Goal: Transaction & Acquisition: Book appointment/travel/reservation

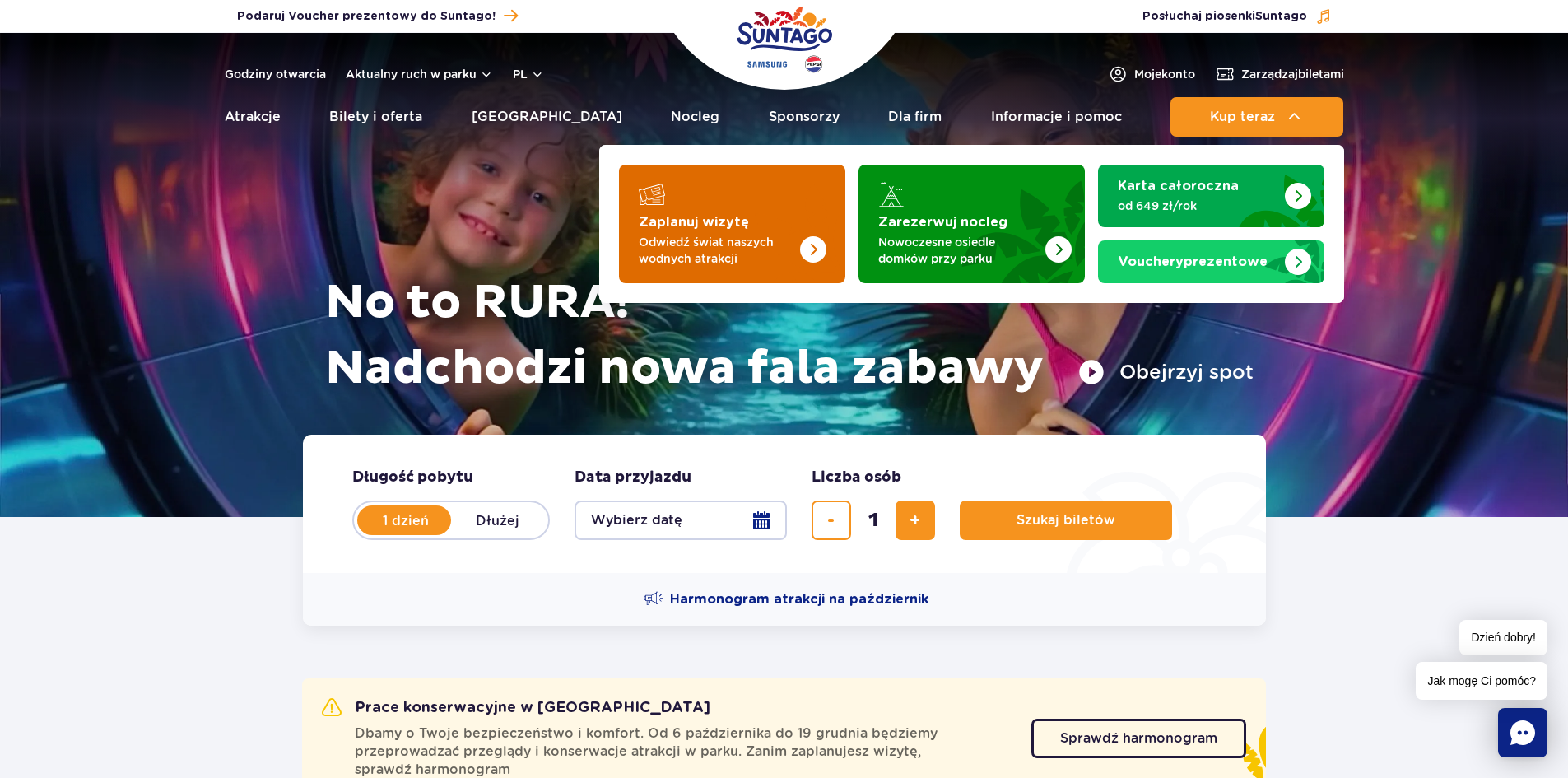
click at [735, 232] on img "Zaplanuj wizytę" at bounding box center [780, 218] width 131 height 128
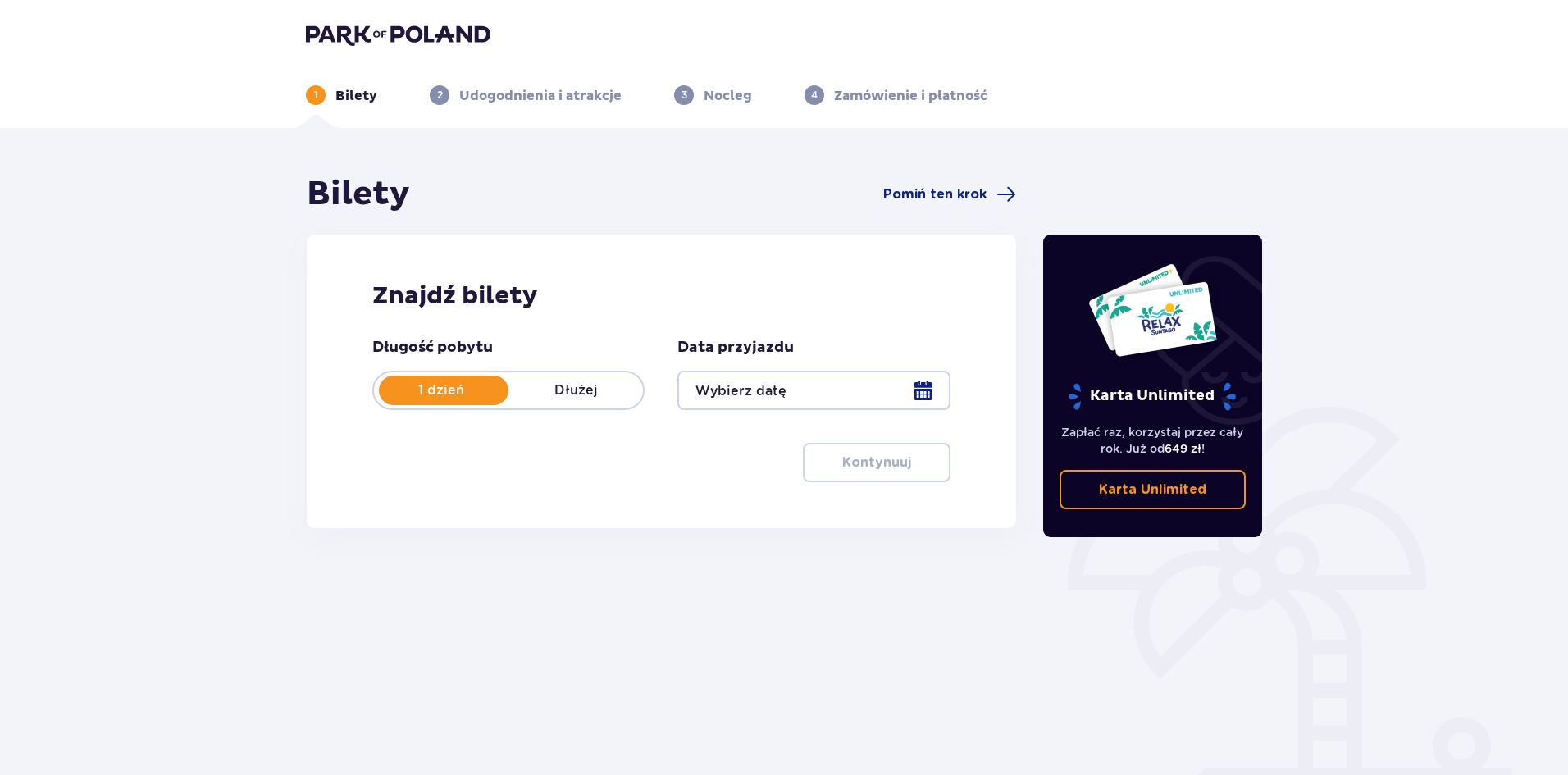
click at [771, 397] on div at bounding box center [814, 390] width 273 height 39
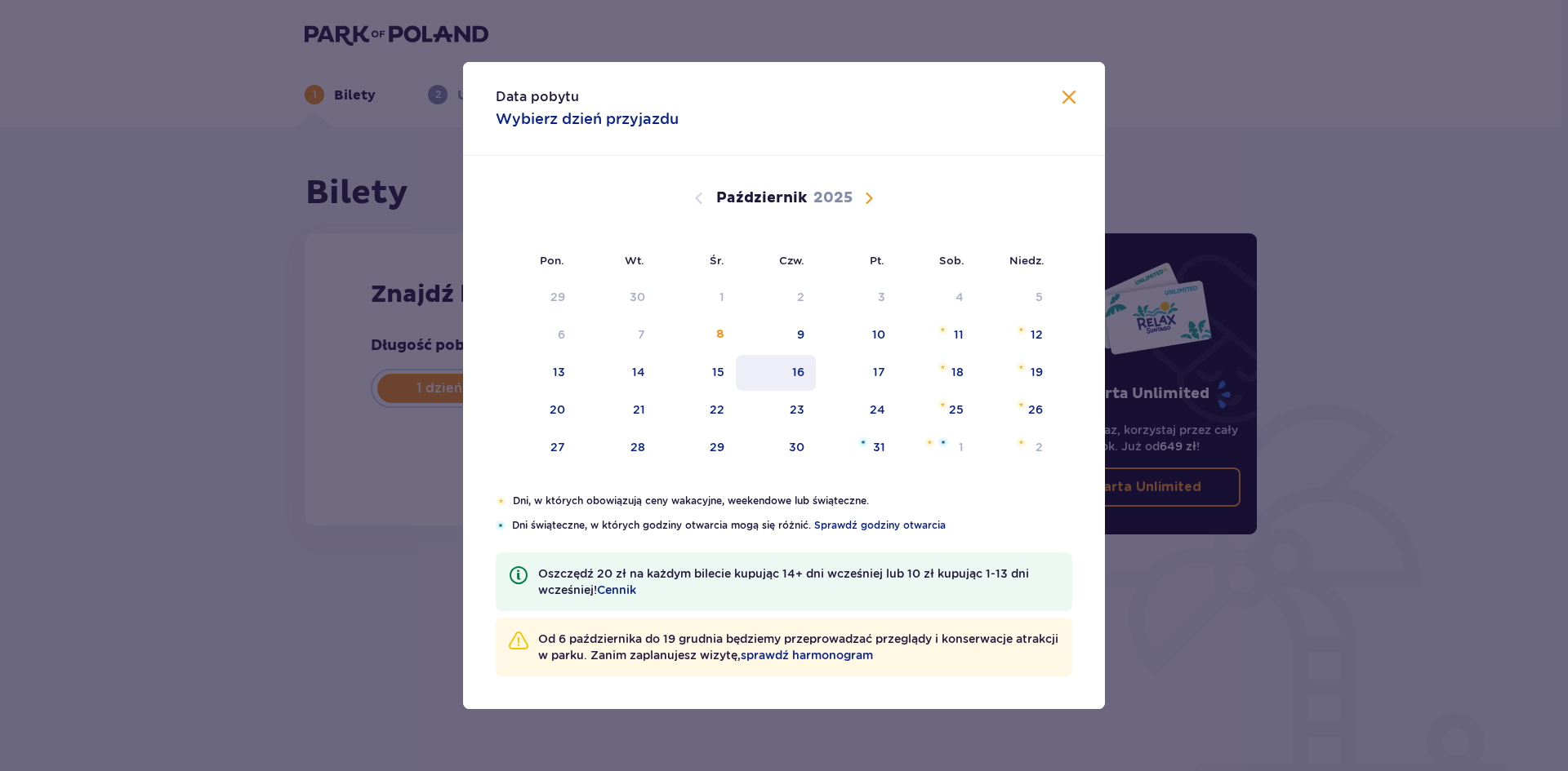
click at [792, 366] on div "16" at bounding box center [775, 372] width 81 height 36
type input "[DATE]"
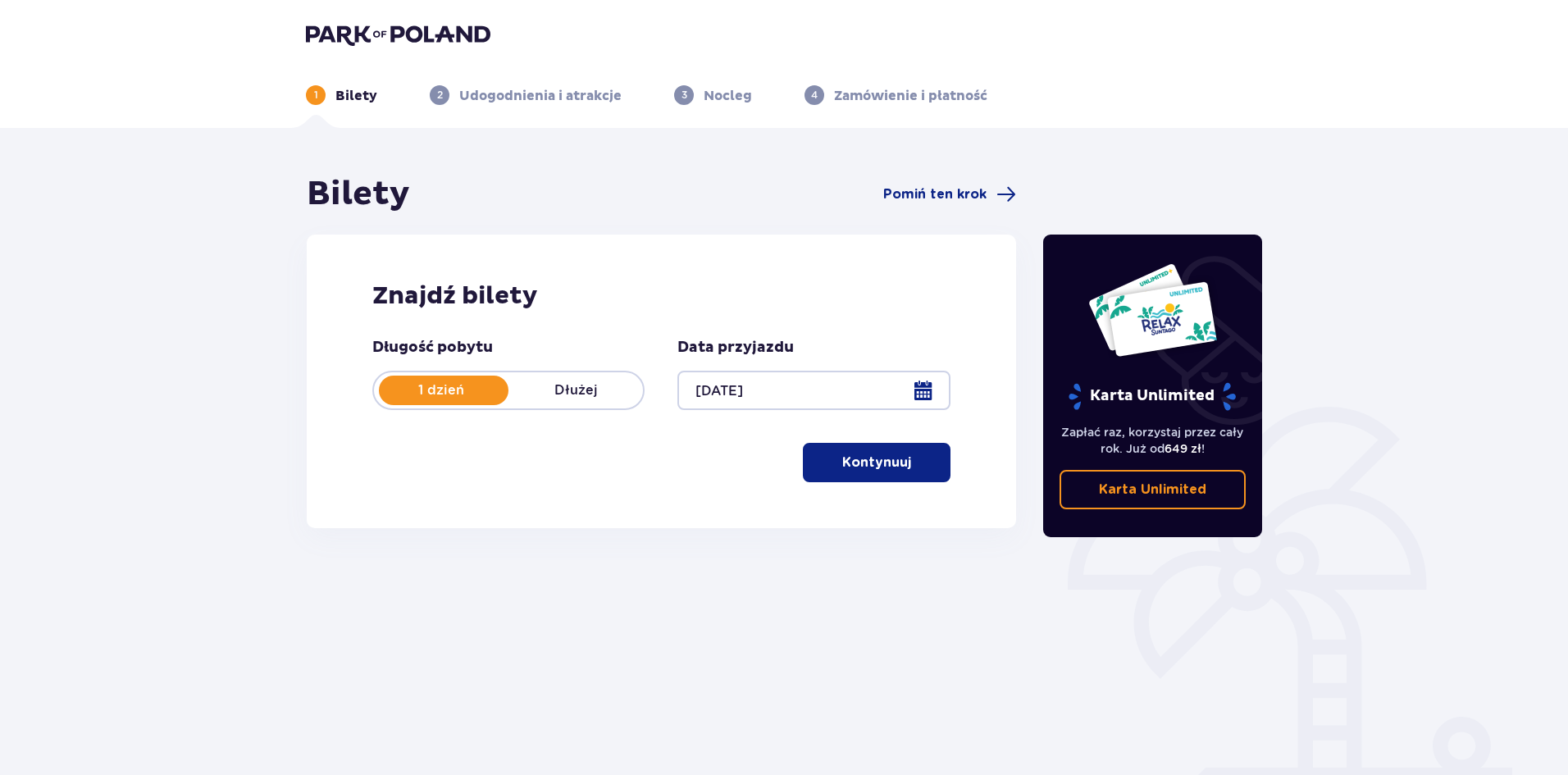
click at [875, 456] on p "Kontynuuj" at bounding box center [876, 462] width 69 height 18
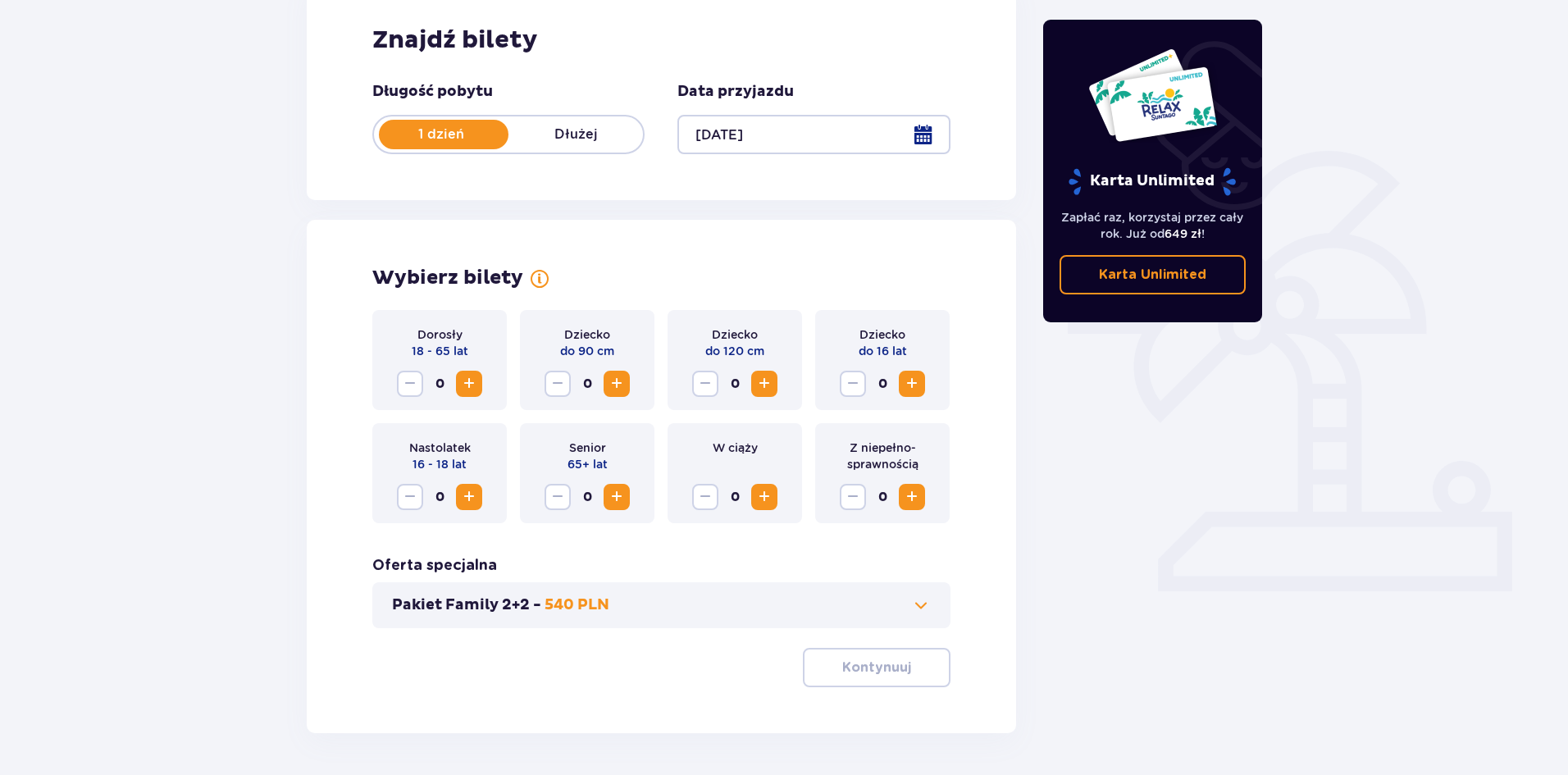
scroll to position [313, 0]
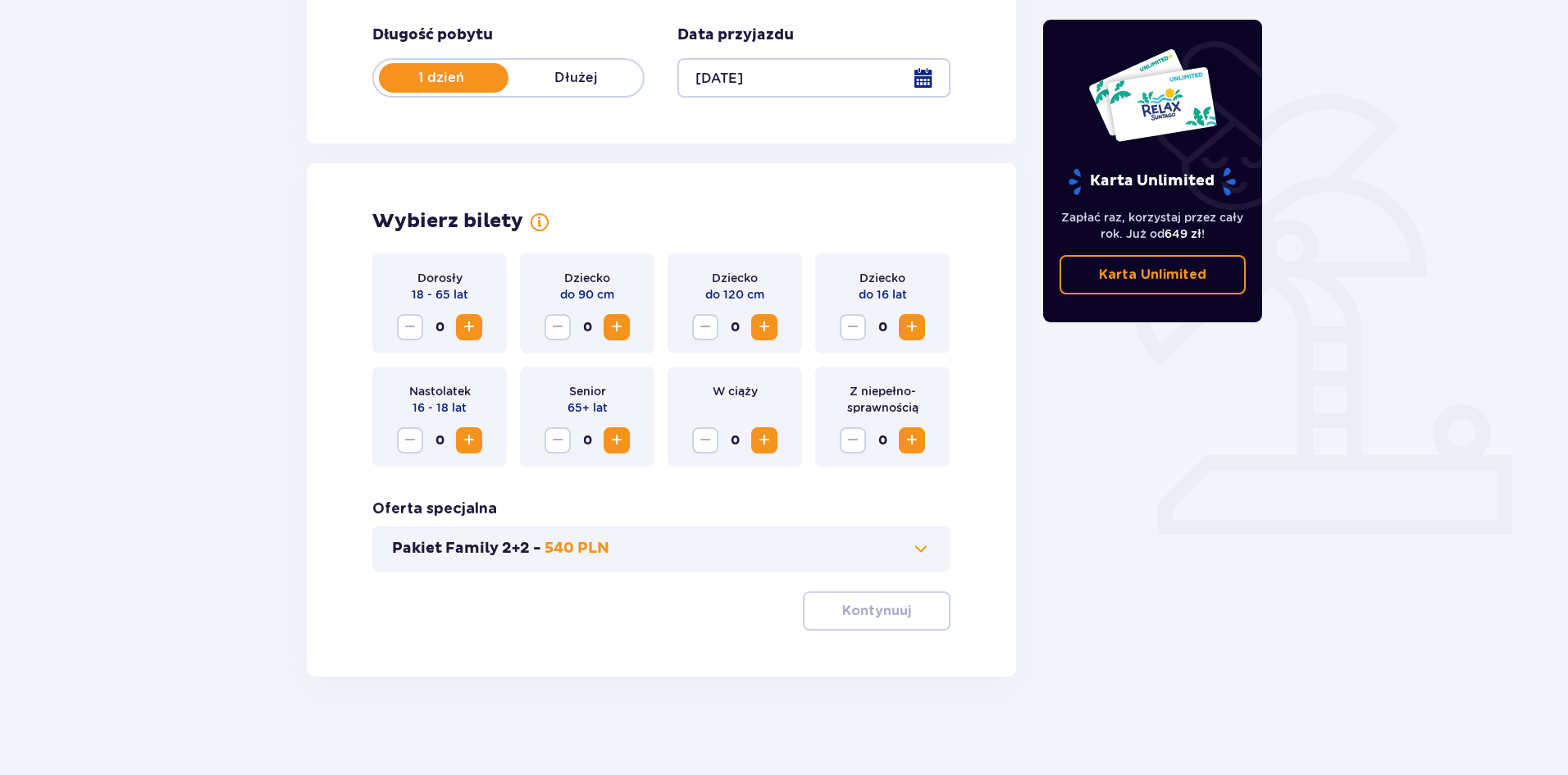
click at [473, 333] on span "Zwiększ" at bounding box center [469, 327] width 20 height 20
click at [913, 336] on span "Zwiększ" at bounding box center [911, 327] width 20 height 20
click at [860, 603] on p "Kontynuuj" at bounding box center [876, 611] width 69 height 18
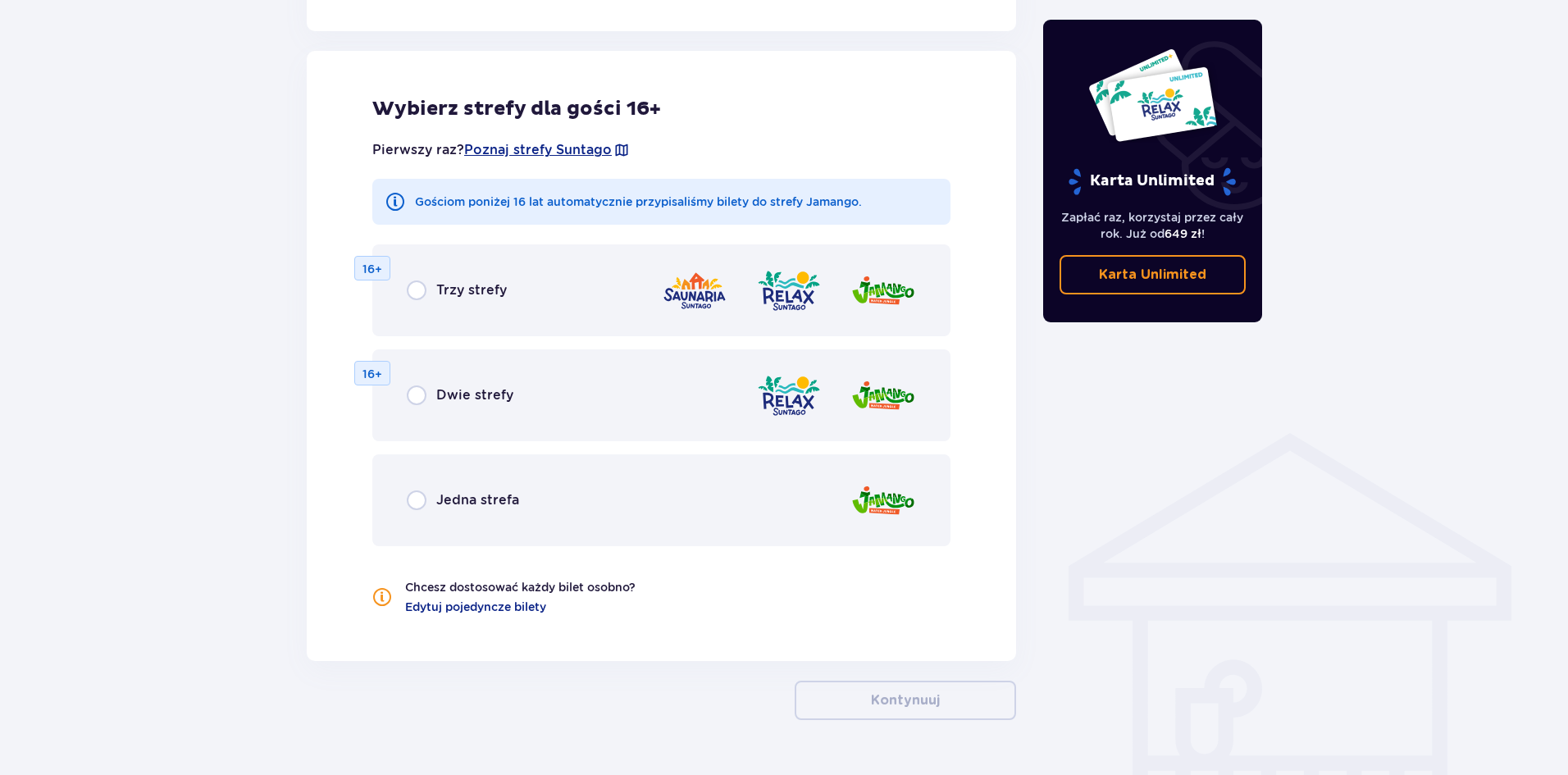
scroll to position [910, 0]
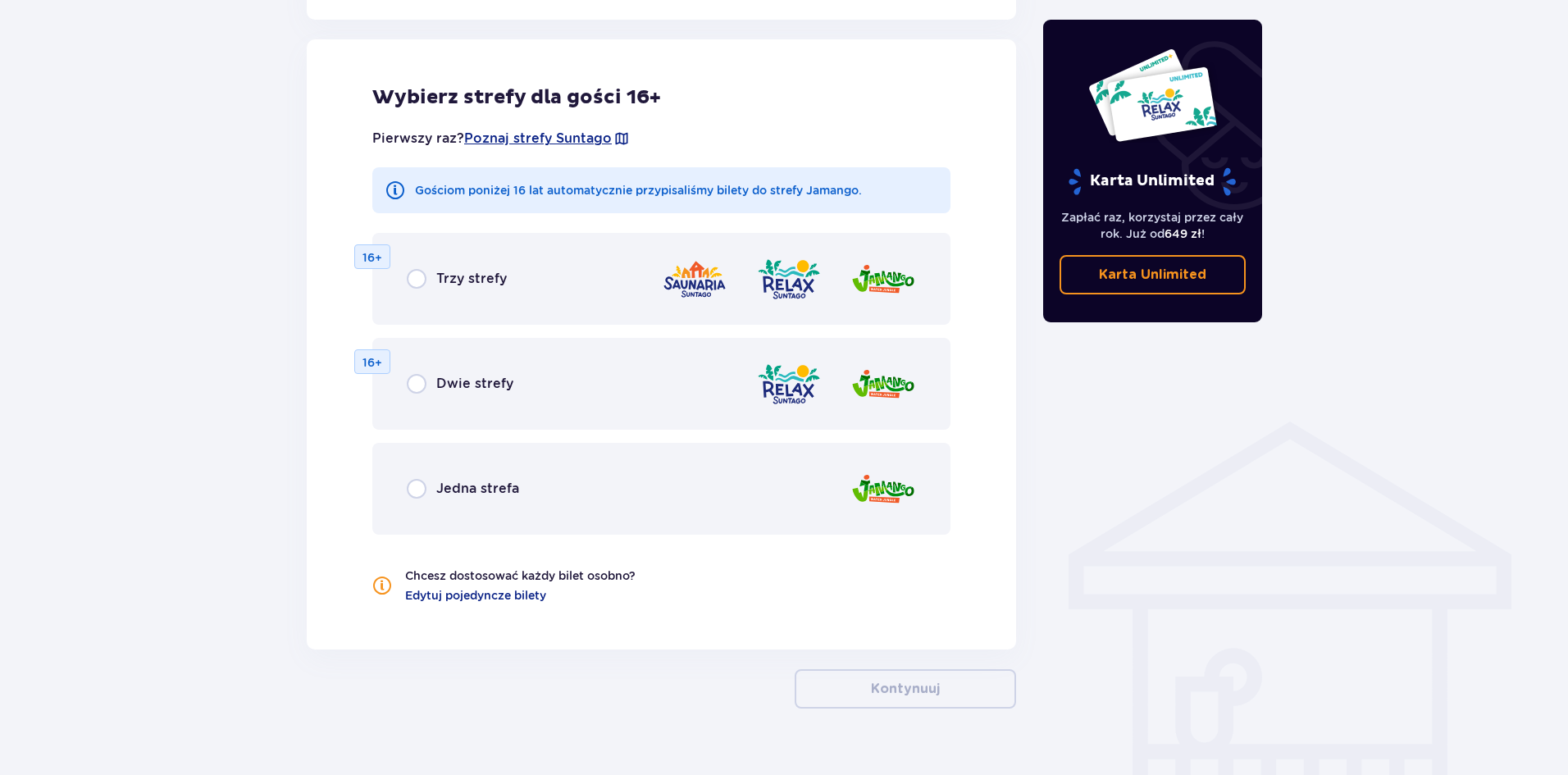
click at [426, 486] on input "radio" at bounding box center [416, 488] width 20 height 20
radio input "true"
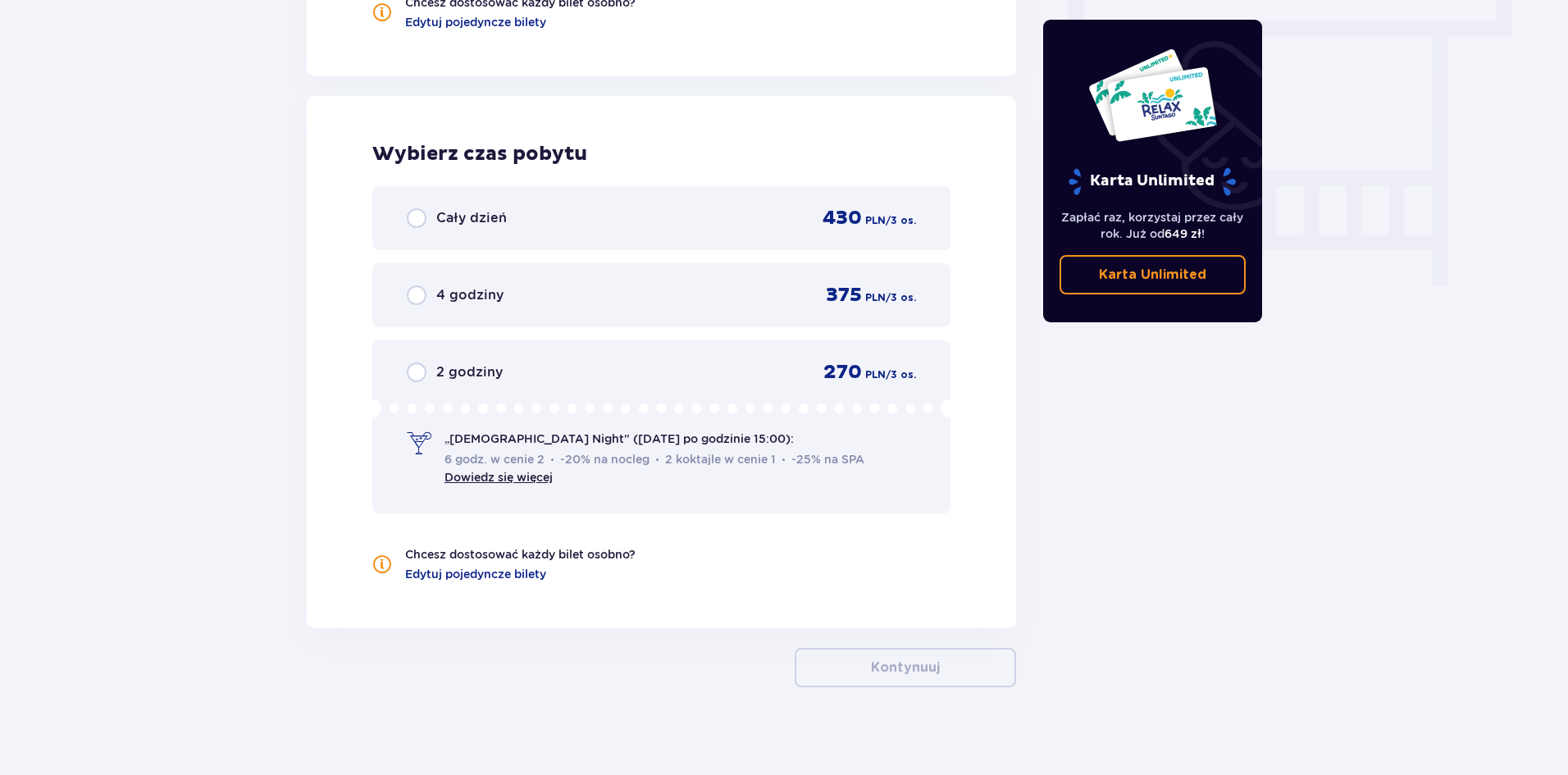
scroll to position [1495, 0]
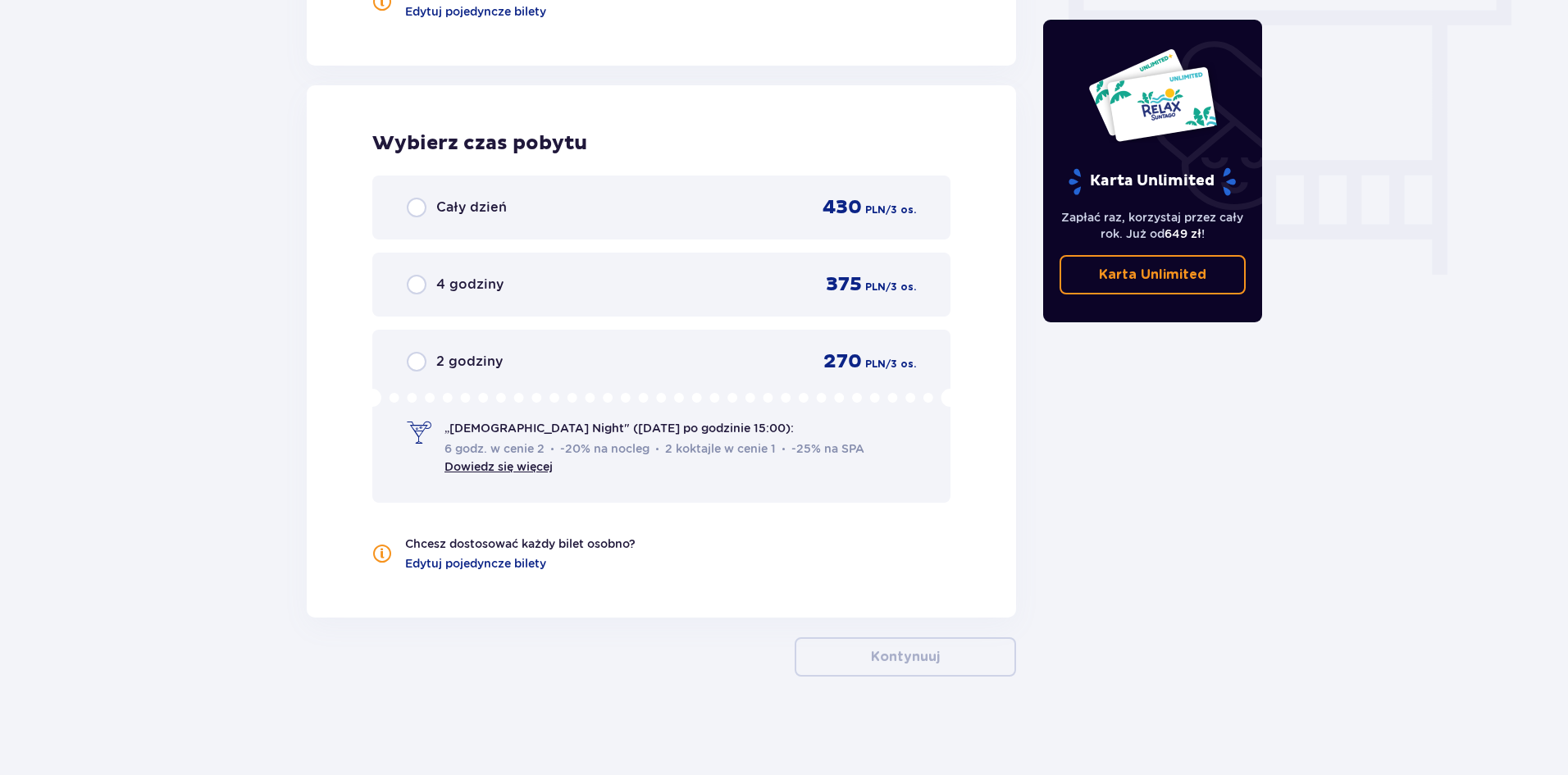
click at [487, 277] on span "4 godziny" at bounding box center [469, 284] width 67 height 18
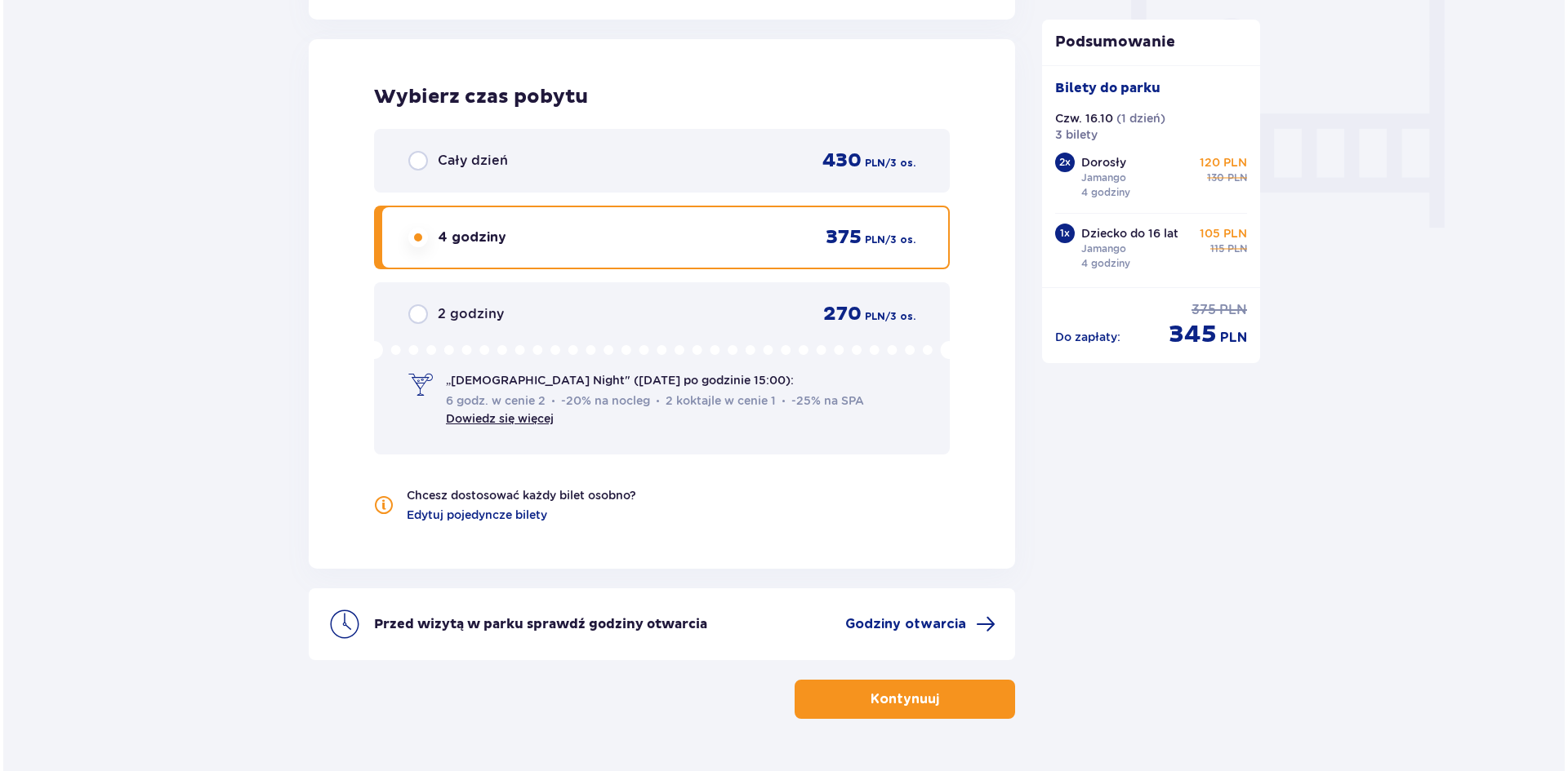
scroll to position [1578, 0]
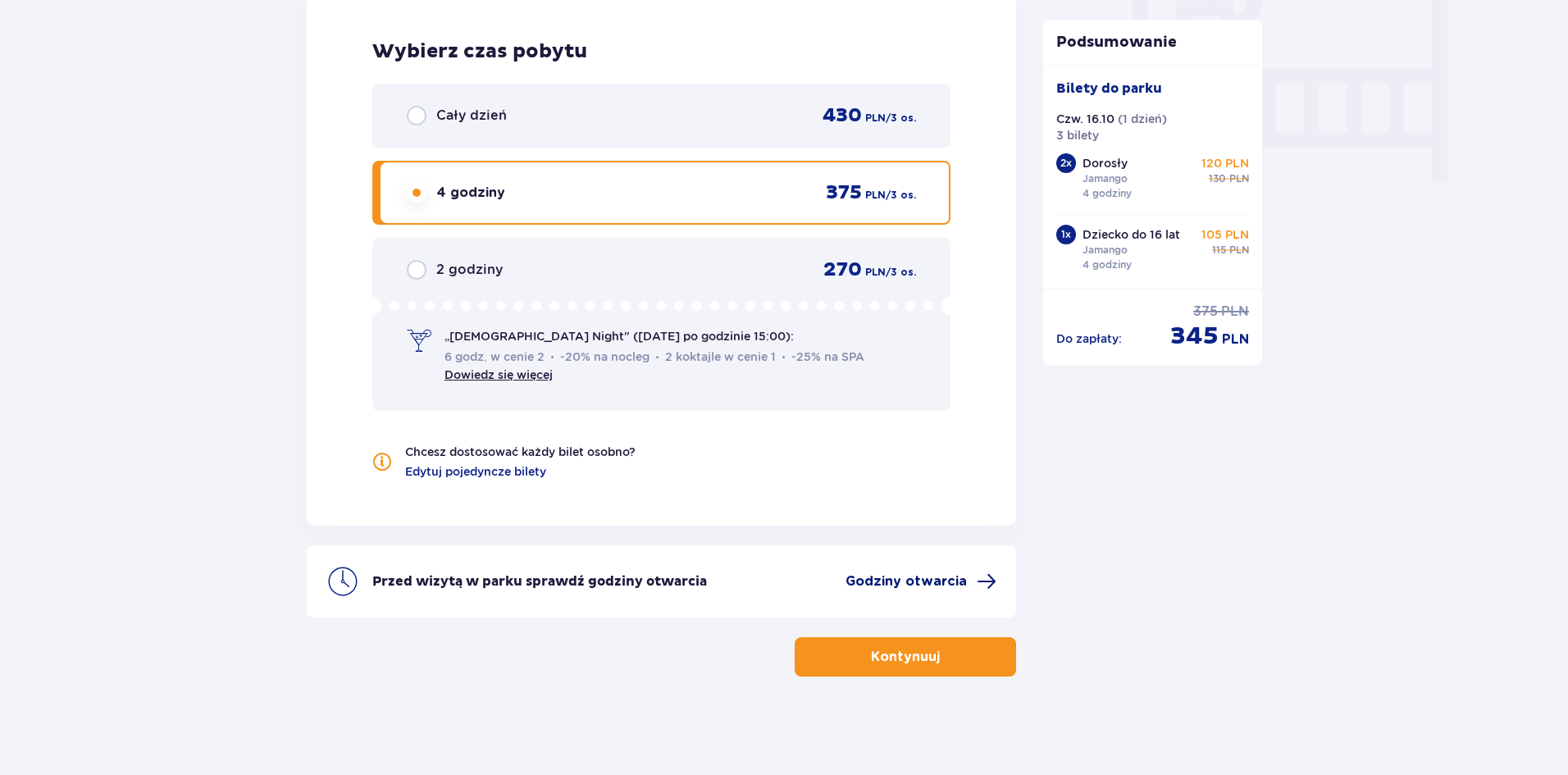
click at [933, 576] on span "Godziny otwarcia" at bounding box center [906, 581] width 121 height 18
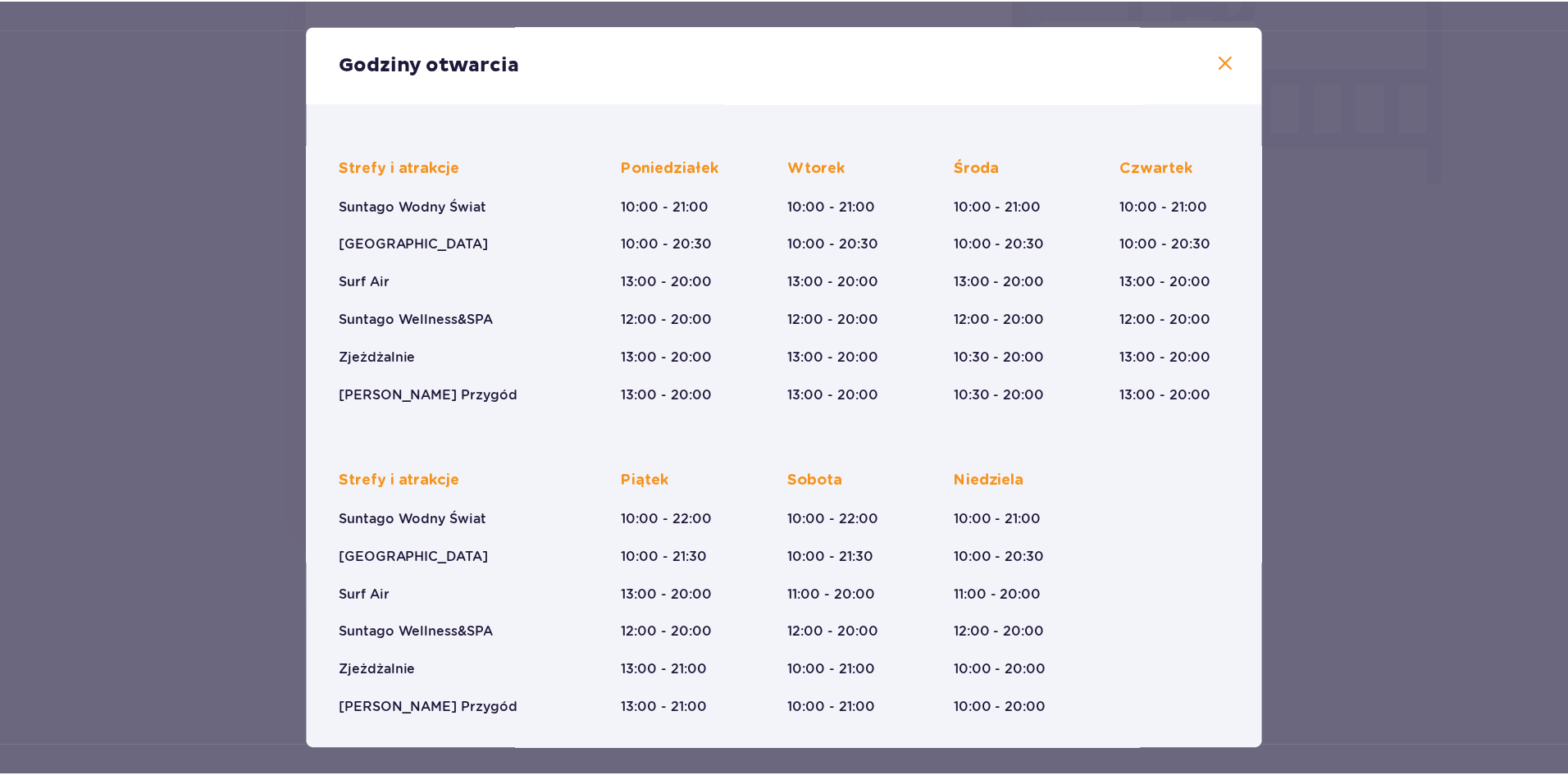
scroll to position [92, 0]
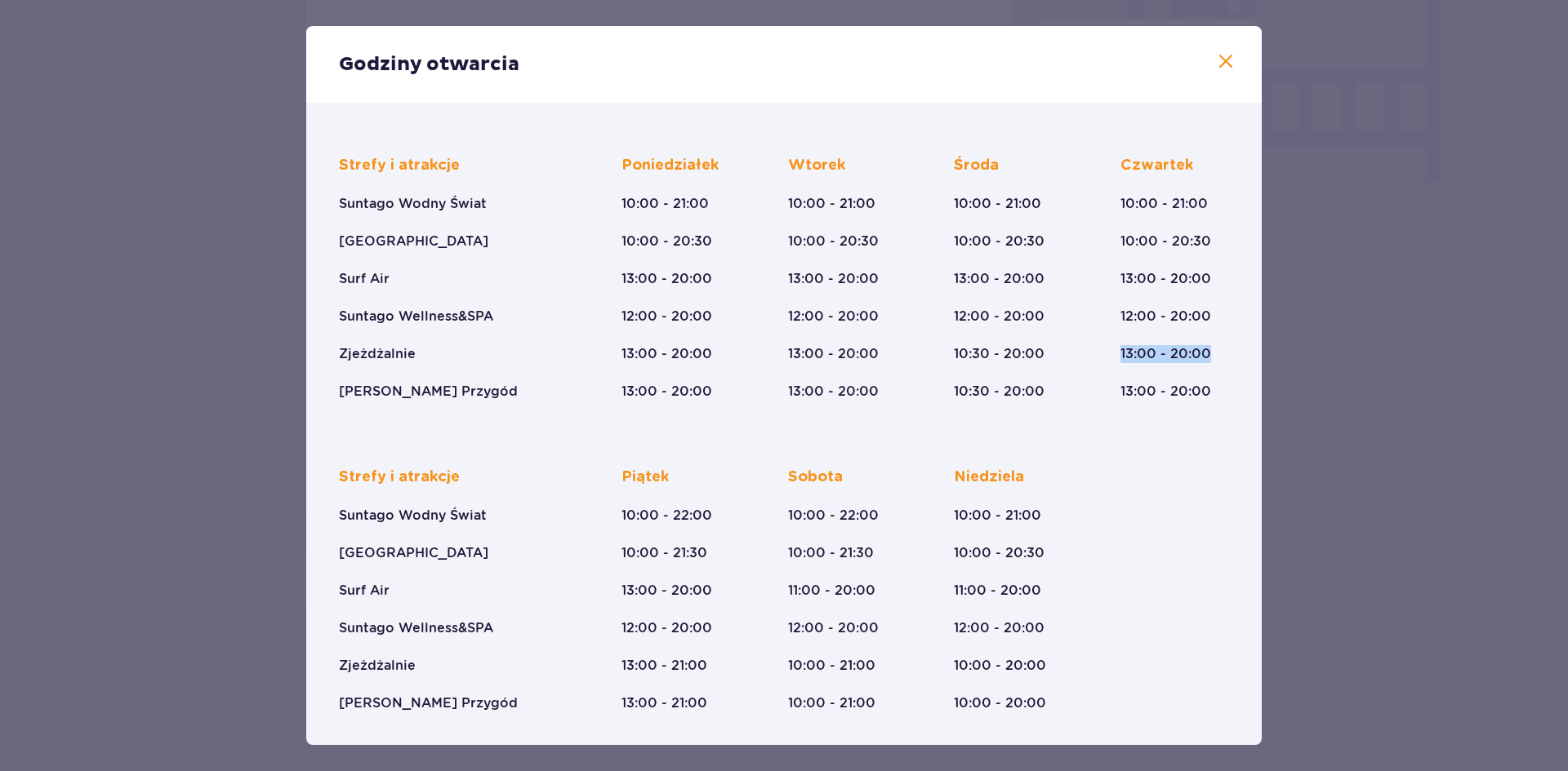
drag, startPoint x: 1115, startPoint y: 348, endPoint x: 1212, endPoint y: 347, distance: 97.0
click at [1212, 347] on div "Strefy i atrakcje Suntago Wodny Świat Crocodile Island Surf Air Suntago Wellnes…" at bounding box center [784, 266] width 889 height 271
click at [1230, 60] on span at bounding box center [1225, 61] width 20 height 20
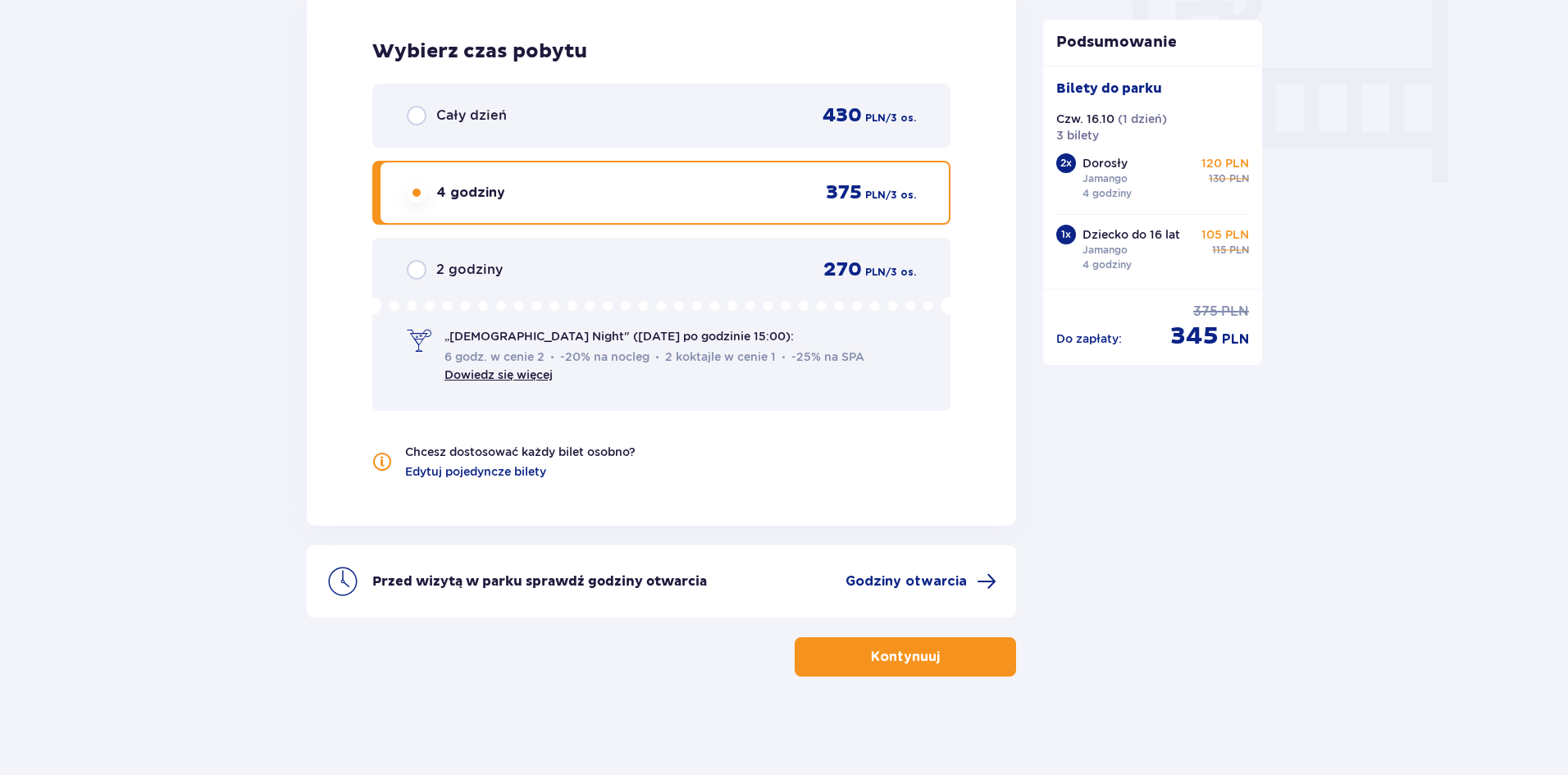
click at [974, 654] on button "Kontynuuj" at bounding box center [904, 657] width 221 height 39
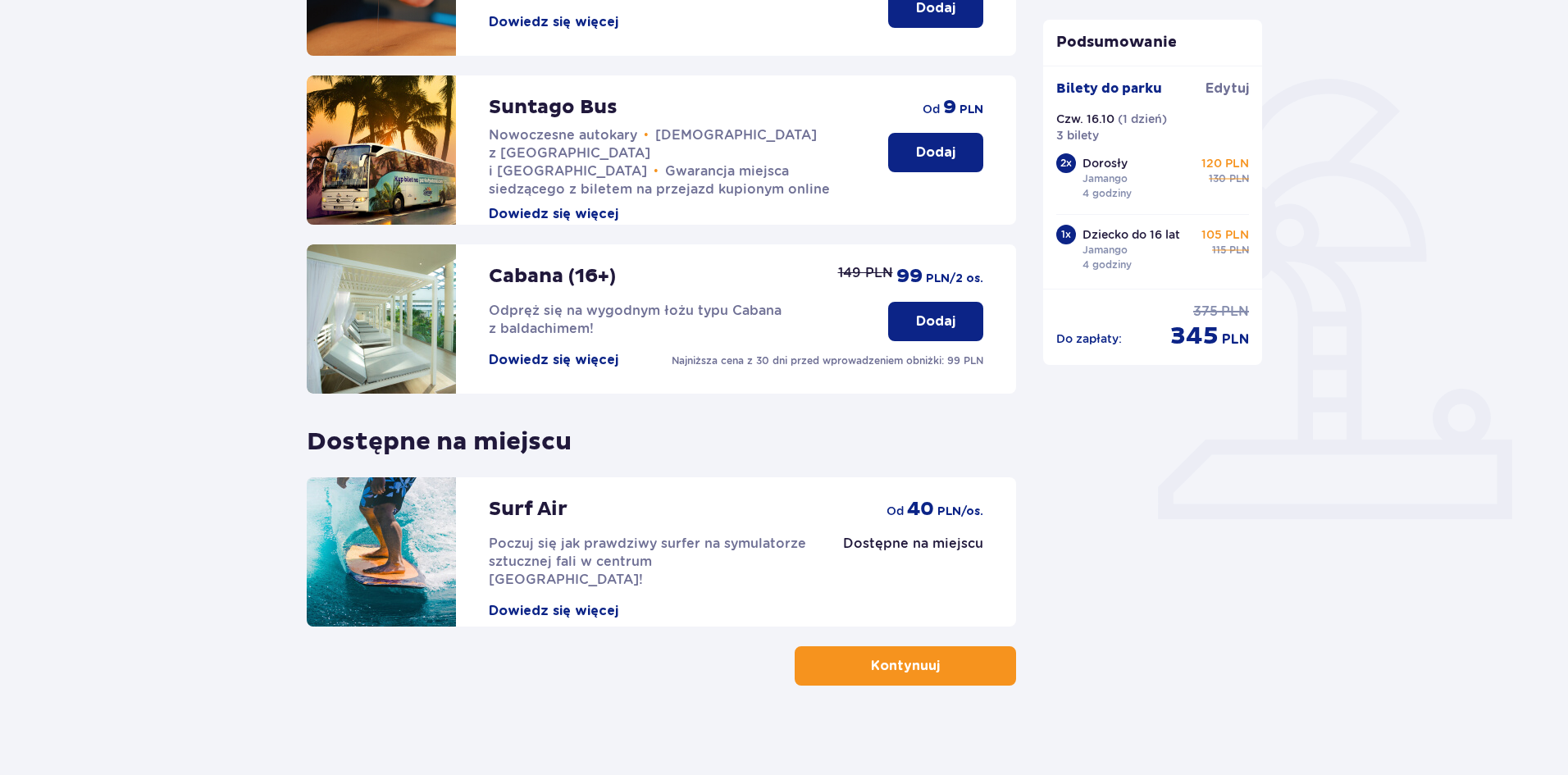
click at [975, 661] on button "Kontynuuj" at bounding box center [904, 666] width 221 height 39
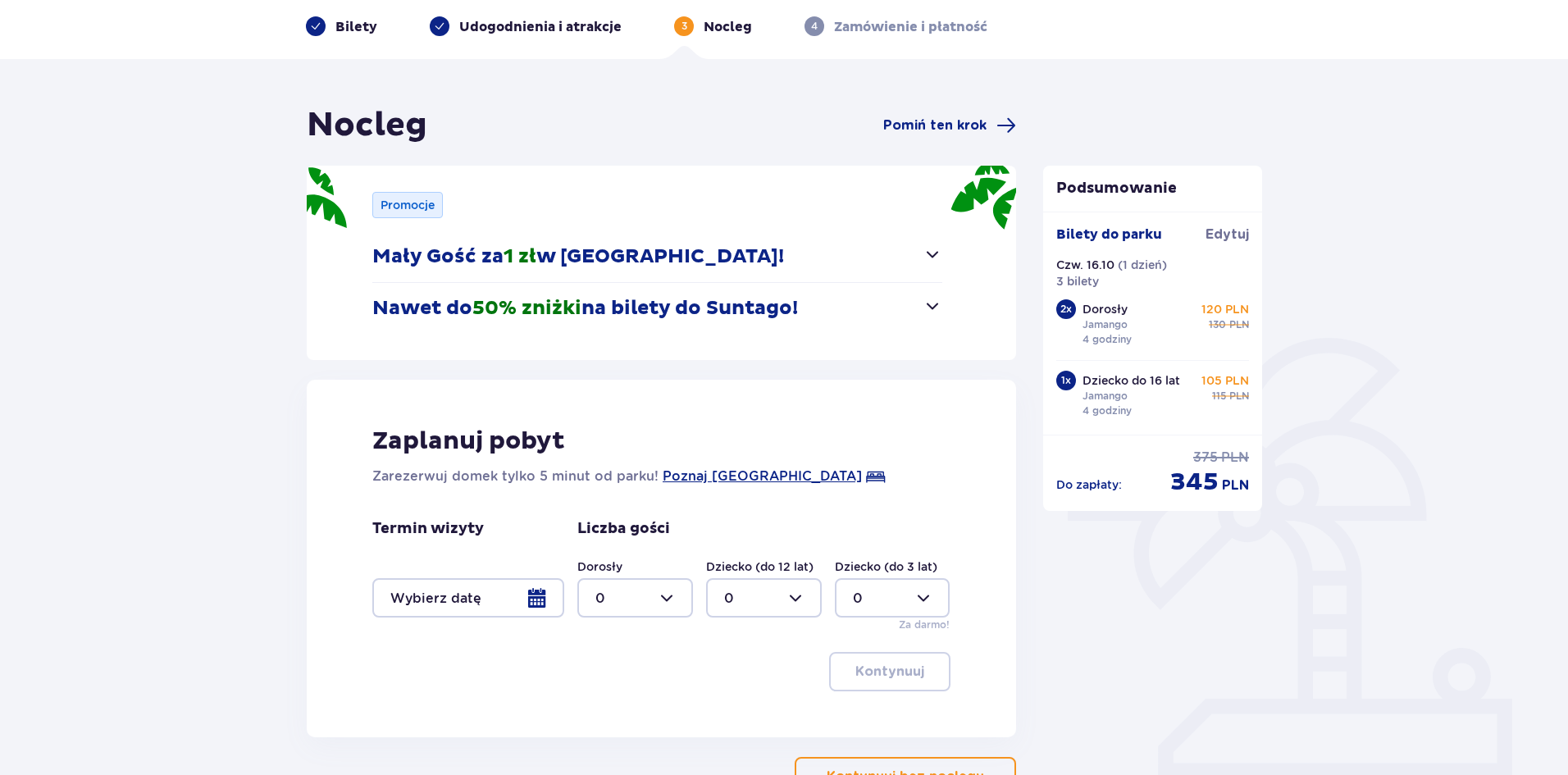
scroll to position [164, 0]
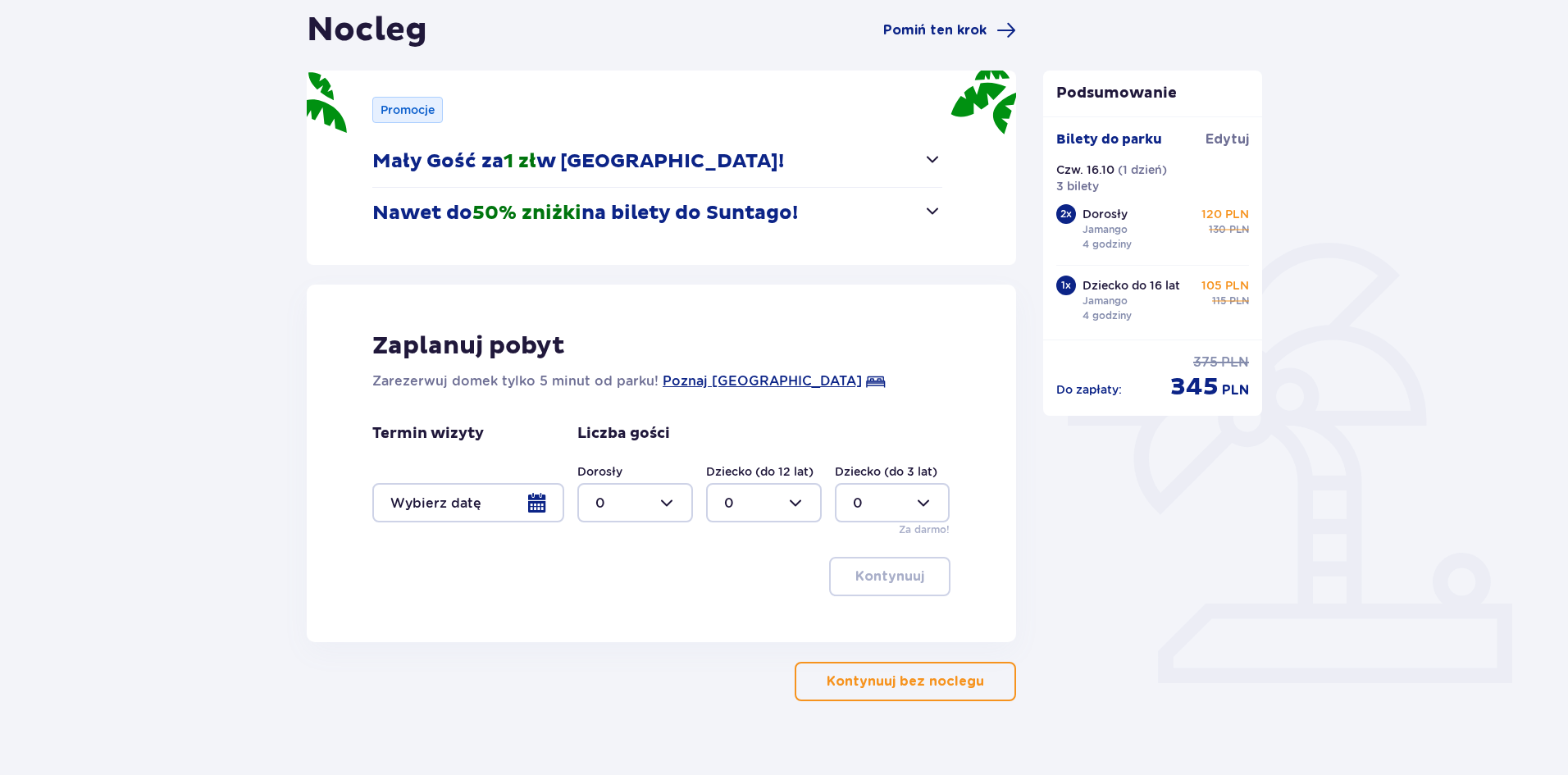
click at [543, 502] on div at bounding box center [469, 502] width 192 height 39
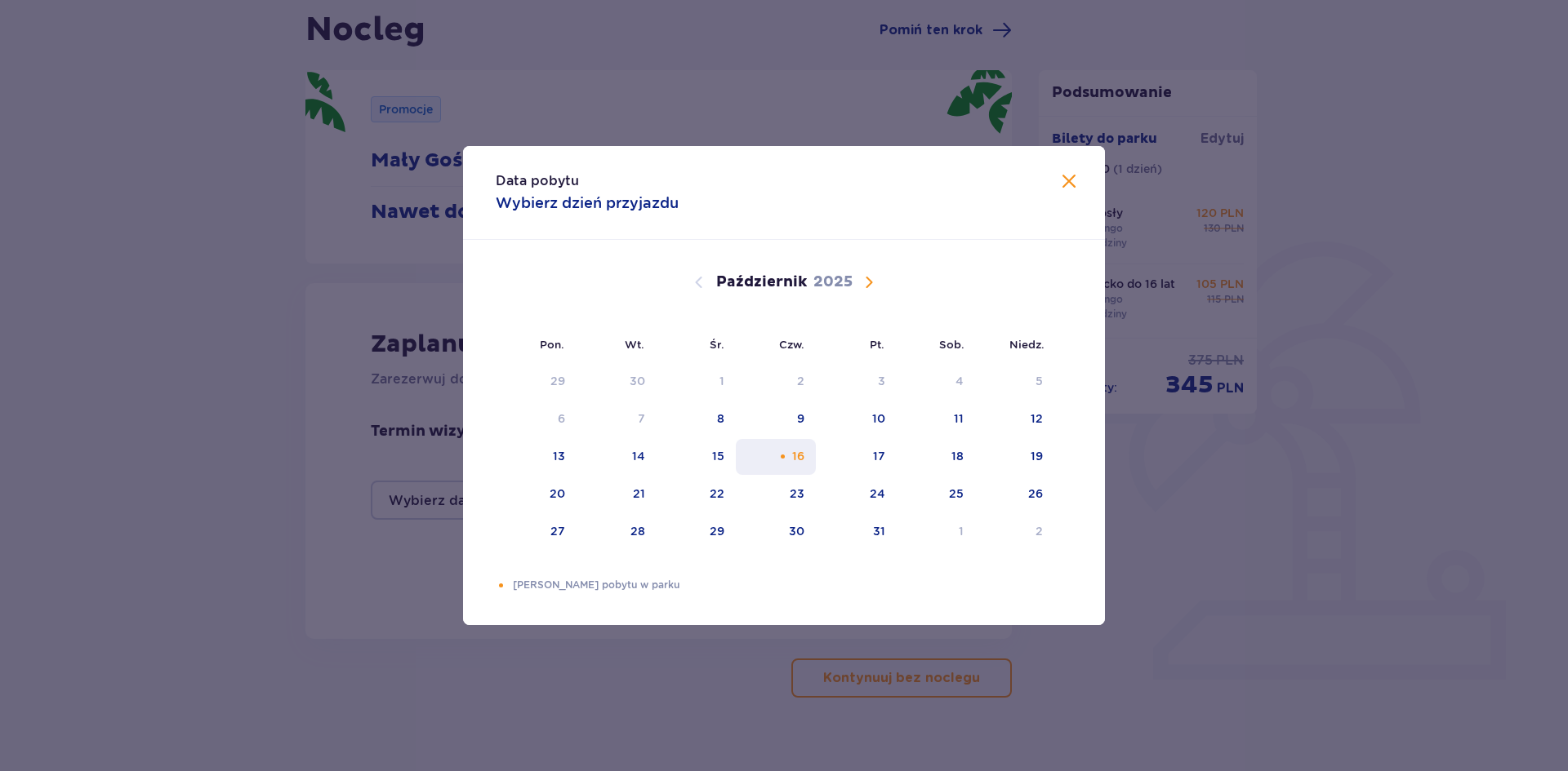
click at [791, 469] on div "16" at bounding box center [775, 457] width 81 height 36
click at [878, 459] on div "17" at bounding box center [878, 456] width 12 height 17
type input "16.10.25 - 17.10.25"
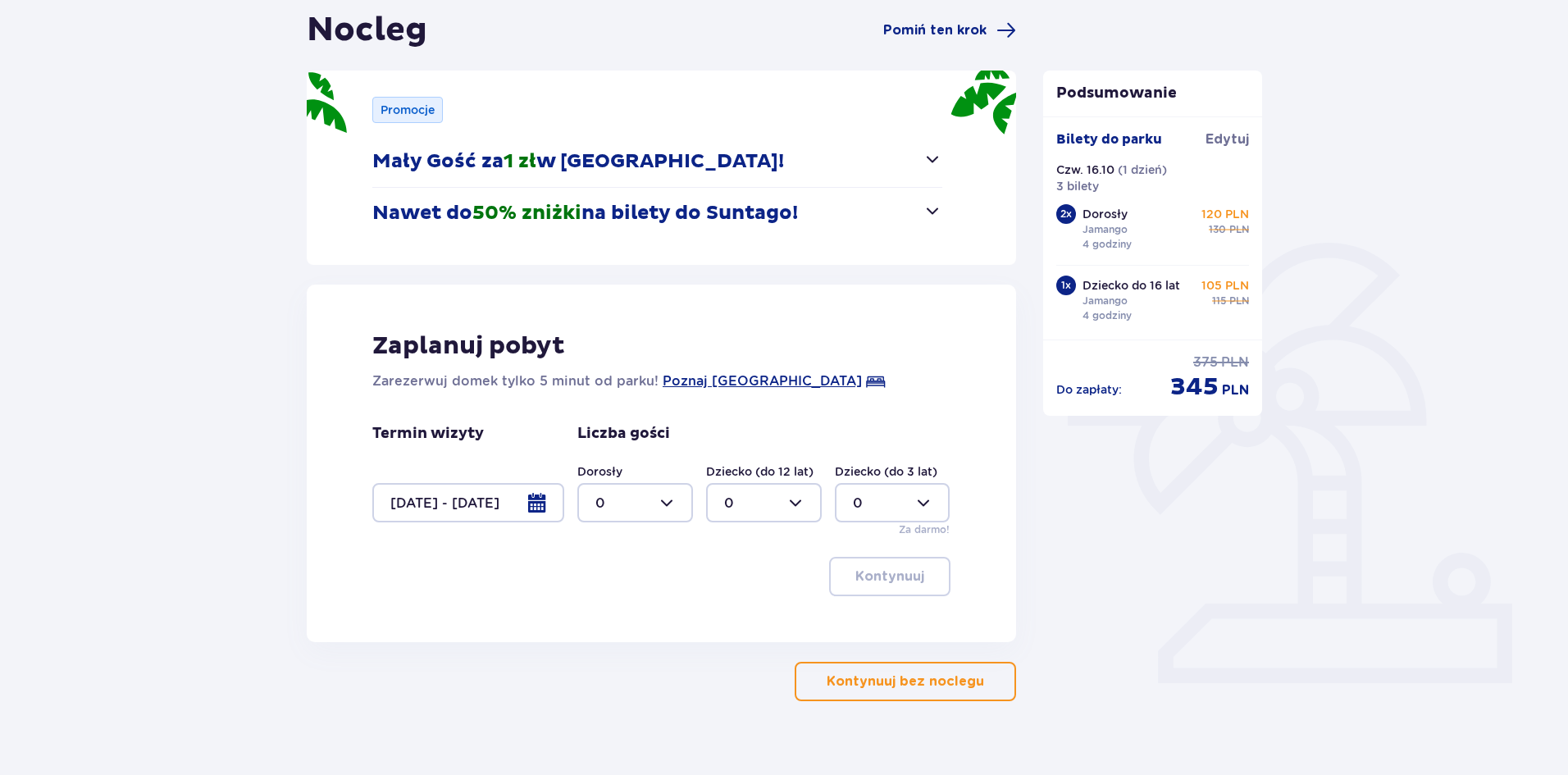
click at [665, 505] on div at bounding box center [635, 502] width 116 height 39
click at [621, 613] on div "2" at bounding box center [635, 621] width 79 height 18
type input "2"
click at [752, 514] on div at bounding box center [763, 502] width 116 height 39
click at [739, 579] on div "1" at bounding box center [763, 586] width 79 height 18
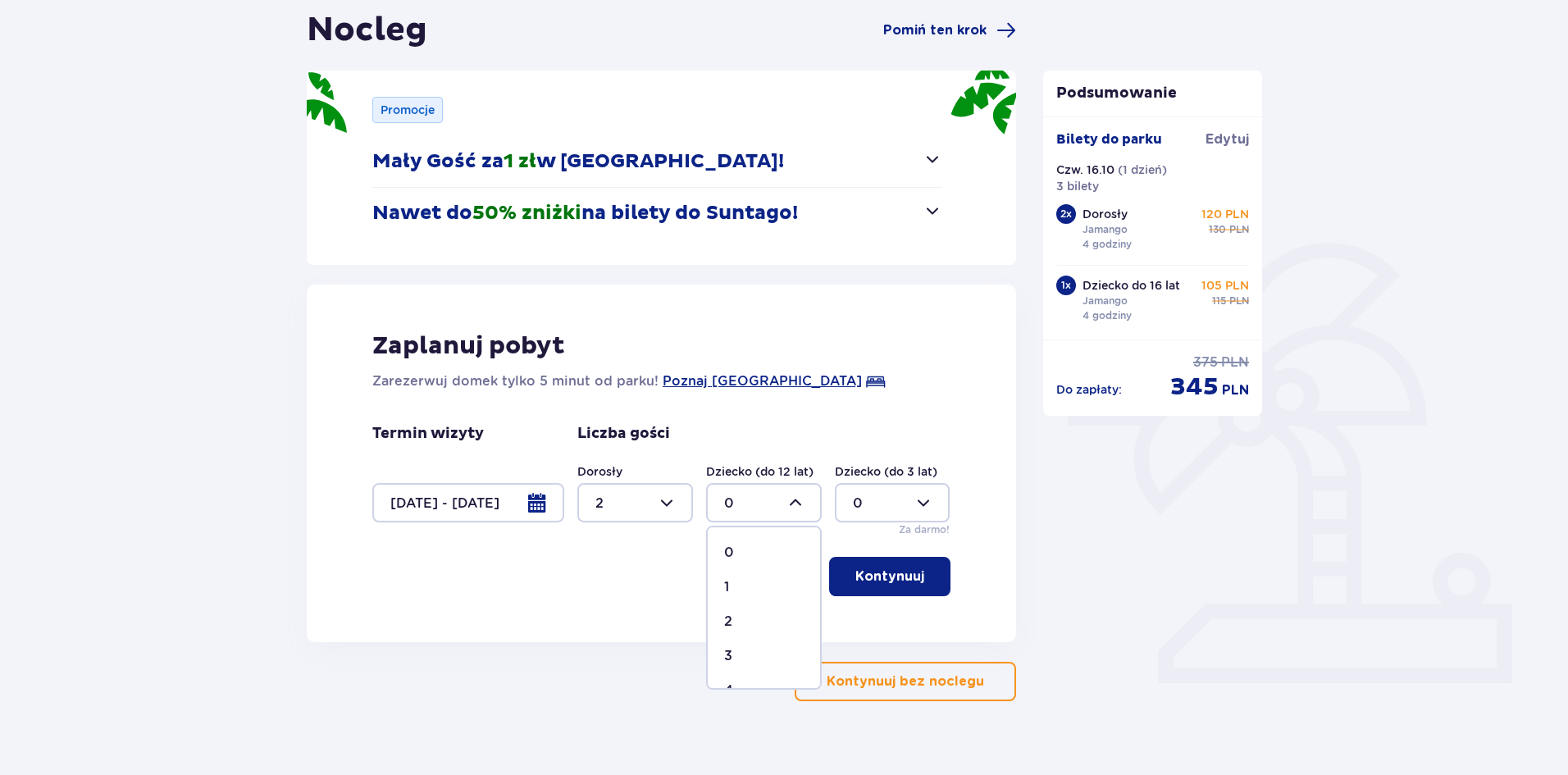
type input "1"
click at [884, 585] on p "Kontynuuj" at bounding box center [889, 576] width 69 height 18
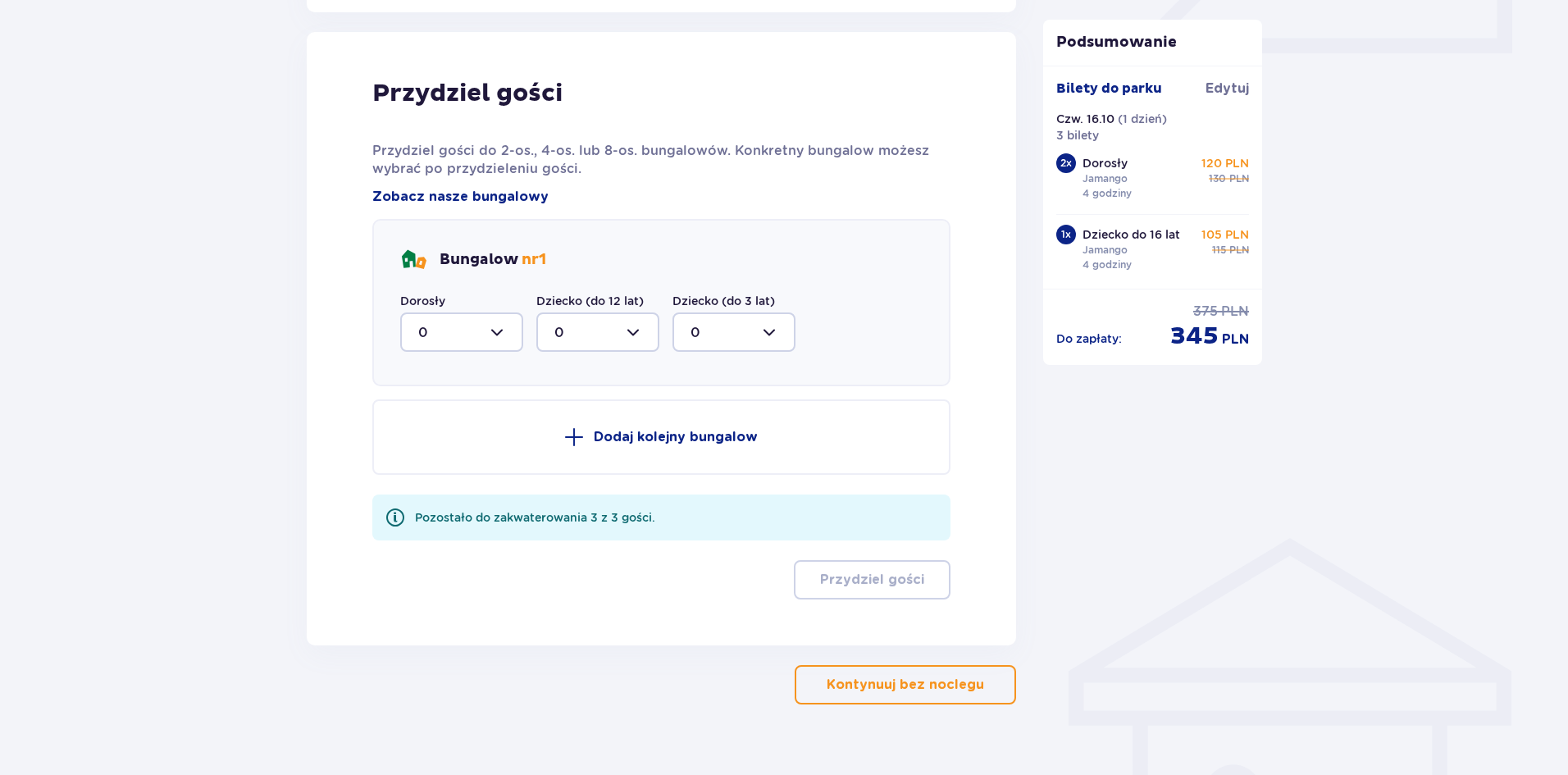
scroll to position [807, 0]
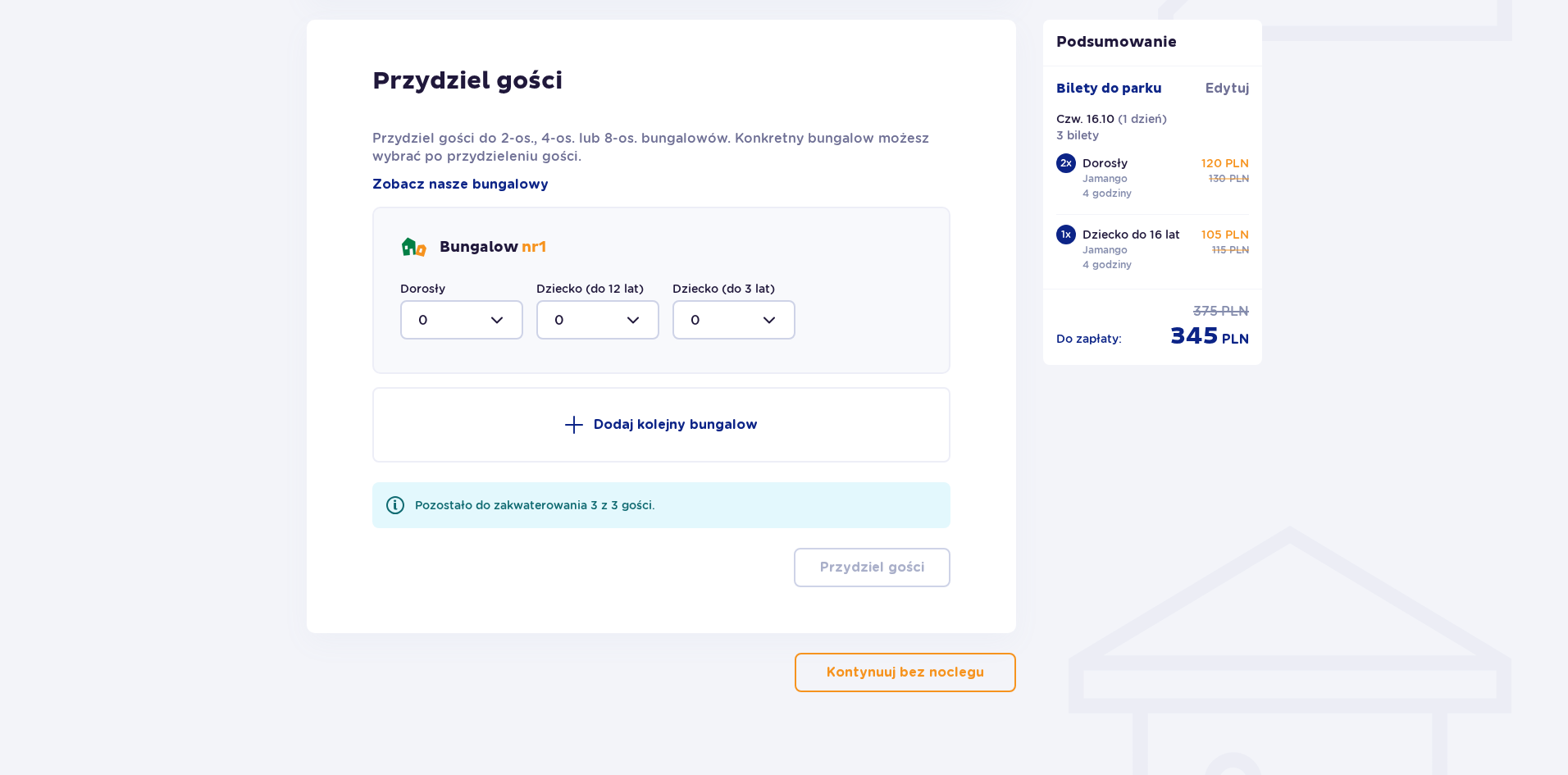
click at [459, 325] on div at bounding box center [462, 320] width 123 height 39
click at [340, 300] on div "Przydziel gości Przydziel gości do 2-os., 4-os. lub 8-os. bungalowów. Konkretny…" at bounding box center [662, 326] width 709 height 613
click at [455, 313] on div at bounding box center [462, 320] width 123 height 39
click at [455, 429] on span "2" at bounding box center [461, 439] width 119 height 35
type input "2"
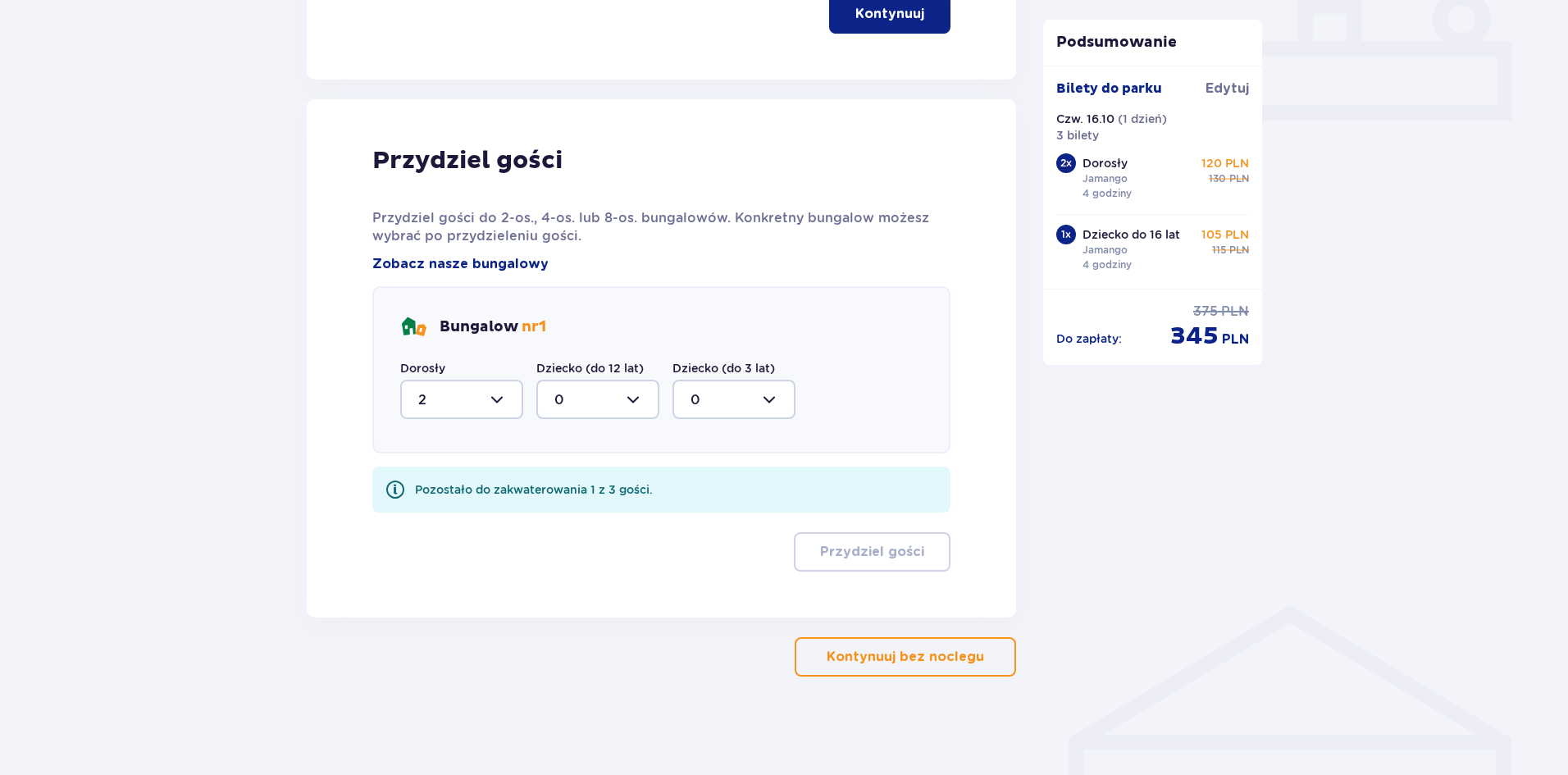
scroll to position [726, 0]
click at [606, 387] on div at bounding box center [597, 400] width 123 height 39
click at [589, 472] on span "1" at bounding box center [597, 484] width 119 height 35
type input "1"
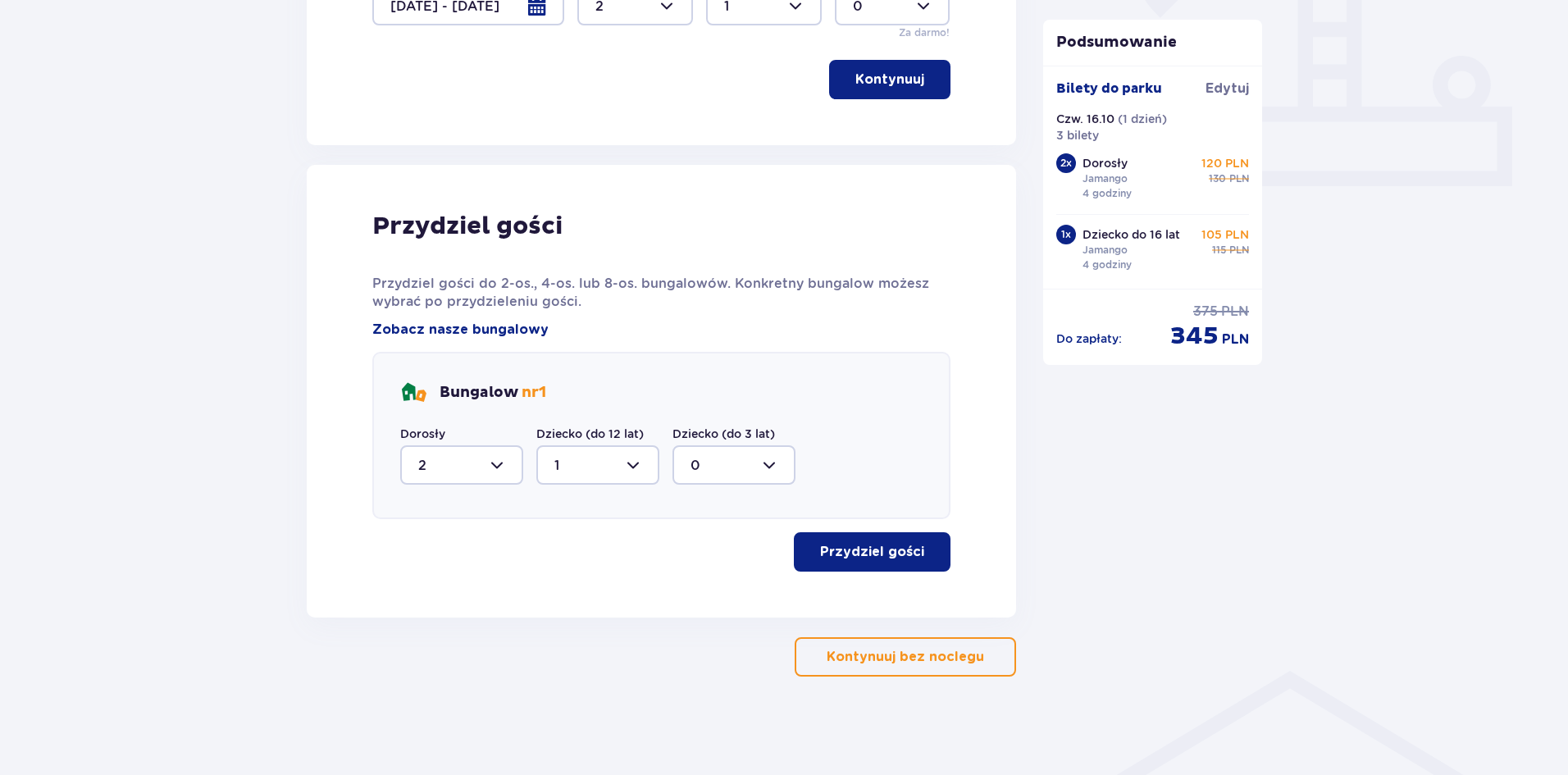
click at [845, 552] on p "Przydziel gości" at bounding box center [872, 552] width 105 height 18
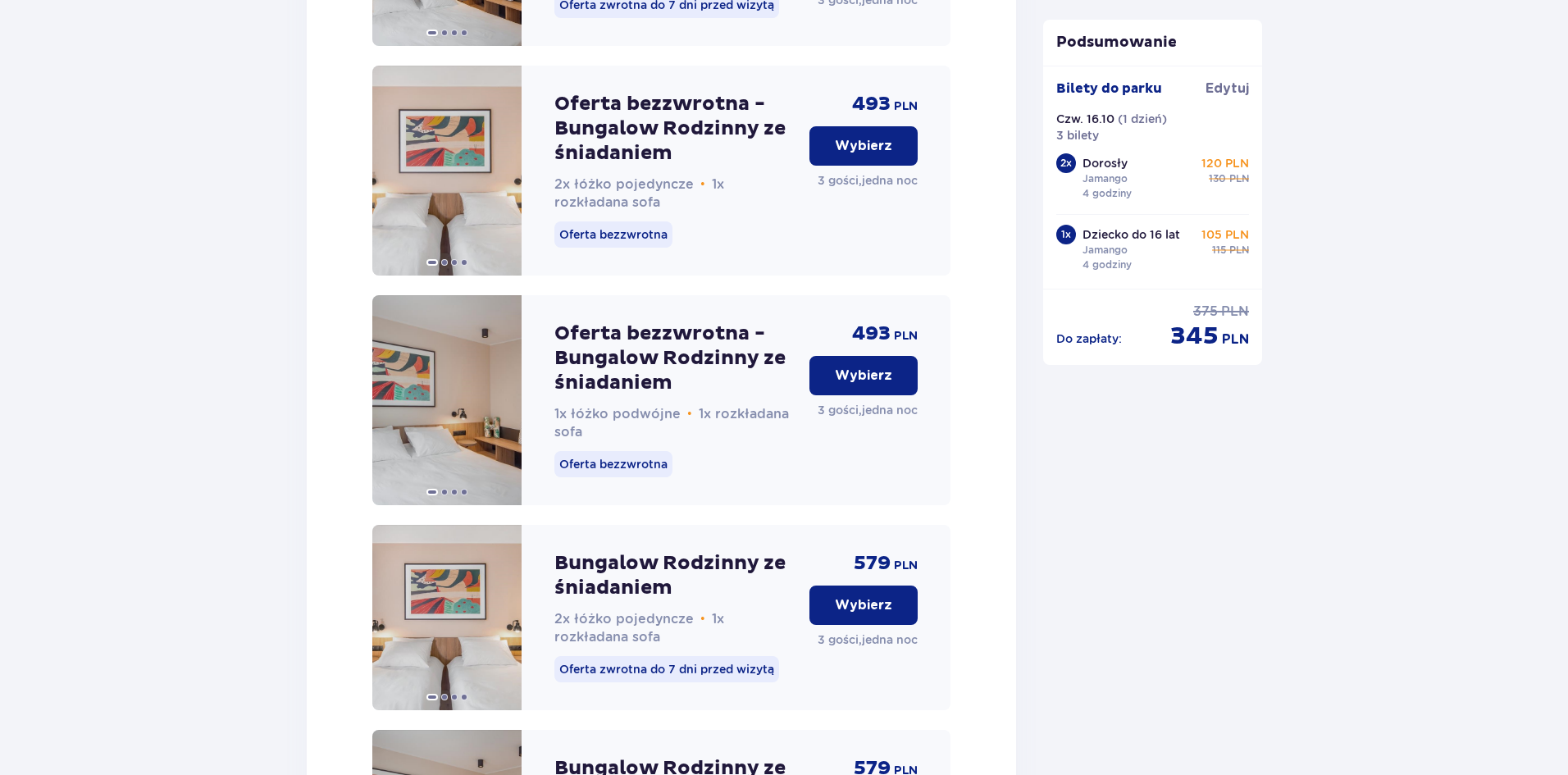
scroll to position [2266, 0]
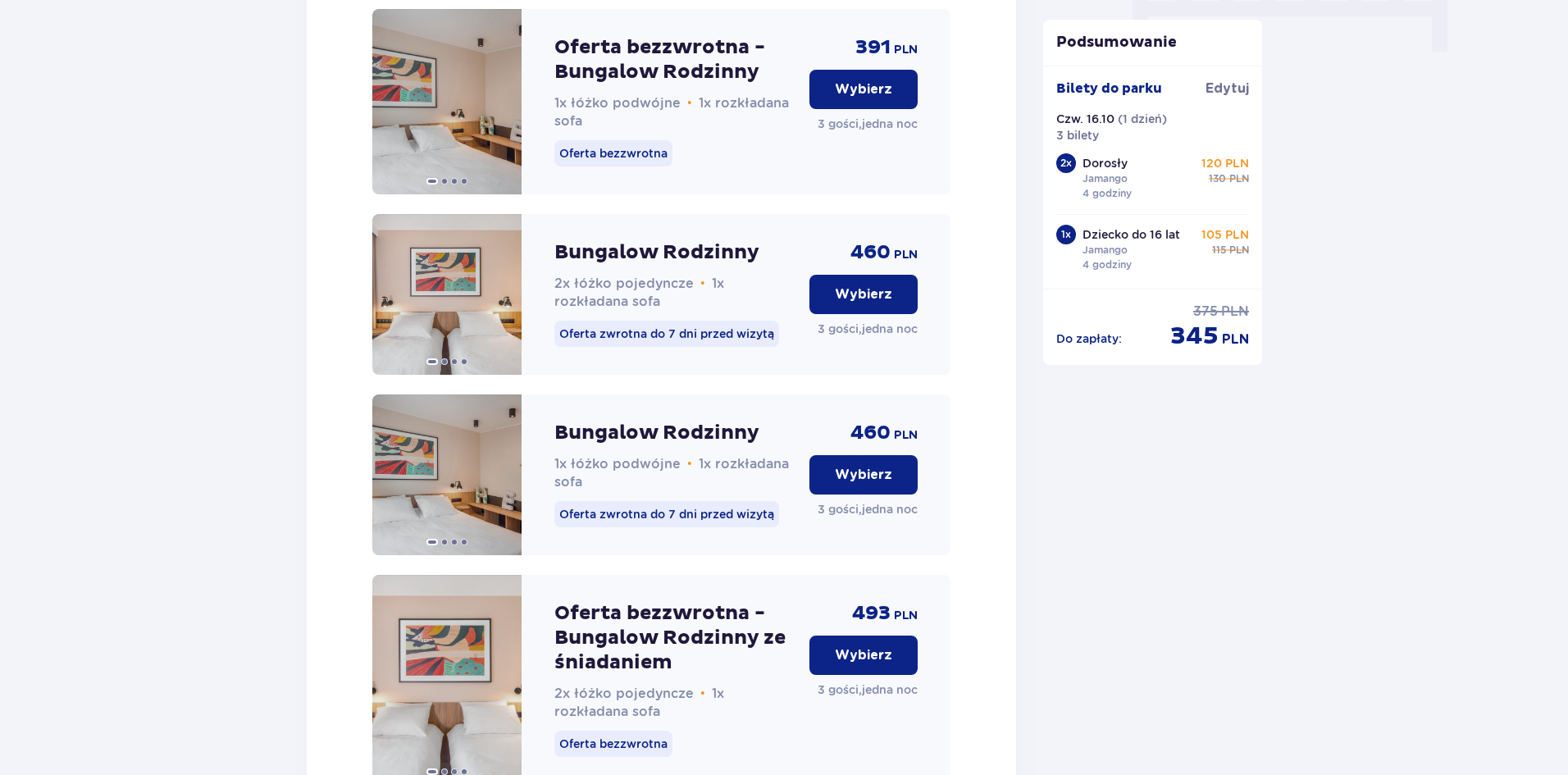
click at [901, 109] on button "Wybierz" at bounding box center [863, 90] width 108 height 39
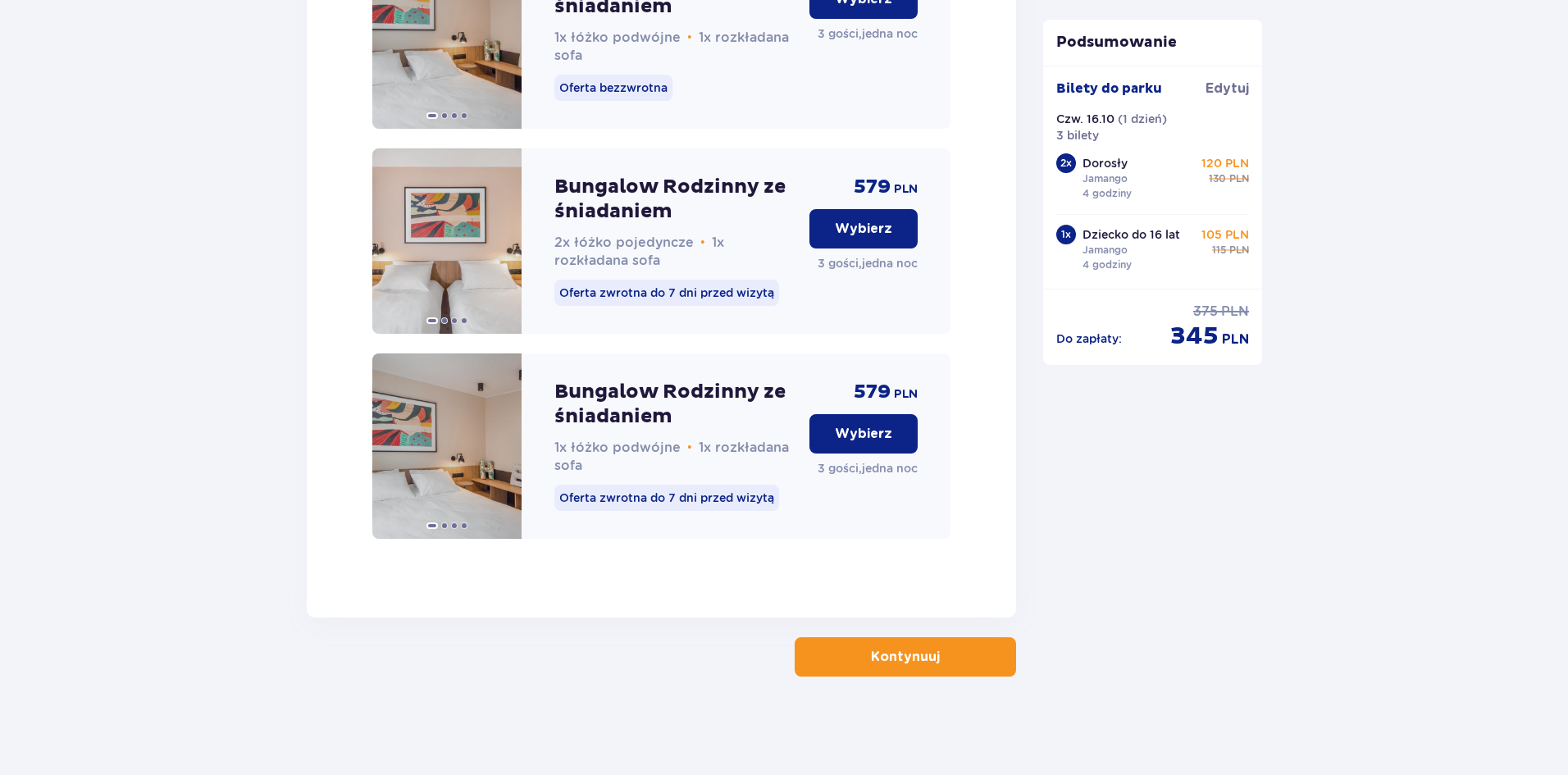
scroll to position [2620, 0]
click at [914, 672] on button "Kontynuuj" at bounding box center [904, 657] width 221 height 39
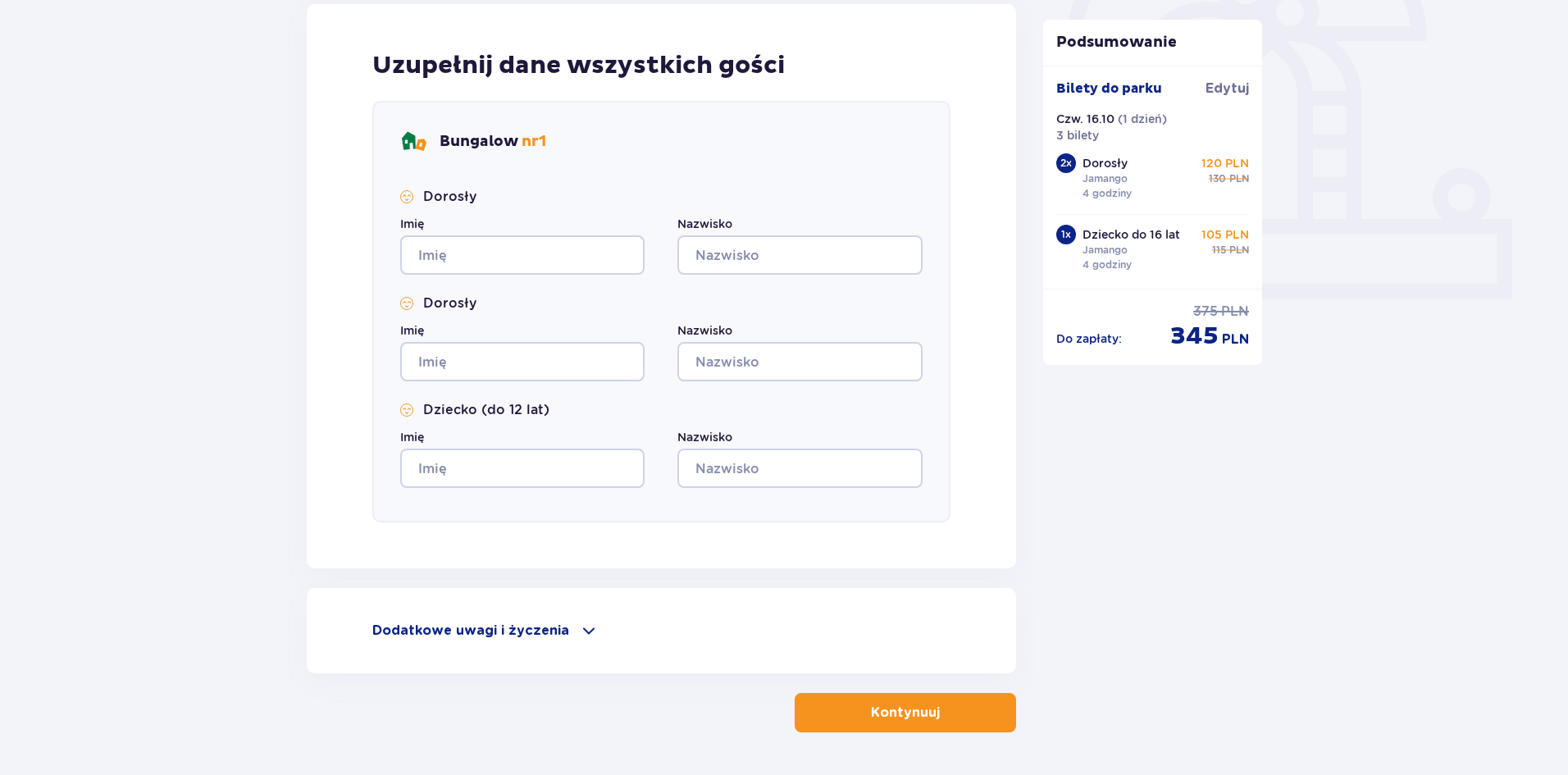
scroll to position [604, 0]
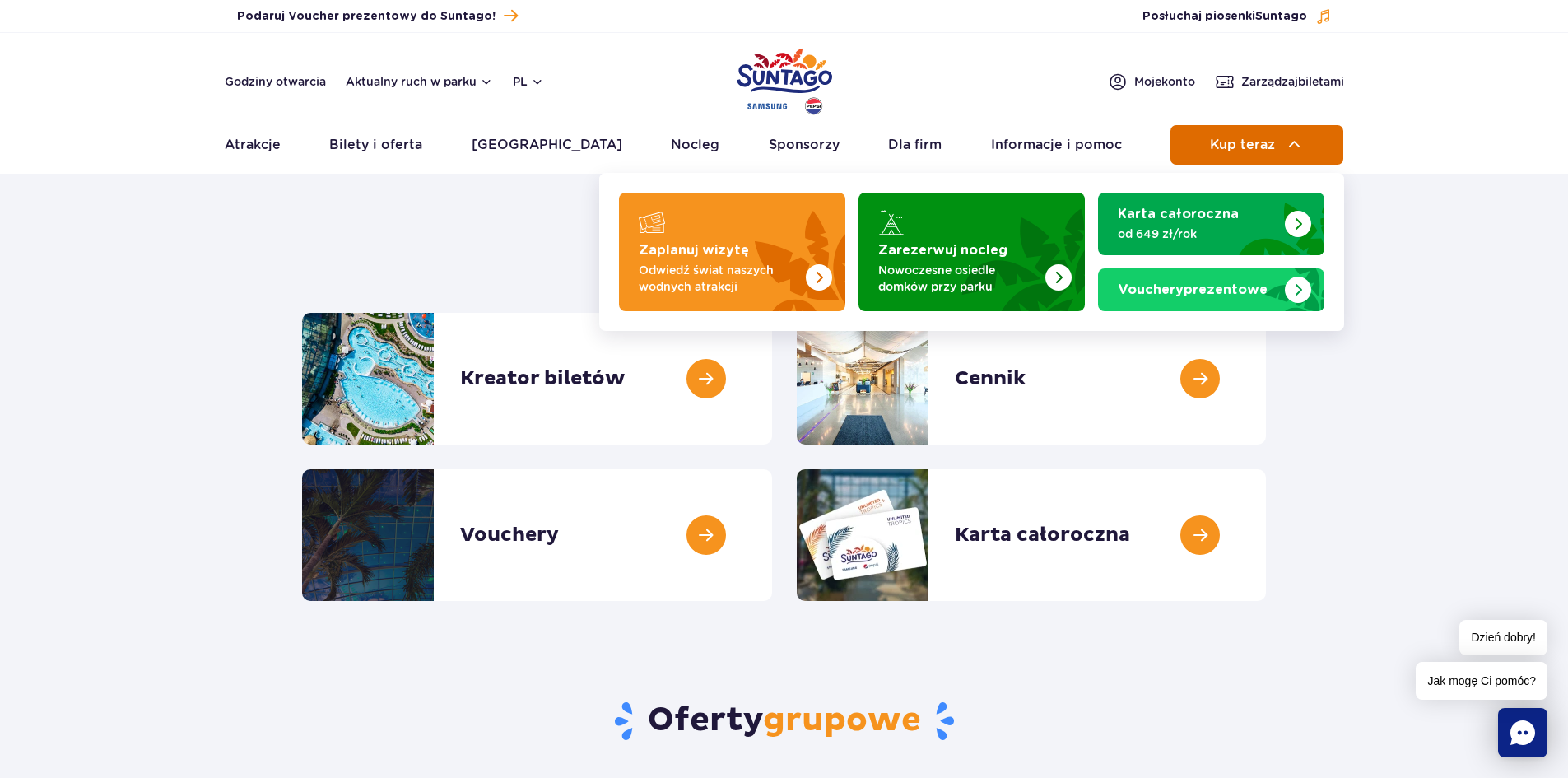
click at [1280, 154] on button "Kup teraz" at bounding box center [1257, 145] width 172 height 39
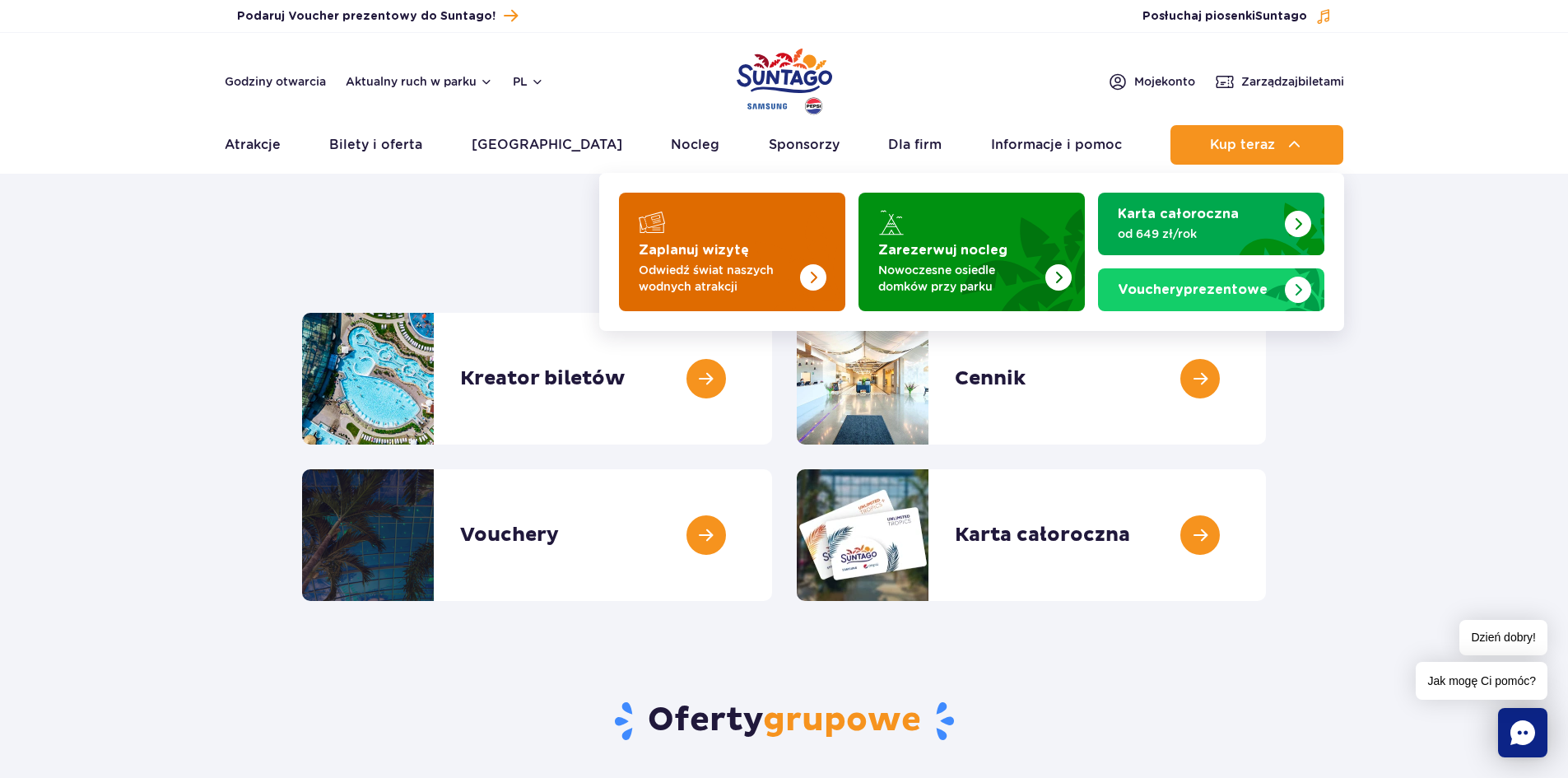
click at [661, 241] on link "Zaplanuj wizytę Odwiedź świat naszych wodnych atrakcji" at bounding box center [733, 252] width 227 height 118
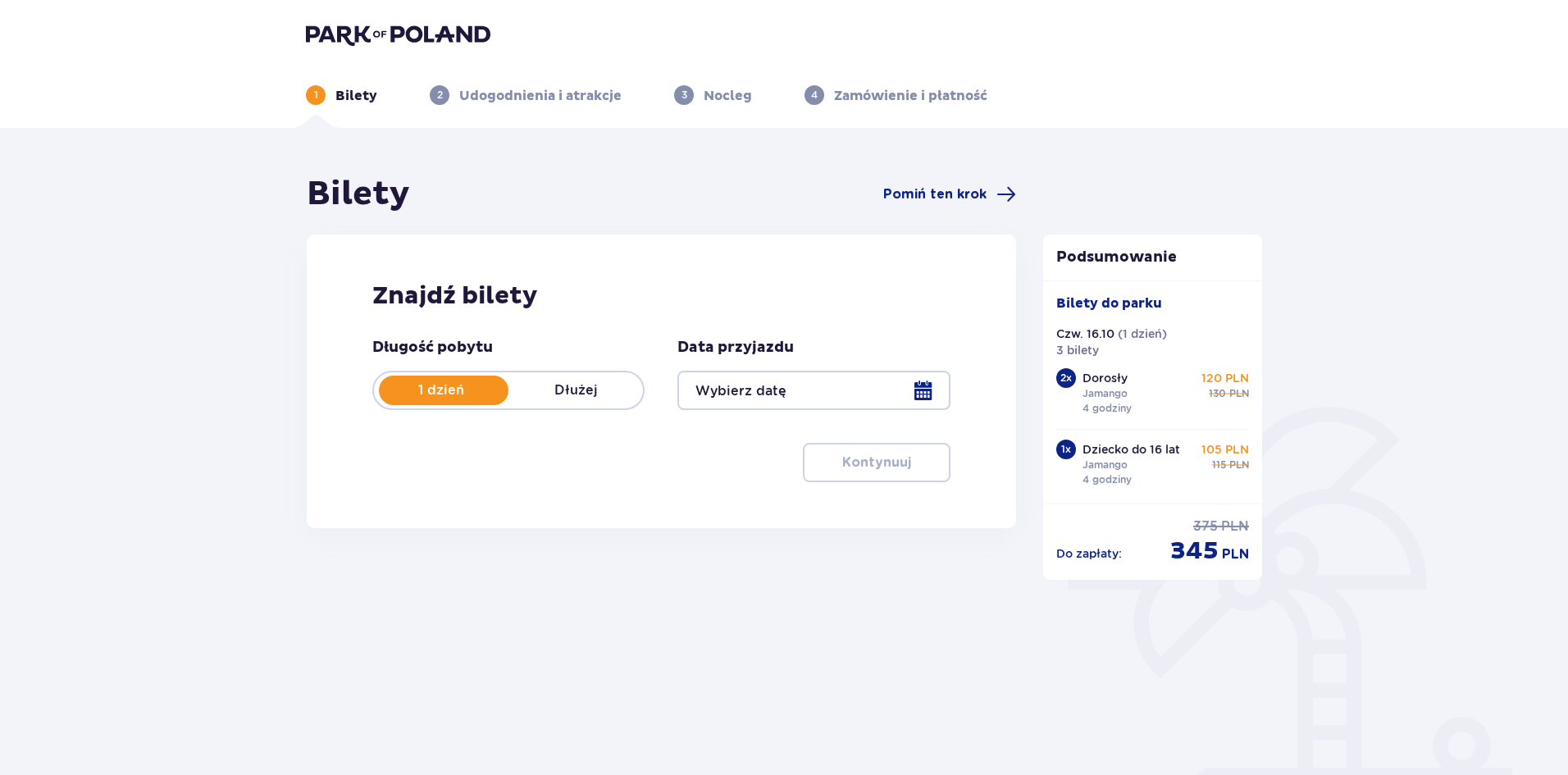
type input "16.10.25"
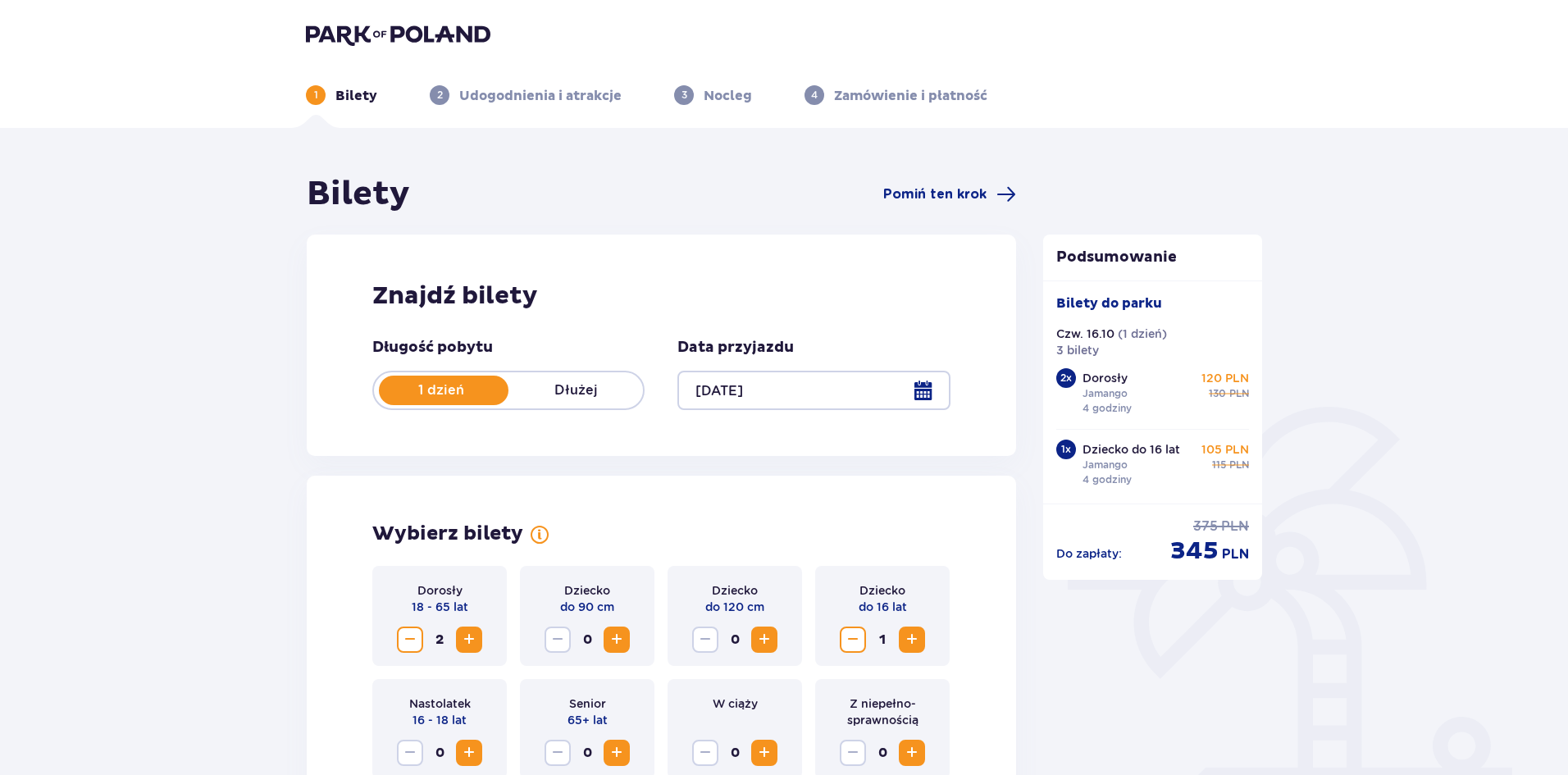
click at [763, 393] on div at bounding box center [814, 390] width 273 height 39
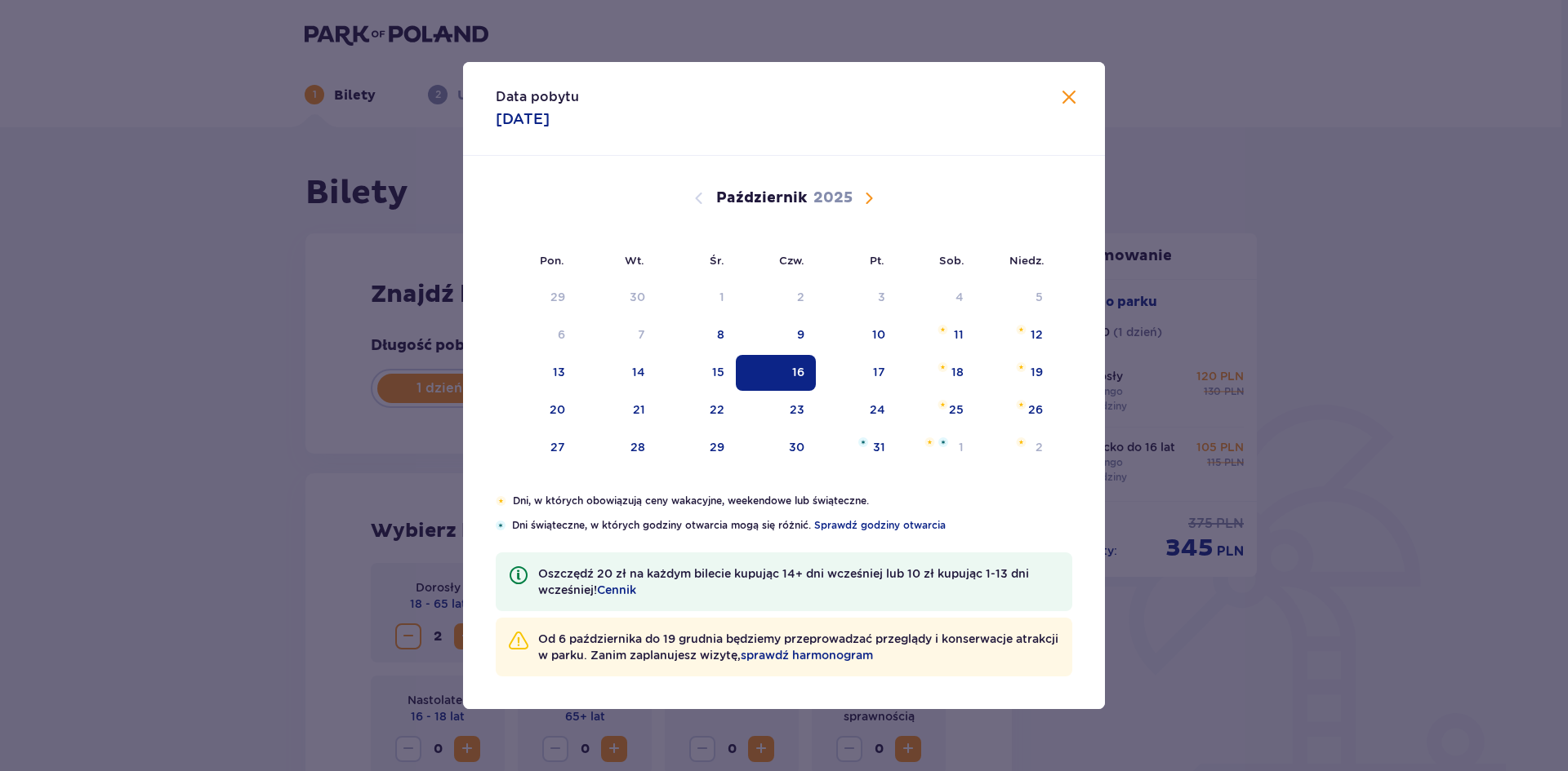
click at [305, 201] on div "Data pobytu 16.10.2025 Pon. Wt. Śr. Czw. Pt. Sob. Niedz. Wrzesień 2025 1 2 3 4 …" at bounding box center [784, 386] width 1568 height 771
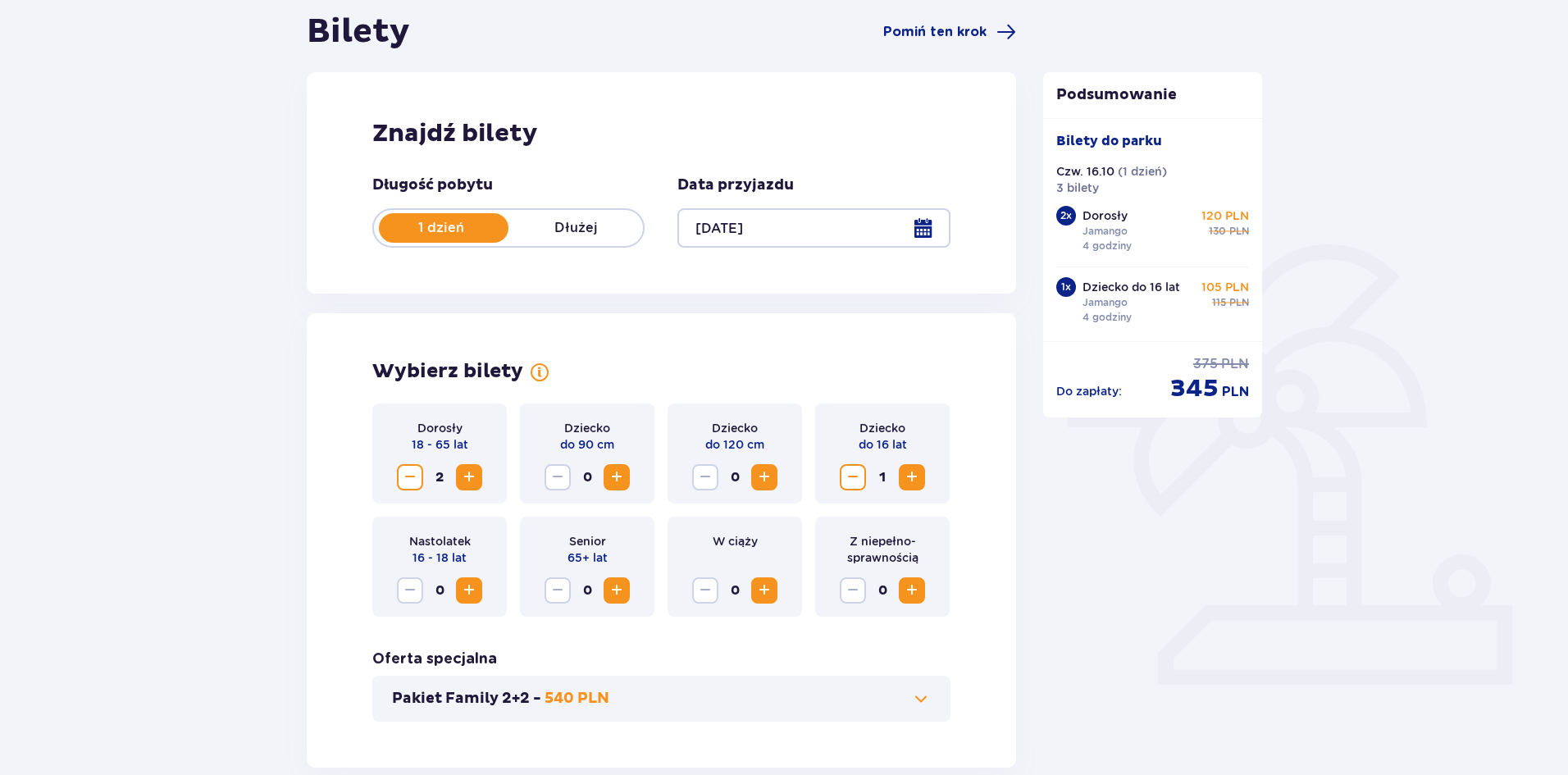
scroll to position [164, 0]
click at [414, 470] on span "Zmniejsz" at bounding box center [410, 475] width 20 height 20
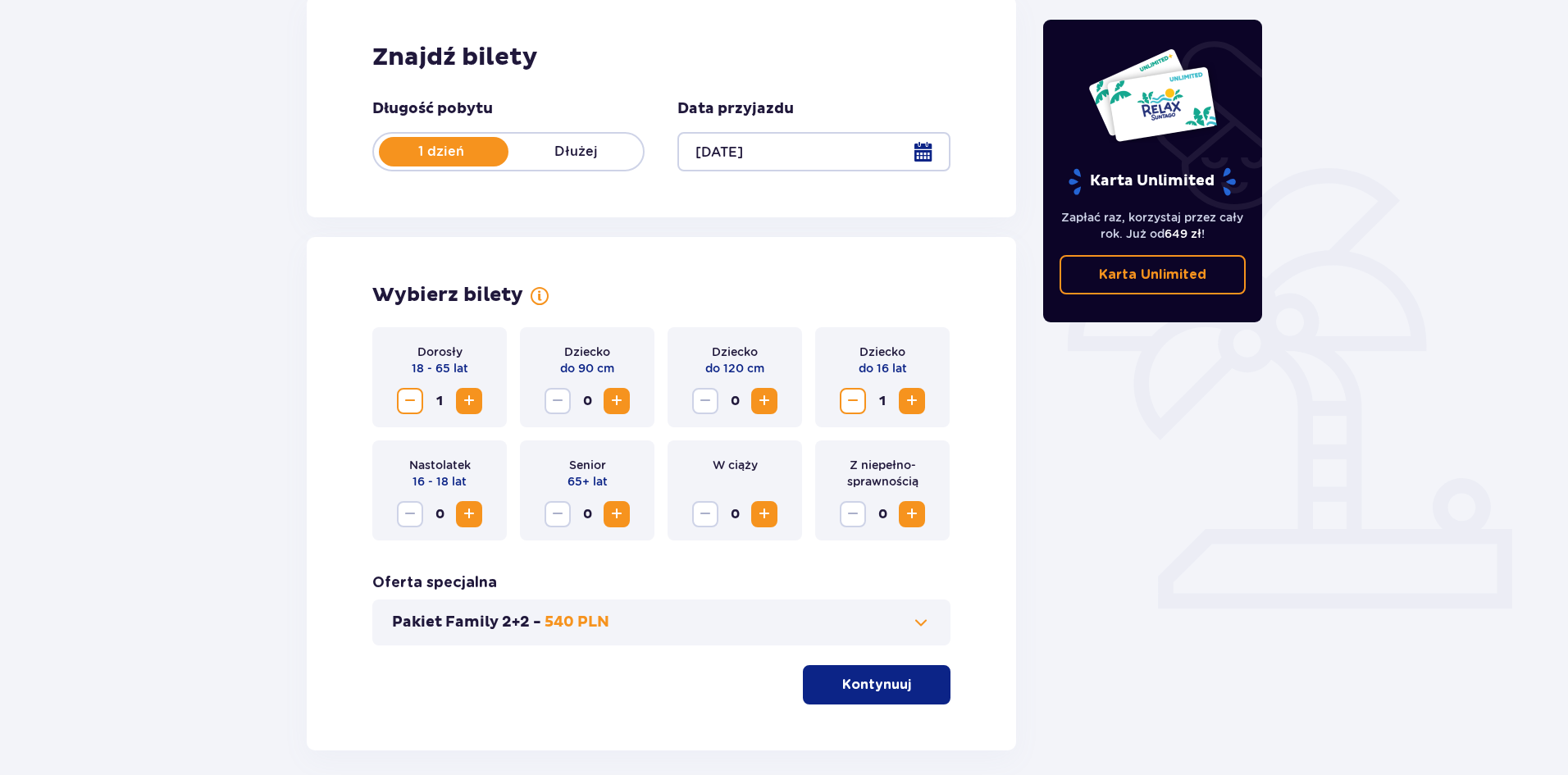
scroll to position [313, 0]
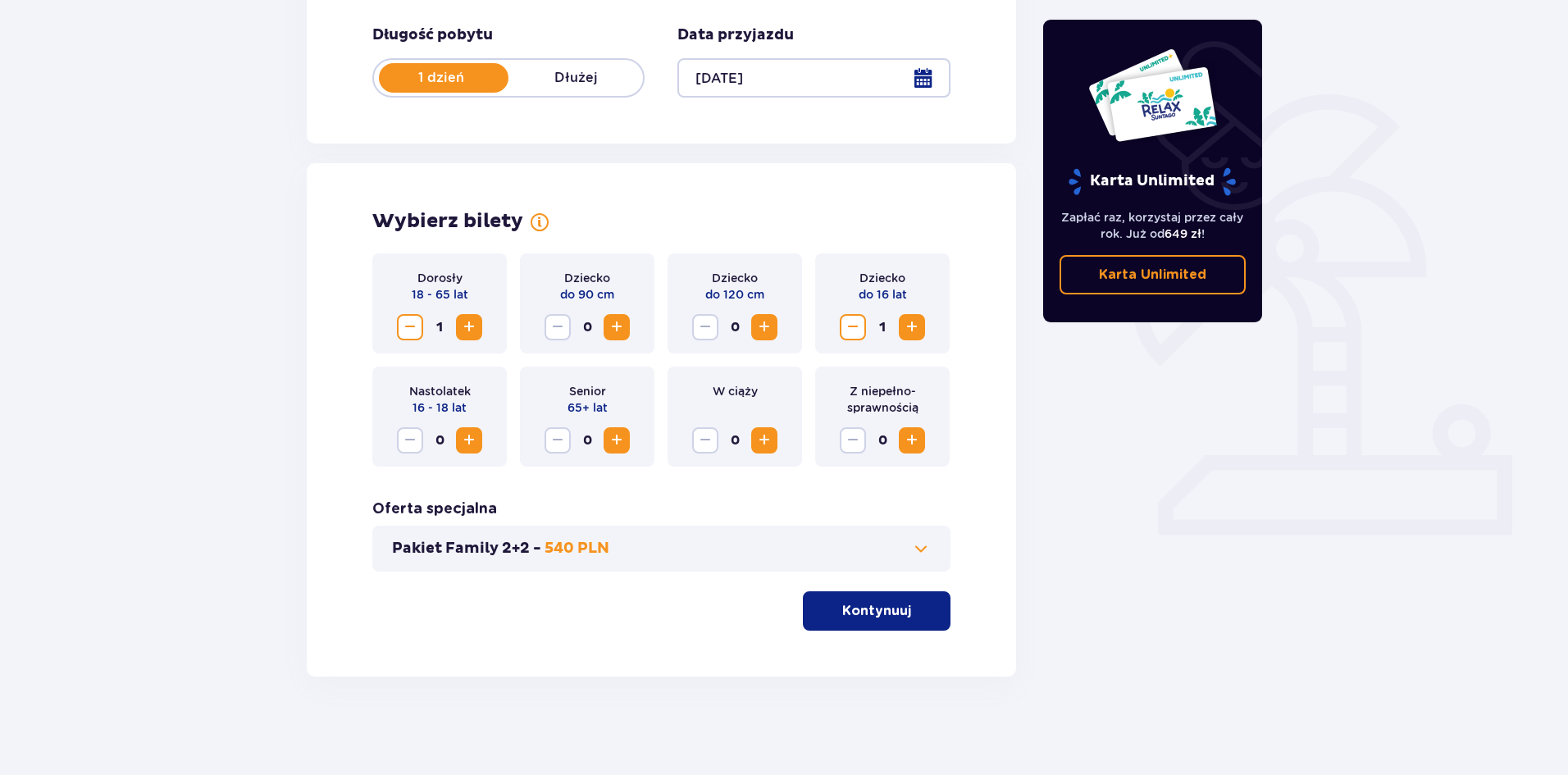
click at [857, 609] on p "Kontynuuj" at bounding box center [876, 611] width 69 height 18
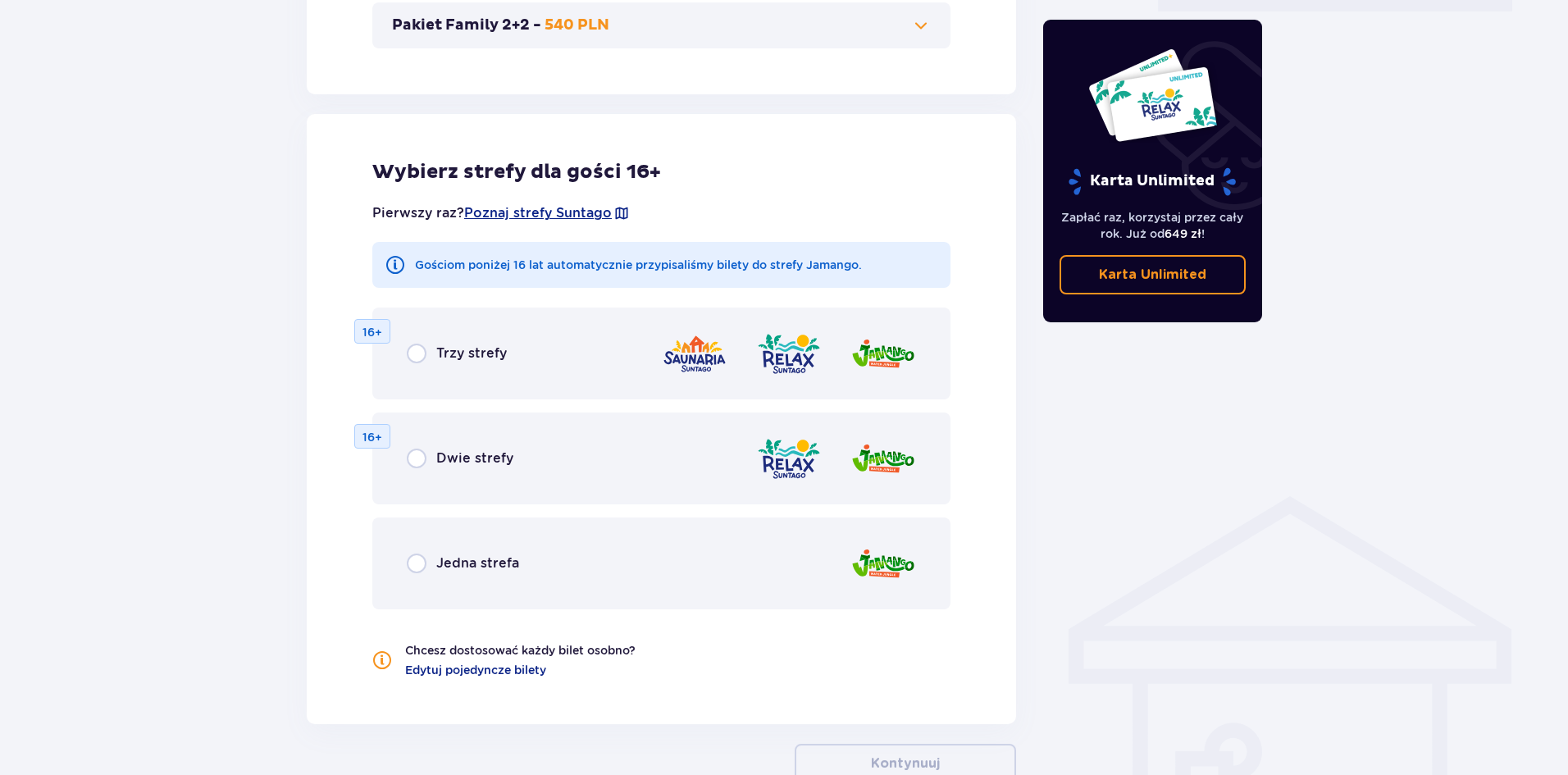
scroll to position [910, 0]
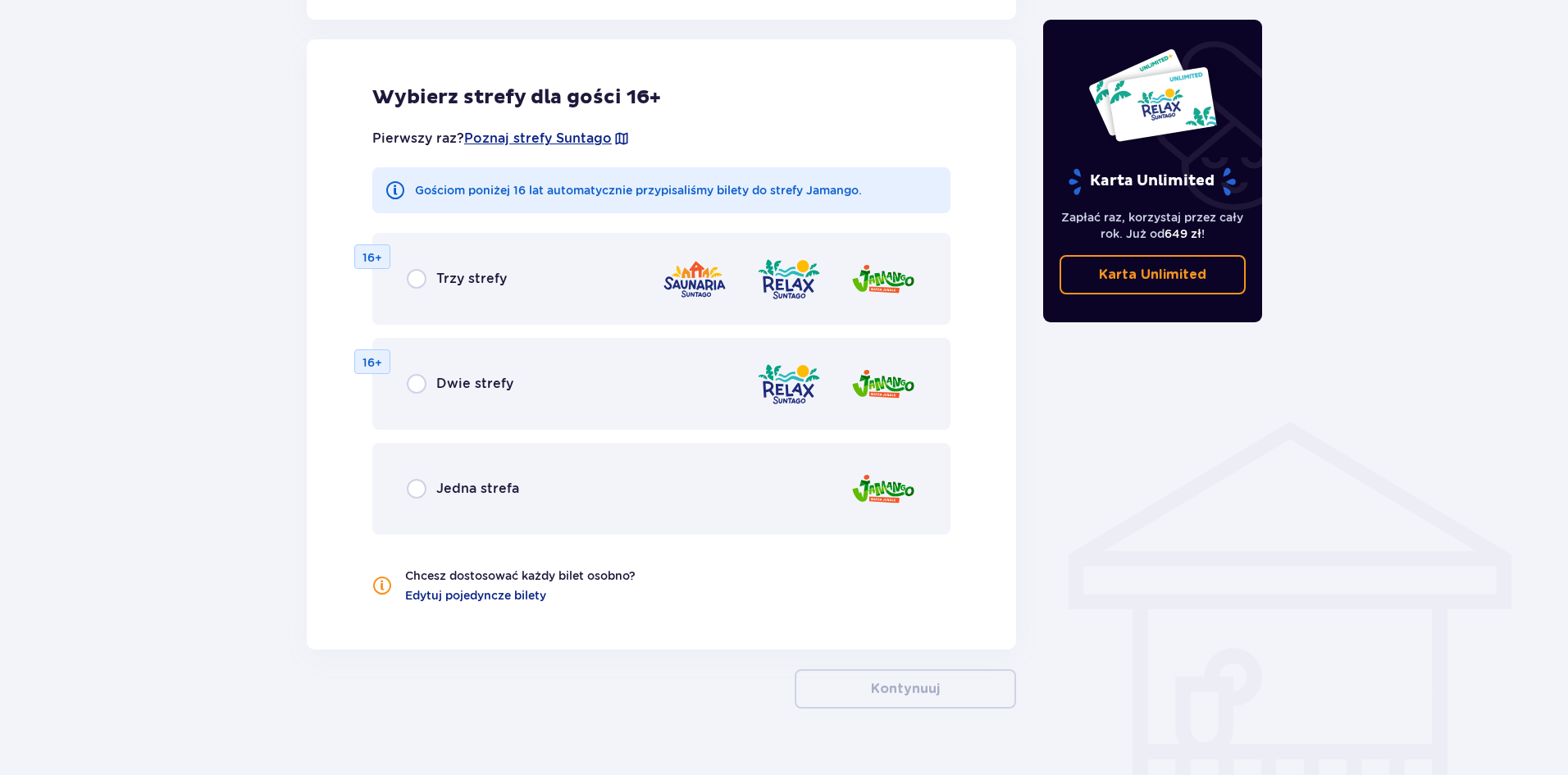
click at [426, 487] on input "radio" at bounding box center [416, 488] width 20 height 20
radio input "true"
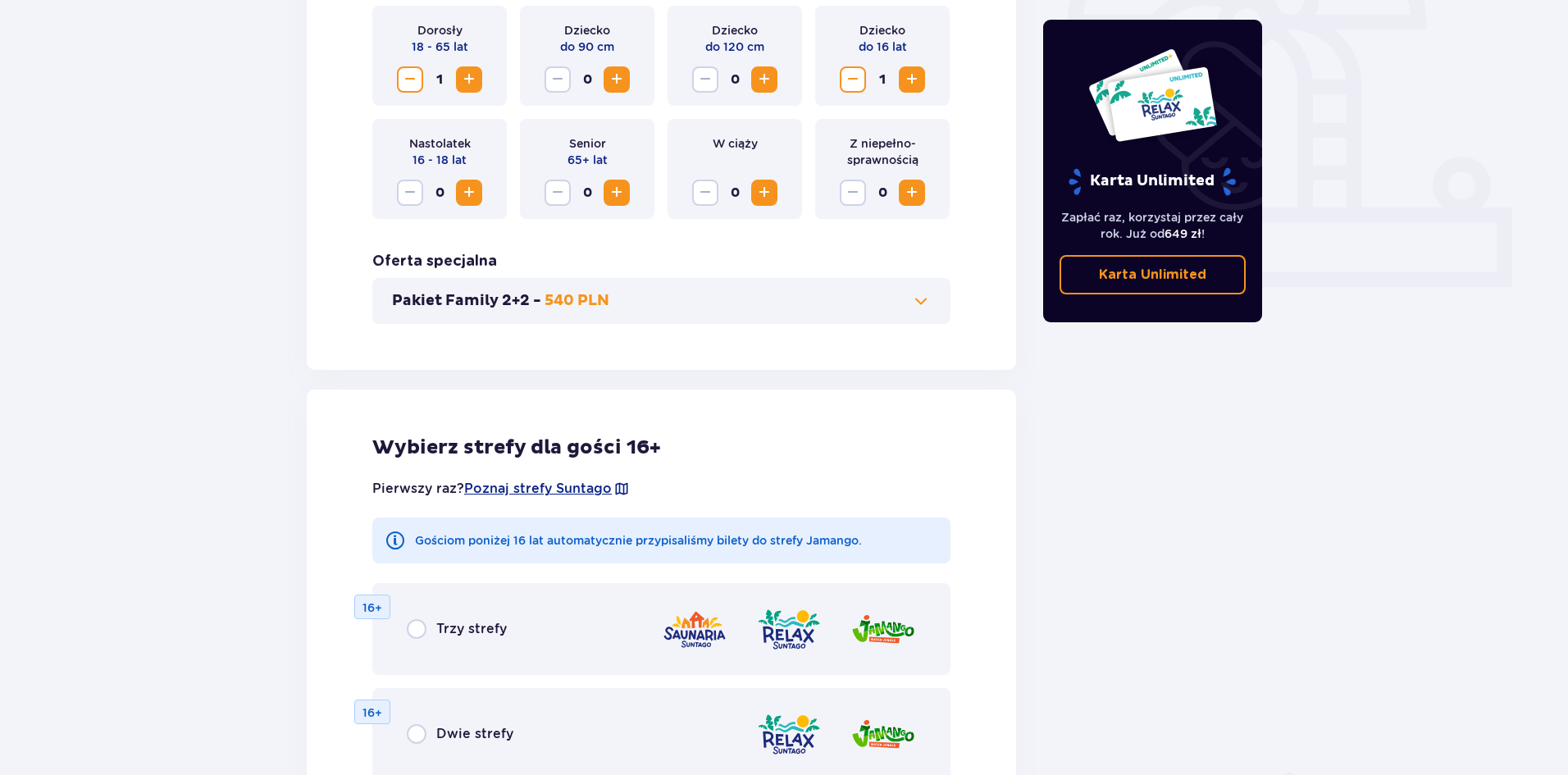
scroll to position [346, 0]
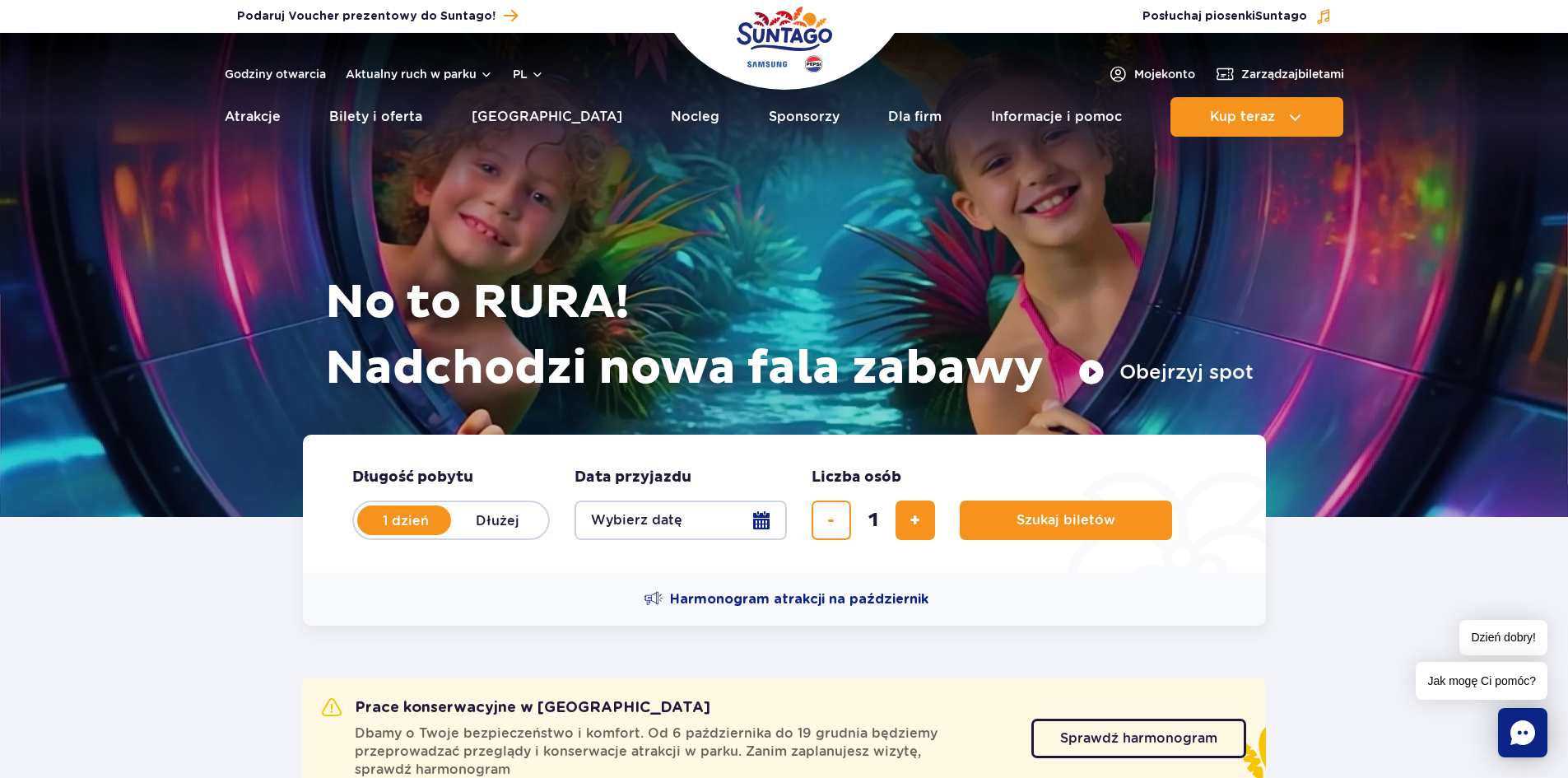
click at [649, 527] on button "Wybierz datę" at bounding box center [680, 520] width 213 height 39
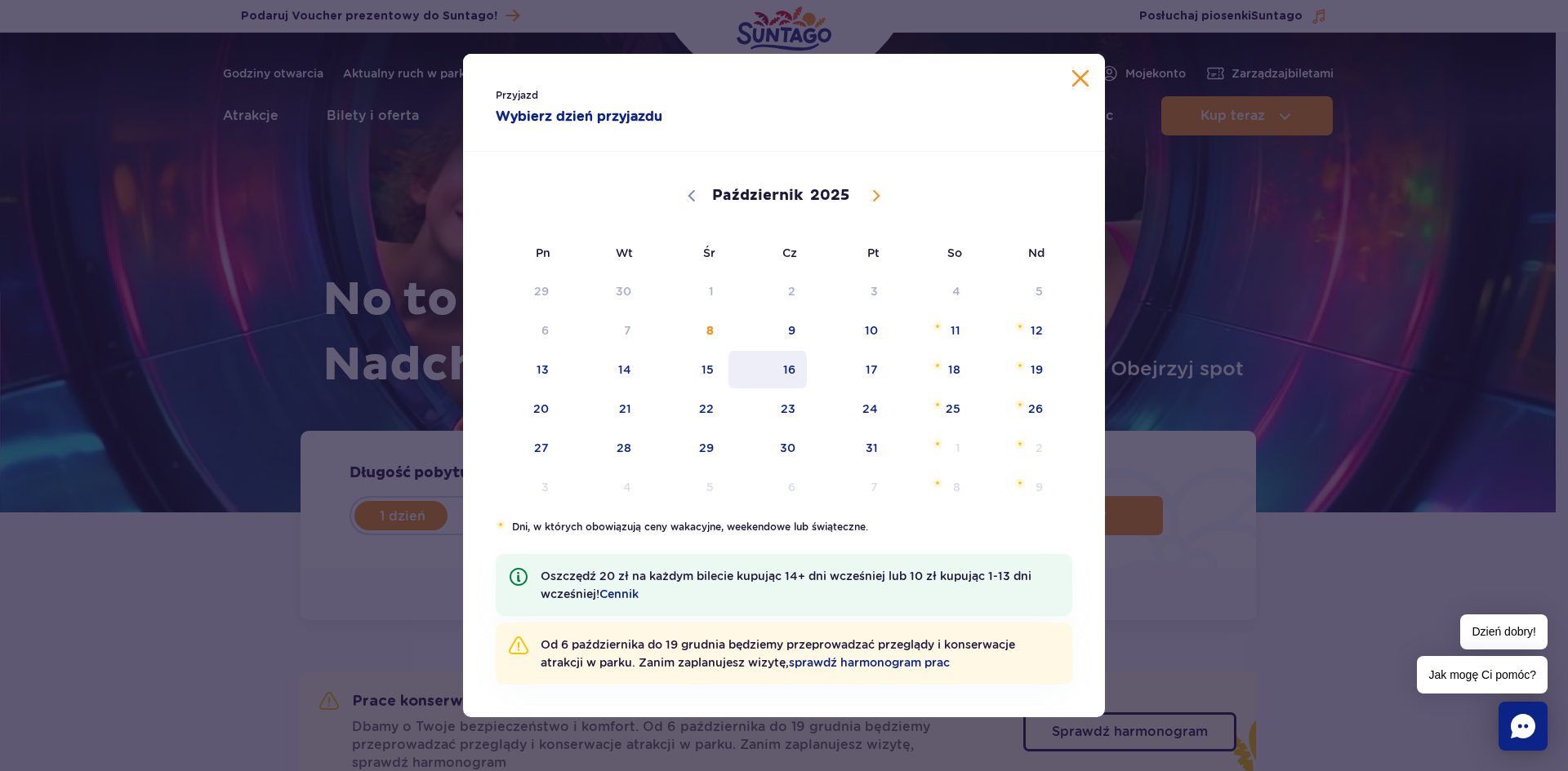
click at [808, 380] on span "16" at bounding box center [768, 370] width 83 height 37
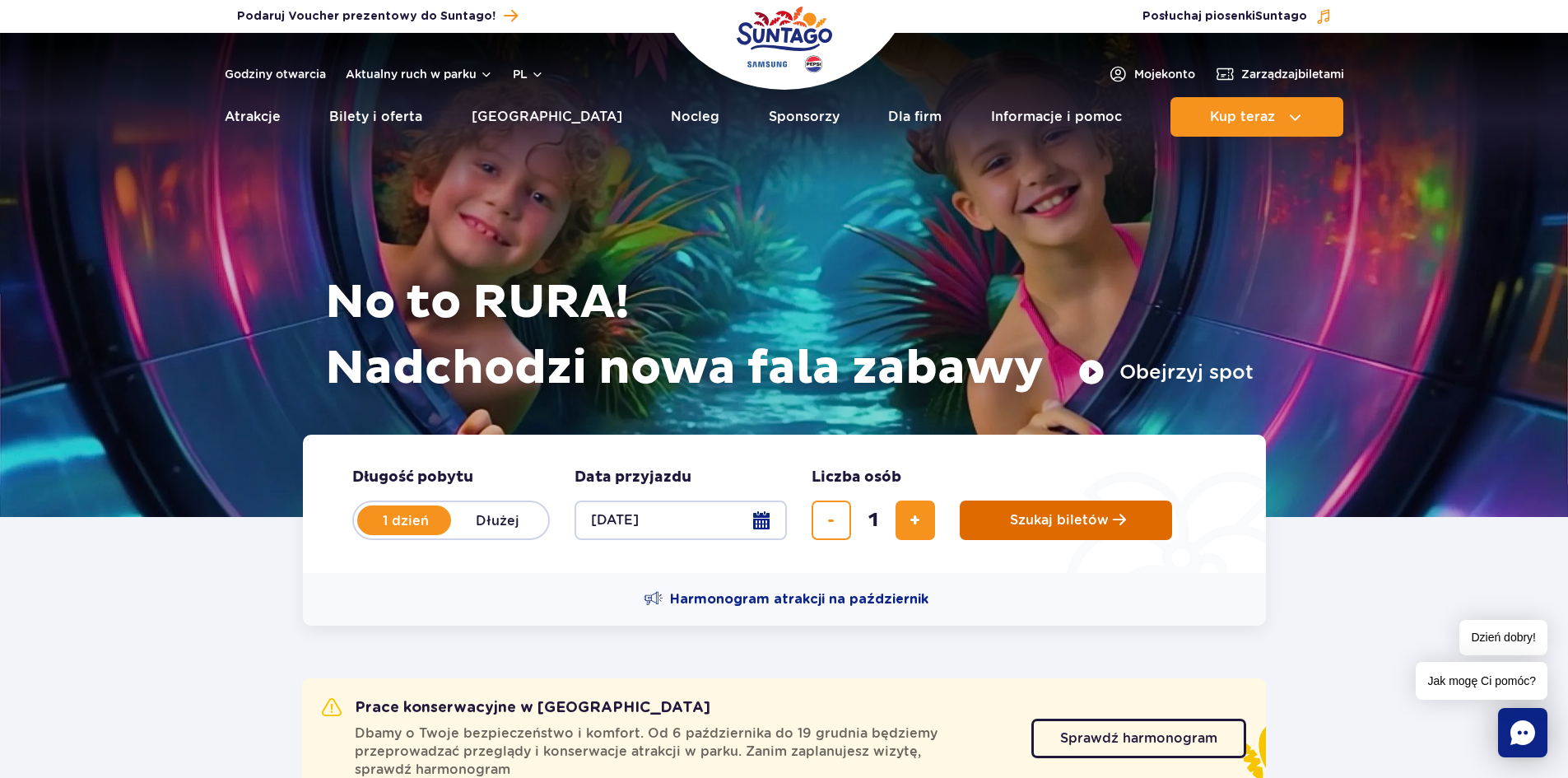
click at [999, 525] on button "Szukaj biletów" at bounding box center [1066, 520] width 213 height 39
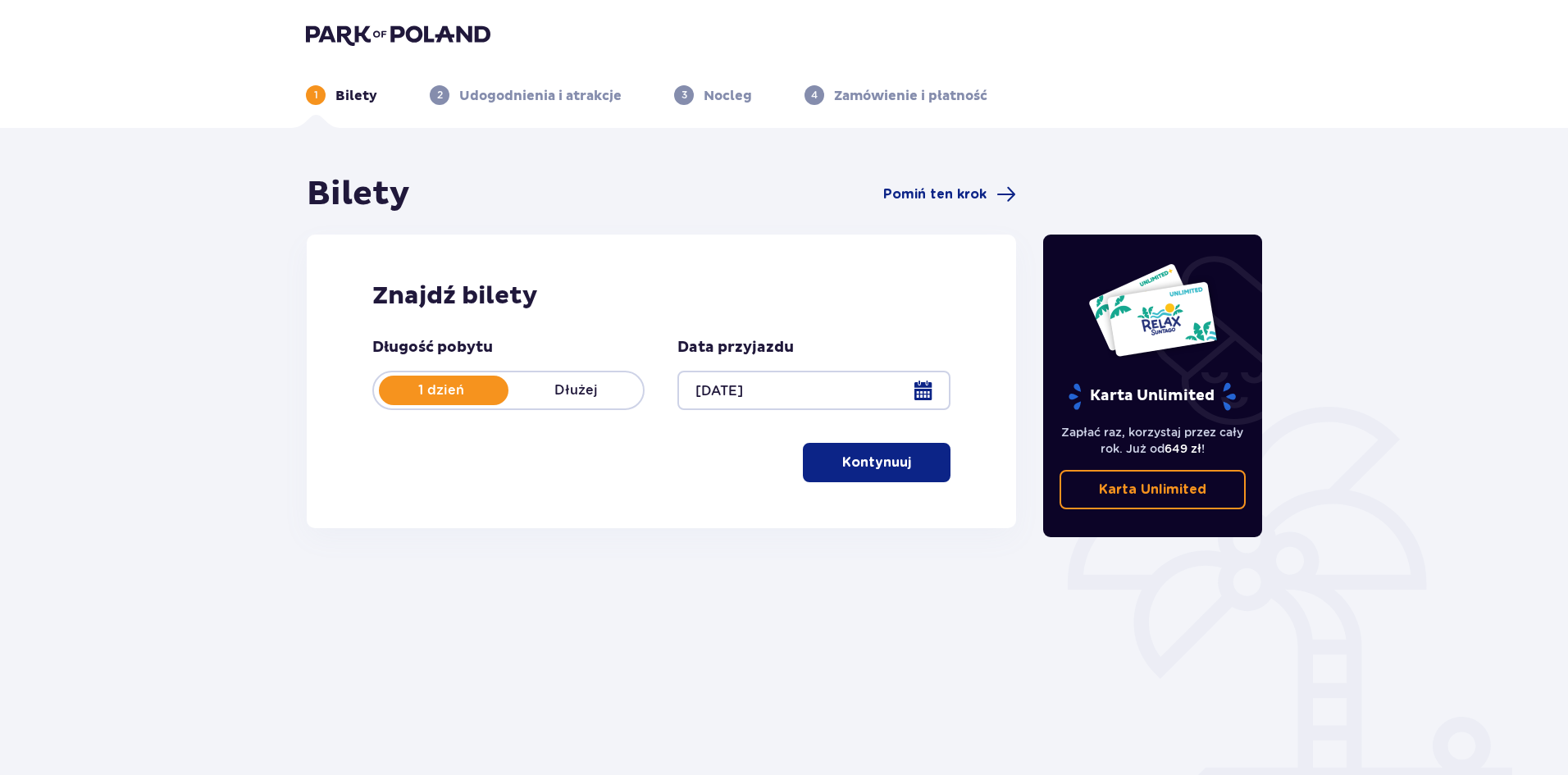
click at [842, 460] on p "Kontynuuj" at bounding box center [876, 462] width 69 height 18
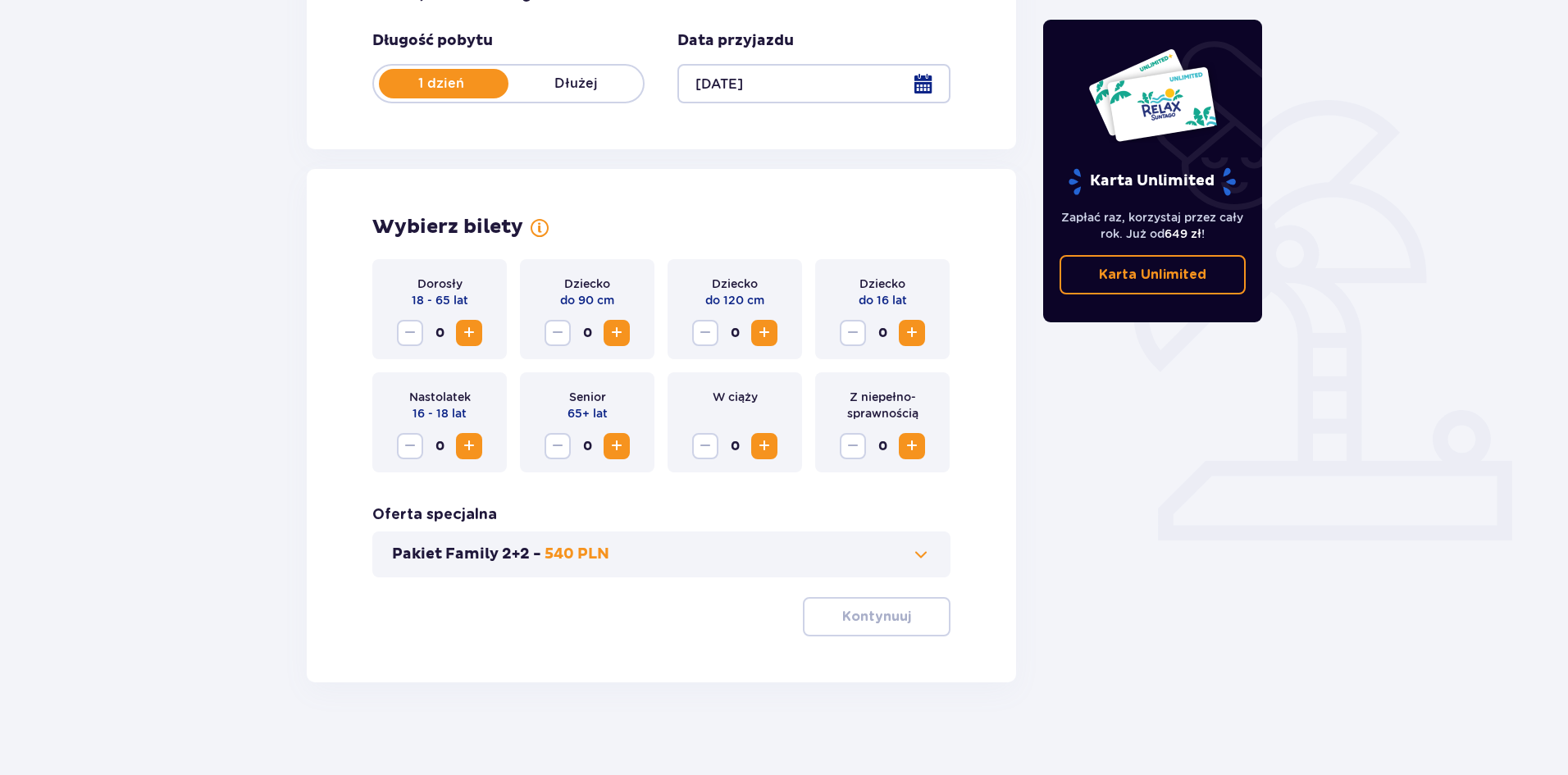
scroll to position [313, 0]
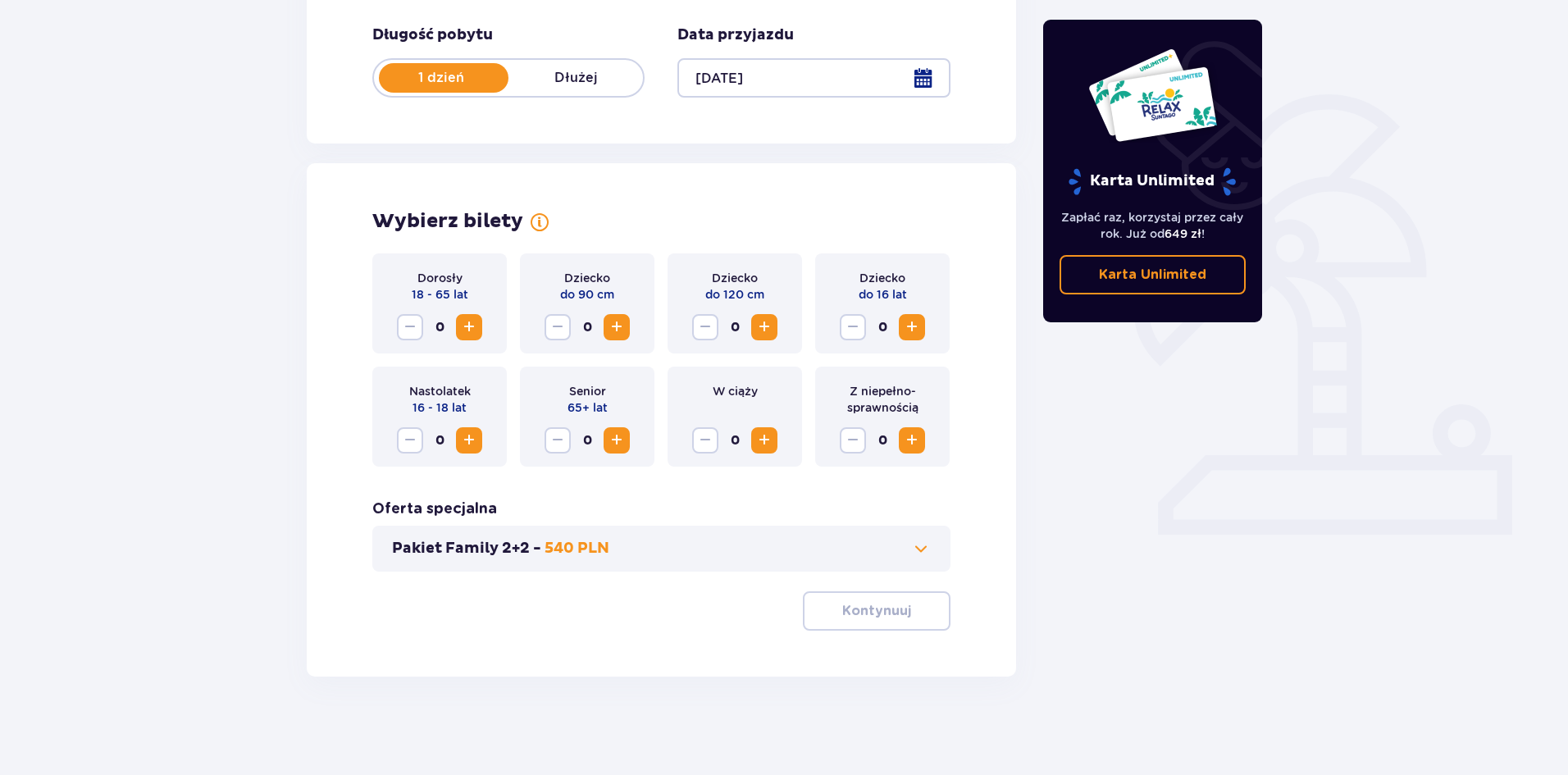
click at [908, 338] on button "Zwiększ" at bounding box center [912, 327] width 26 height 26
click at [867, 615] on p "Kontynuuj" at bounding box center [876, 611] width 69 height 18
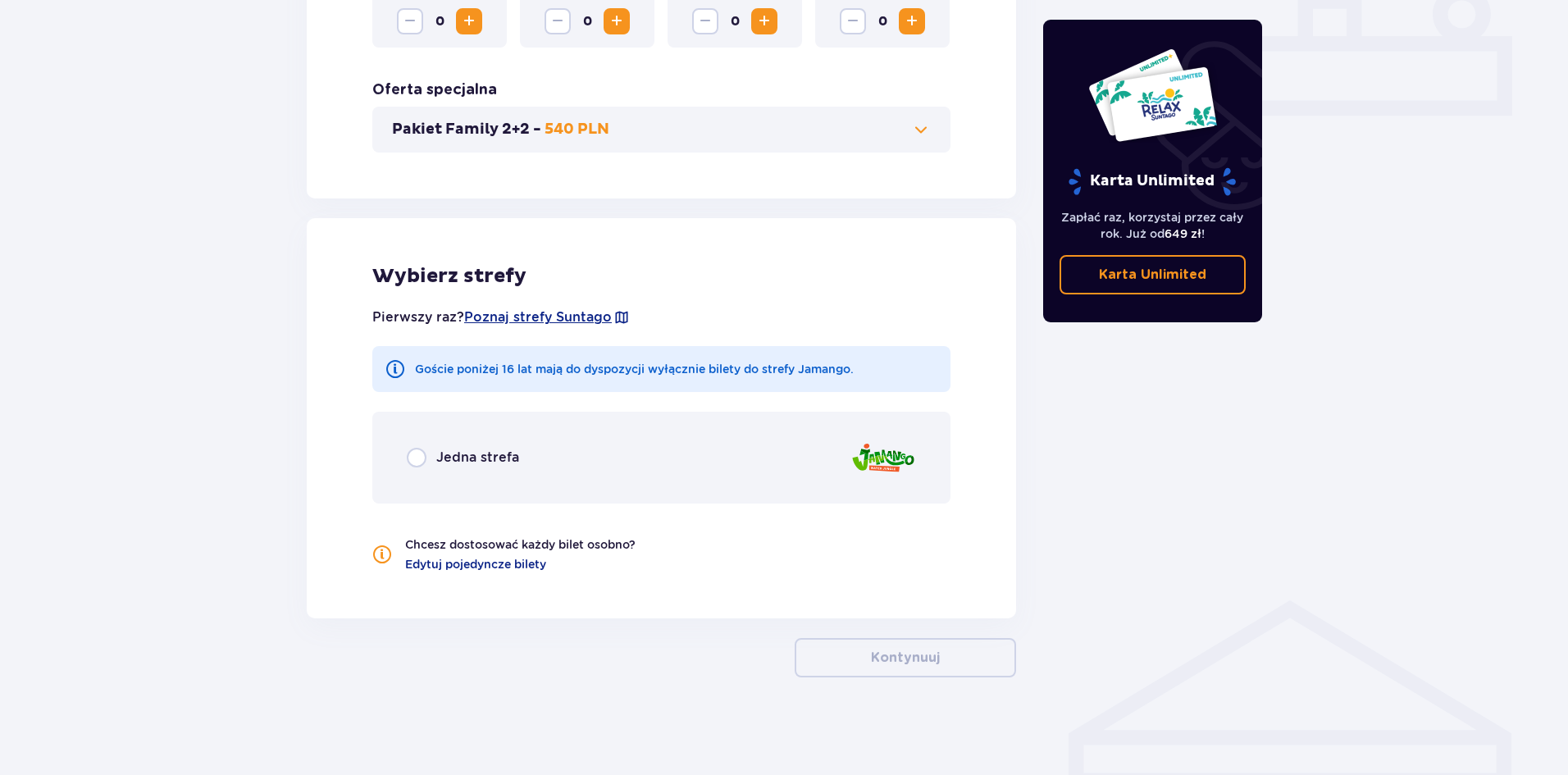
scroll to position [732, 0]
click at [490, 462] on span "Jedna strefa" at bounding box center [477, 457] width 83 height 18
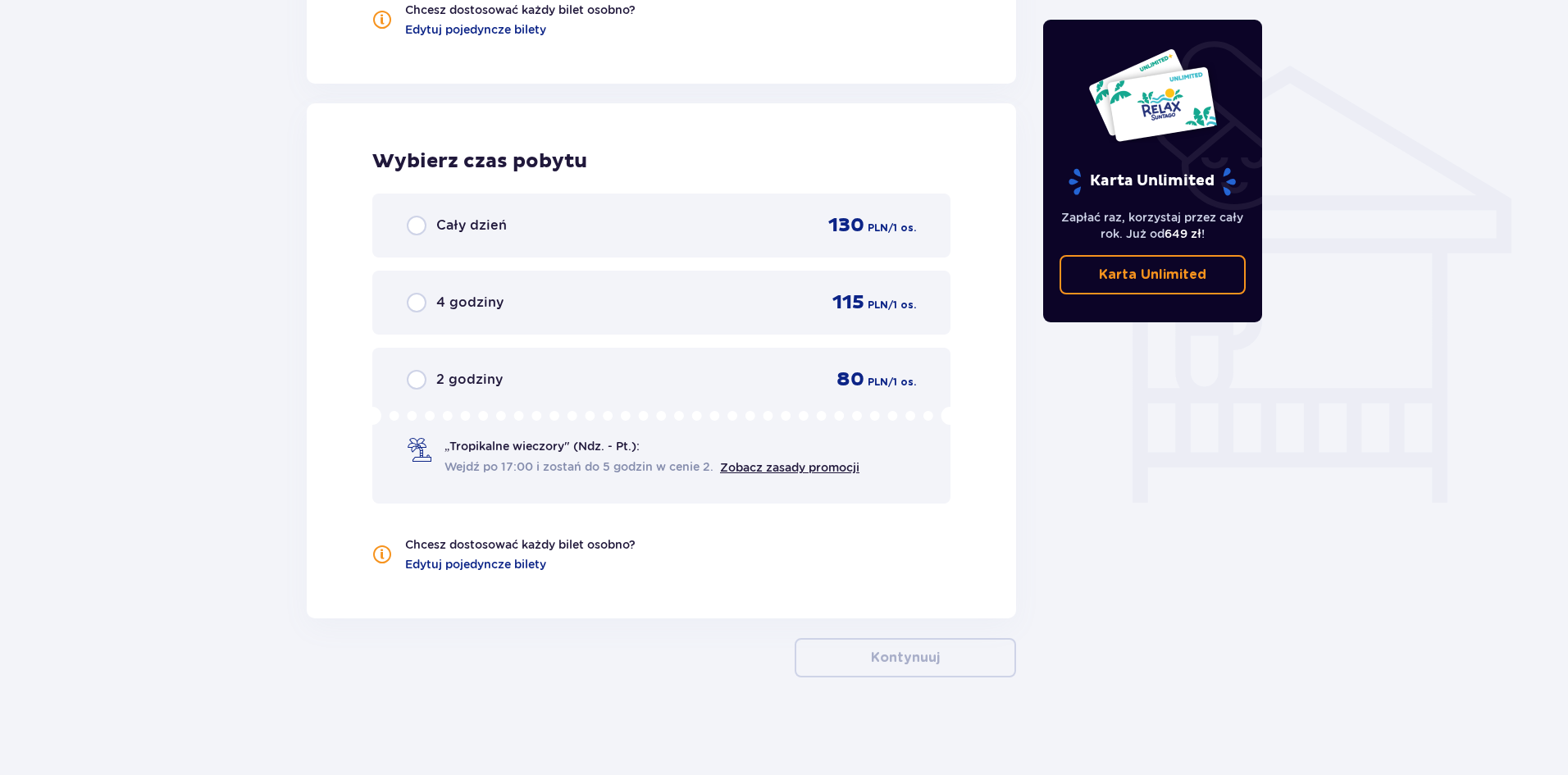
scroll to position [1267, 0]
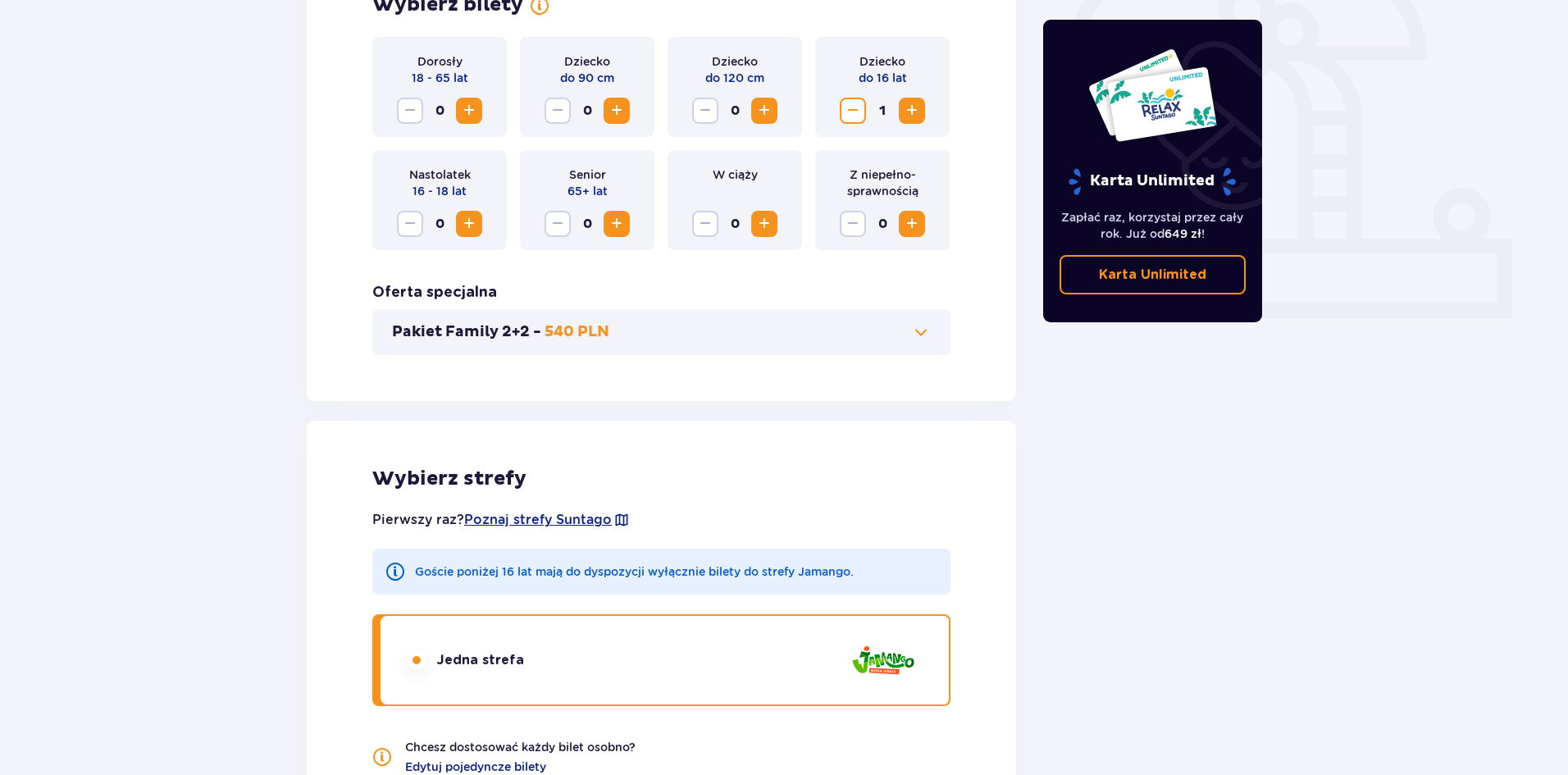
click at [475, 113] on span "Zwiększ" at bounding box center [469, 110] width 20 height 20
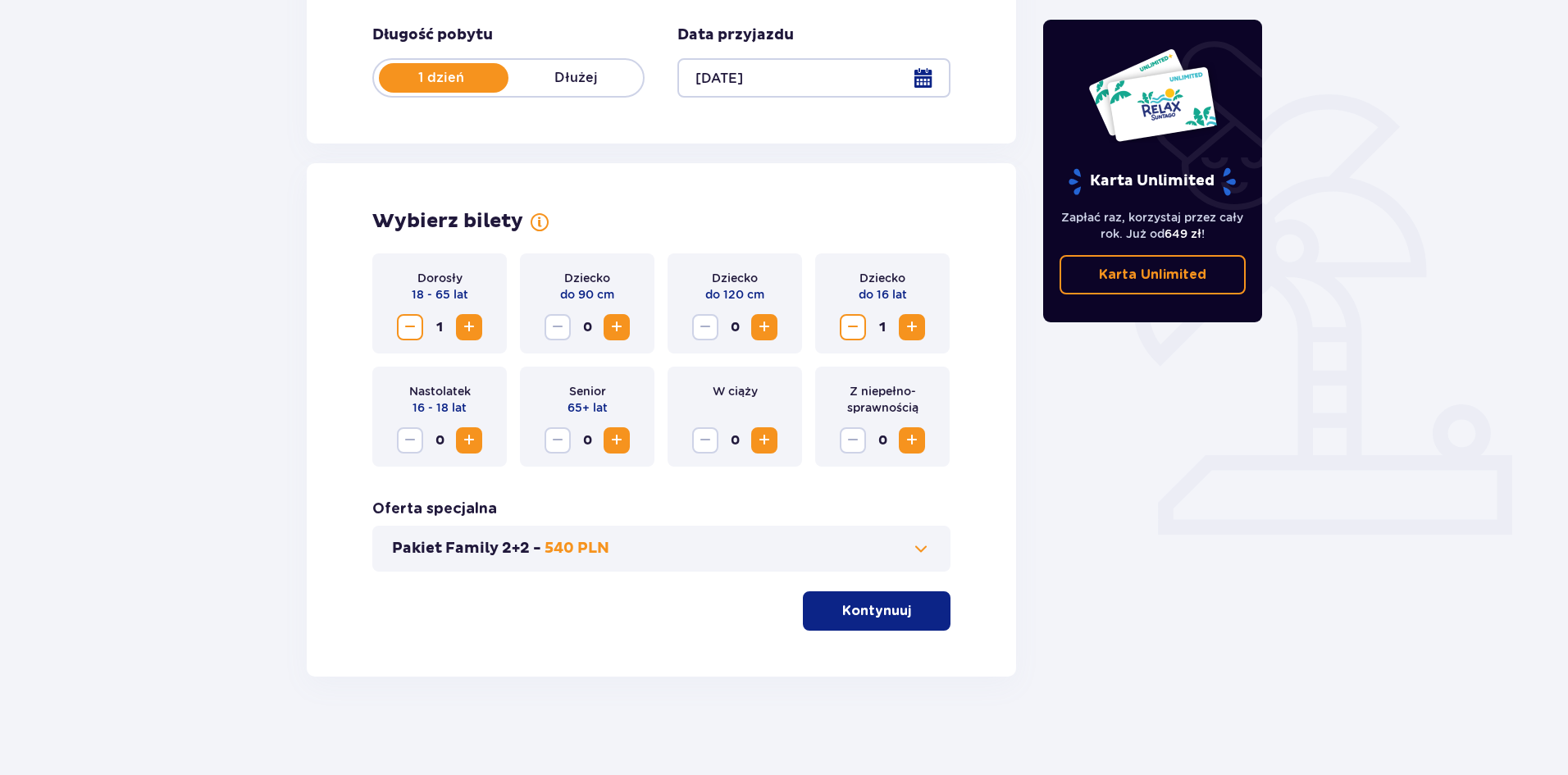
scroll to position [313, 0]
click at [475, 113] on div "Znajdź bilety Długość pobytu 1 dzień Dłużej Data przyjazdu [DATE]" at bounding box center [662, 33] width 709 height 221
click at [472, 331] on span "Zwiększ" at bounding box center [469, 327] width 20 height 20
click at [928, 602] on button "Kontynuuj" at bounding box center [876, 611] width 147 height 39
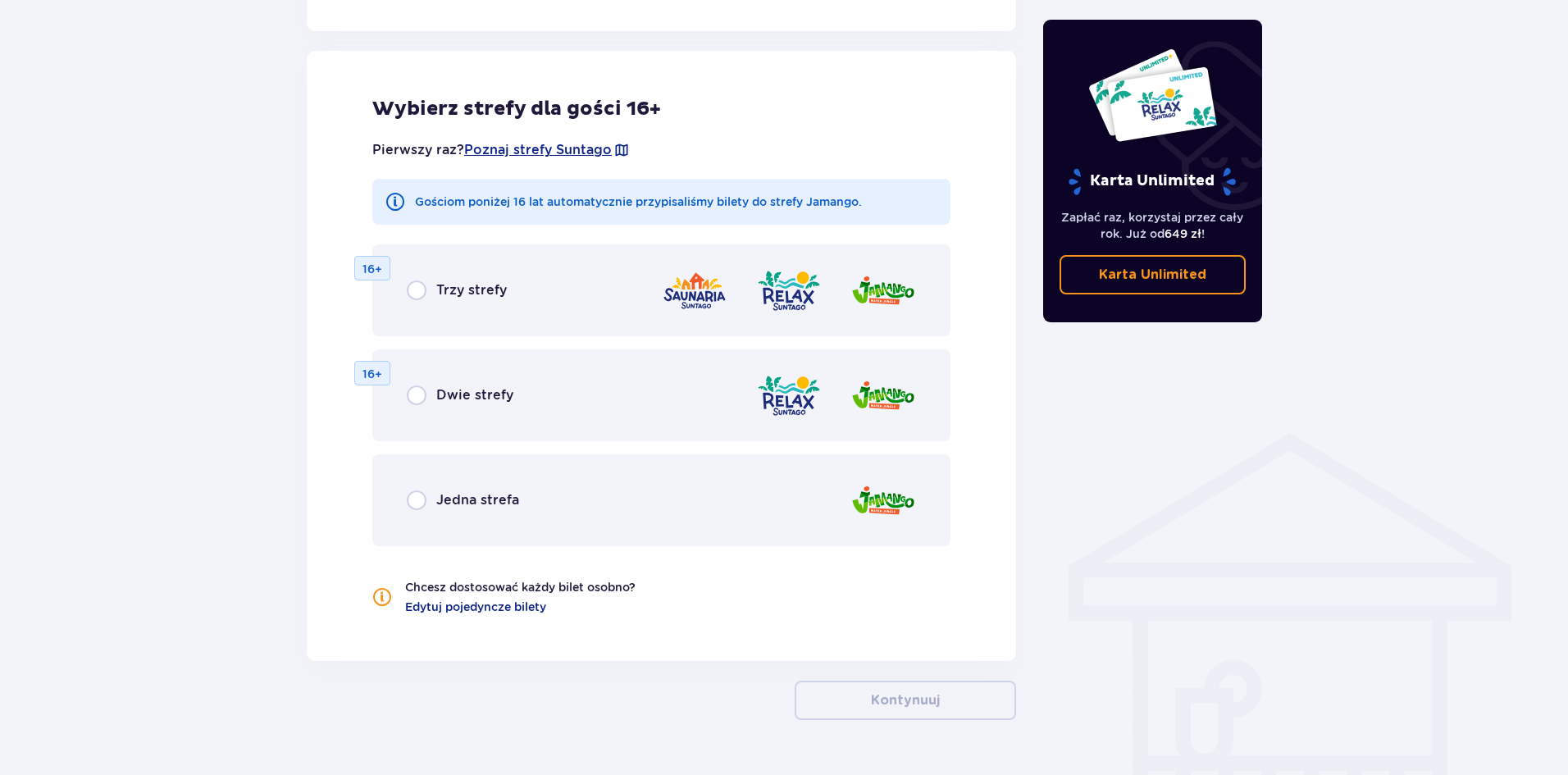
scroll to position [910, 0]
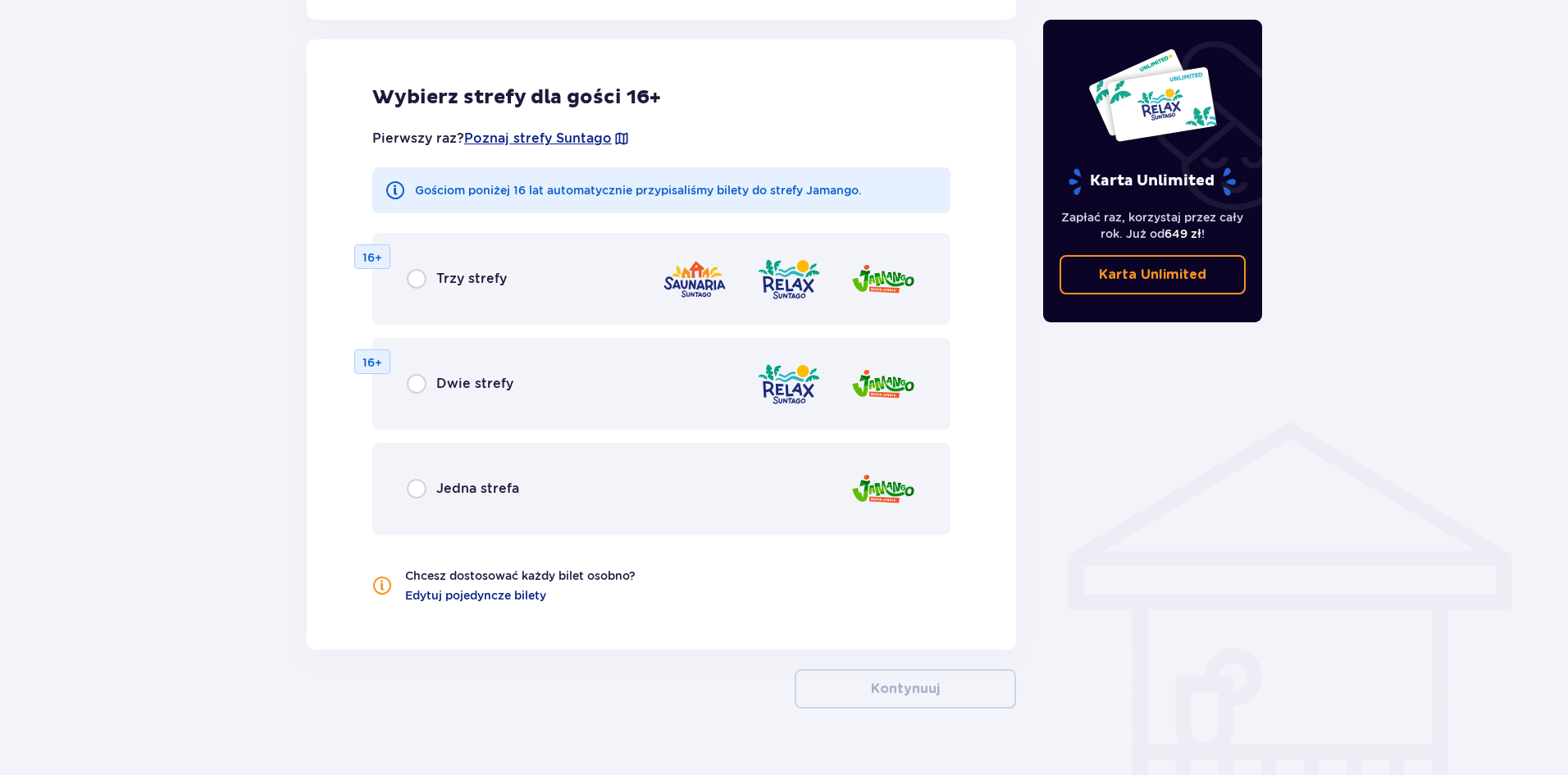
click at [439, 485] on span "Jedna strefa" at bounding box center [477, 488] width 83 height 18
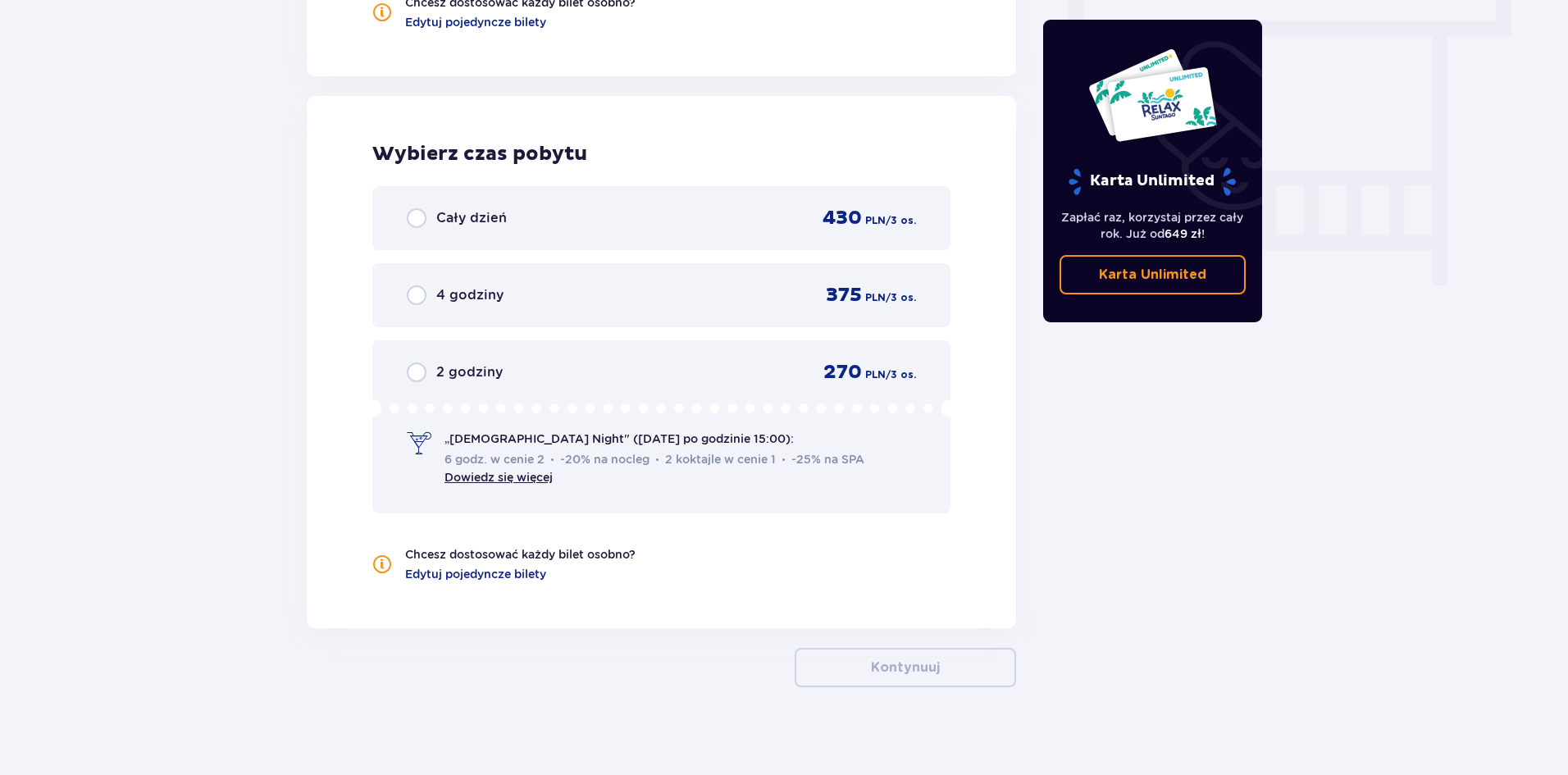
scroll to position [1495, 0]
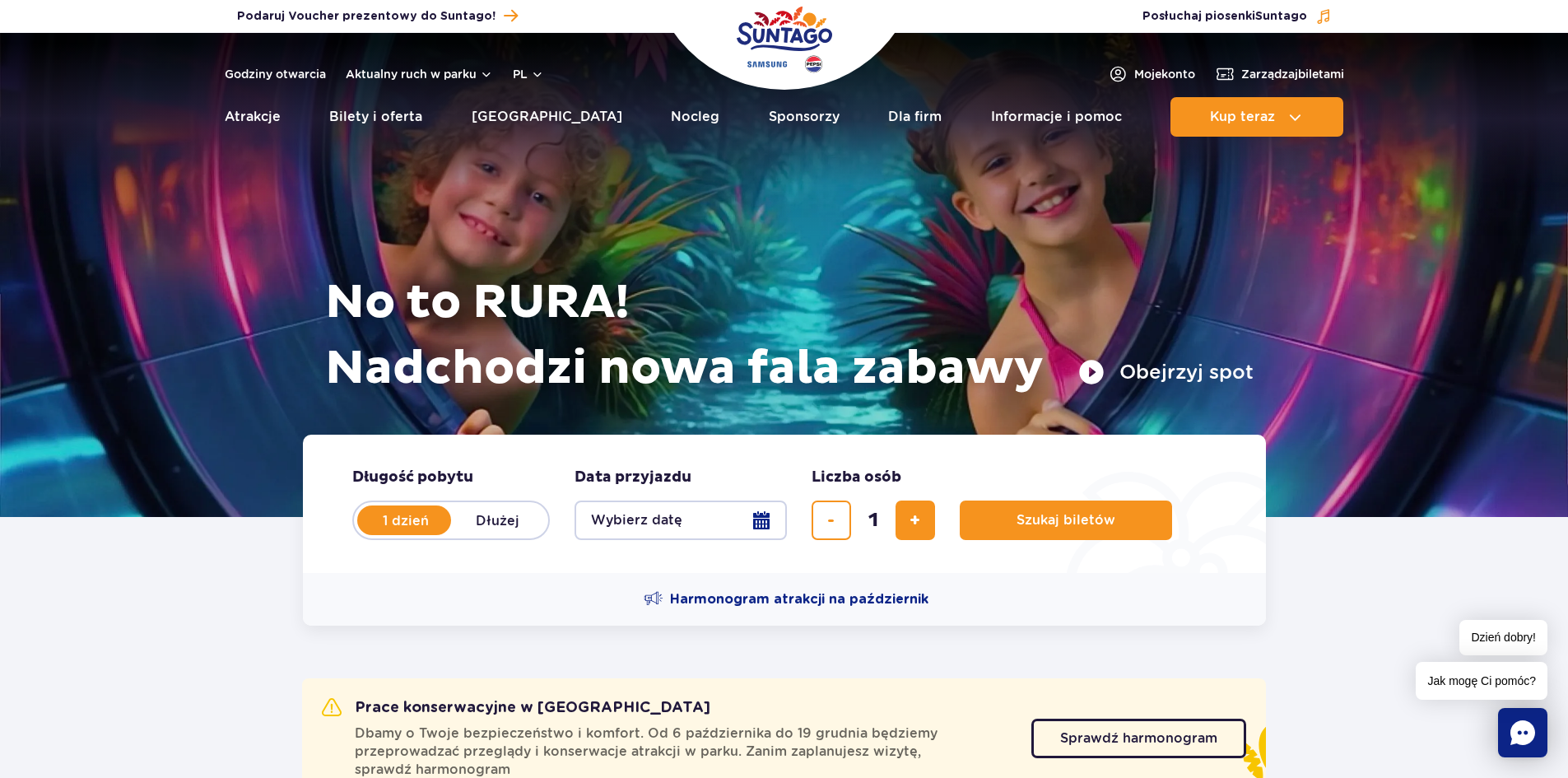
click at [808, 14] on img "Park of Poland" at bounding box center [784, 39] width 96 height 76
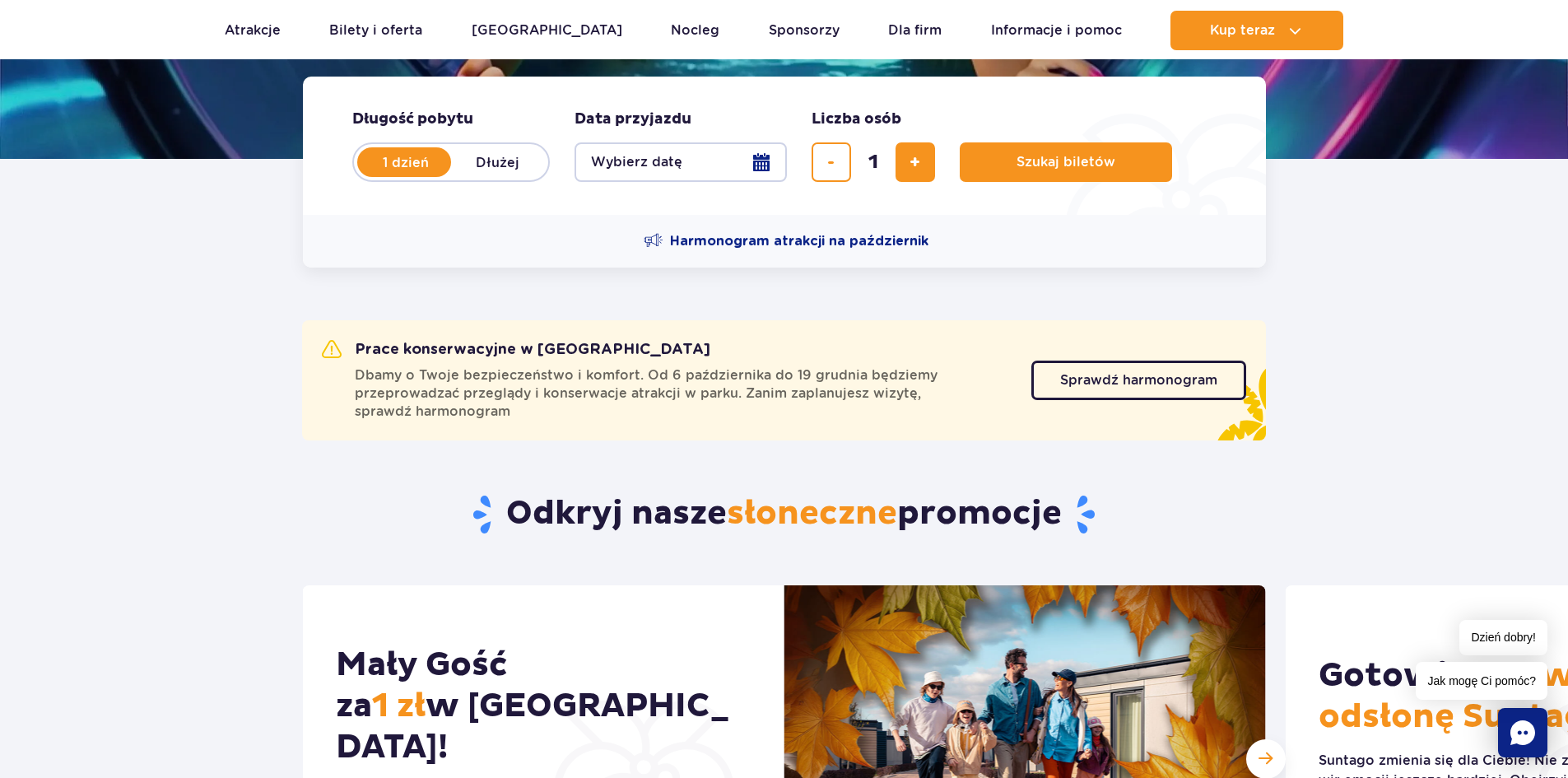
scroll to position [576, 0]
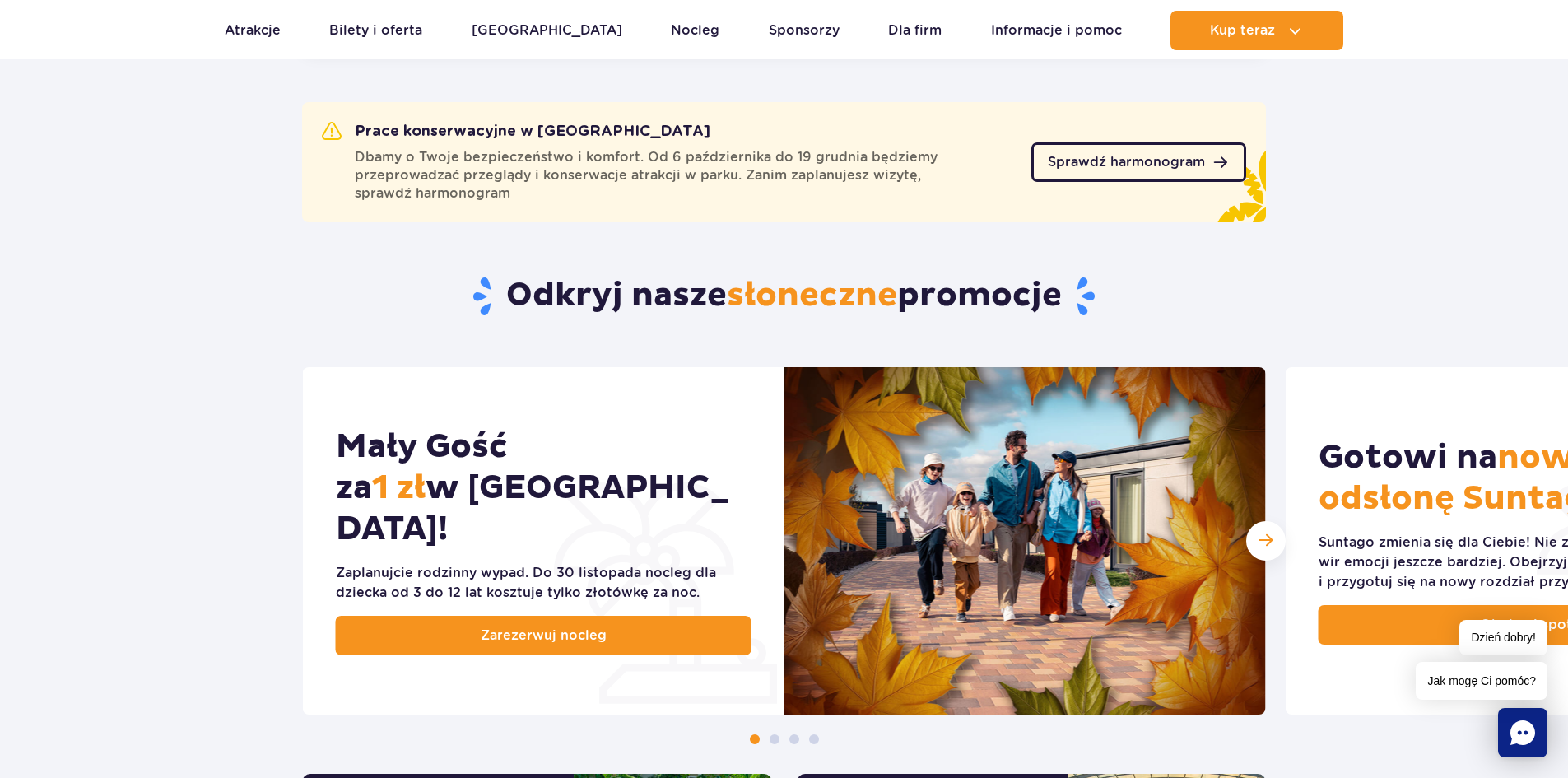
click at [1130, 171] on link "Sprawdź harmonogram" at bounding box center [1139, 162] width 215 height 39
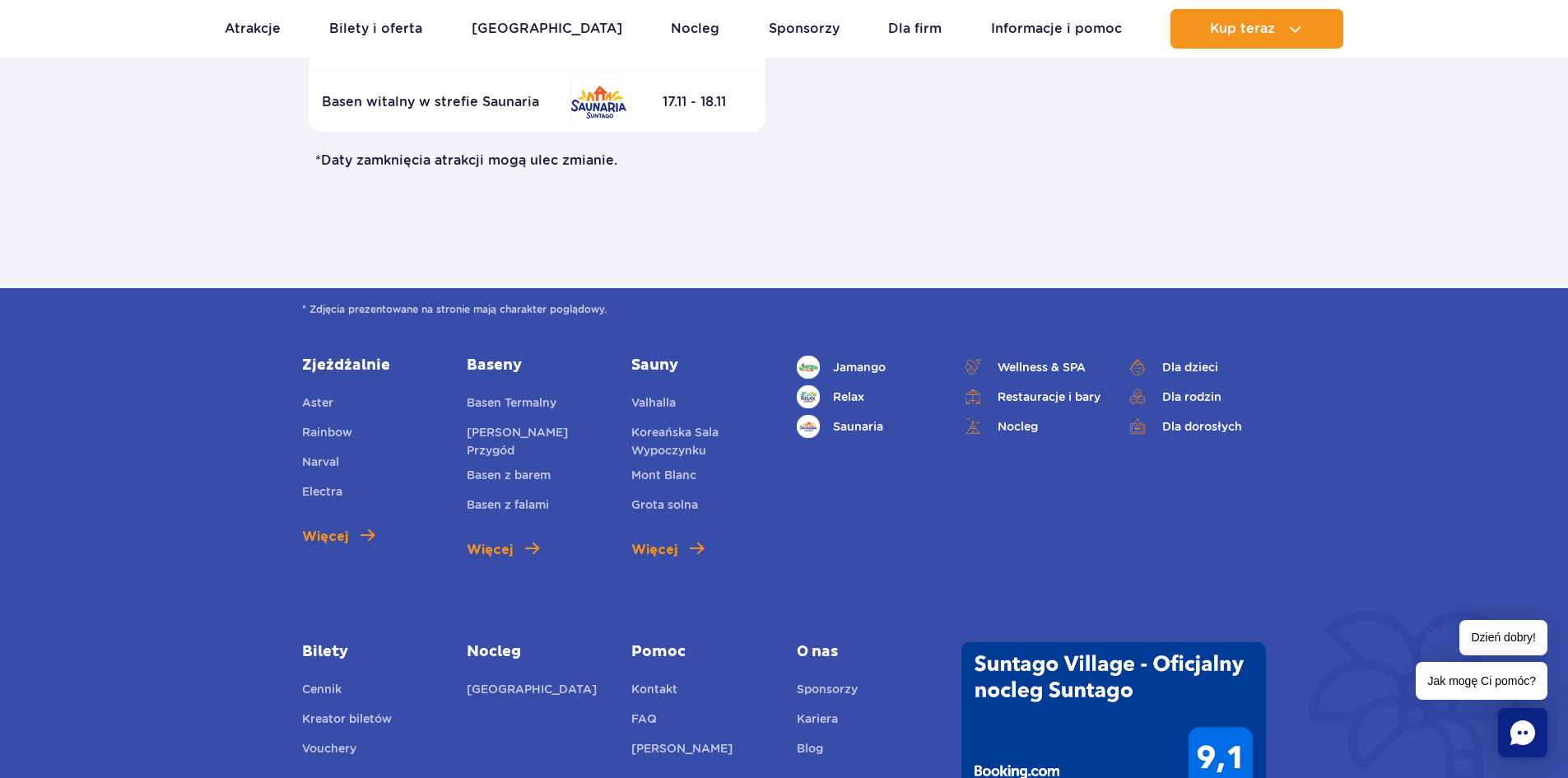
scroll to position [1070, 0]
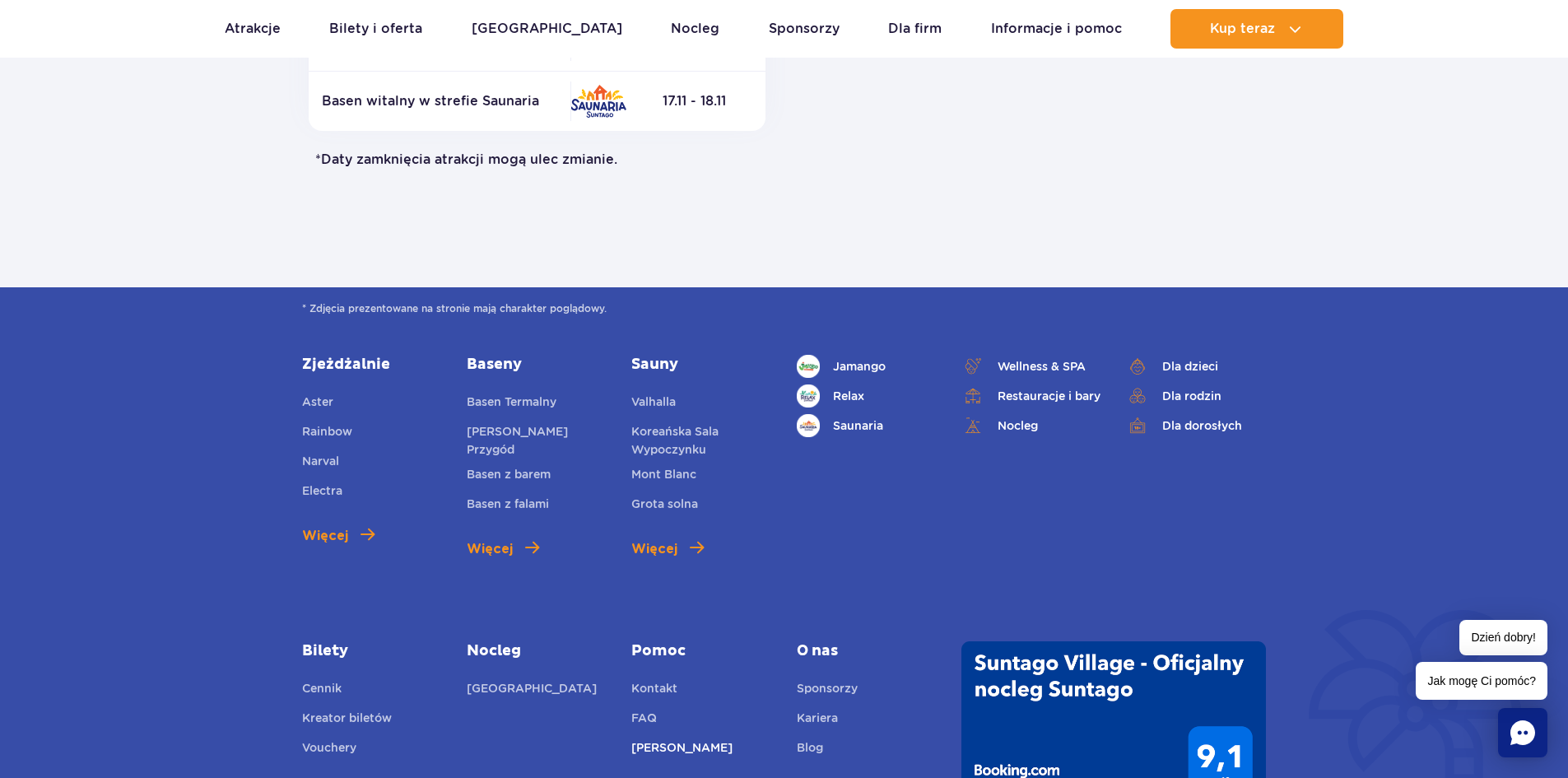
click at [650, 747] on link "[PERSON_NAME]" at bounding box center [682, 750] width 101 height 23
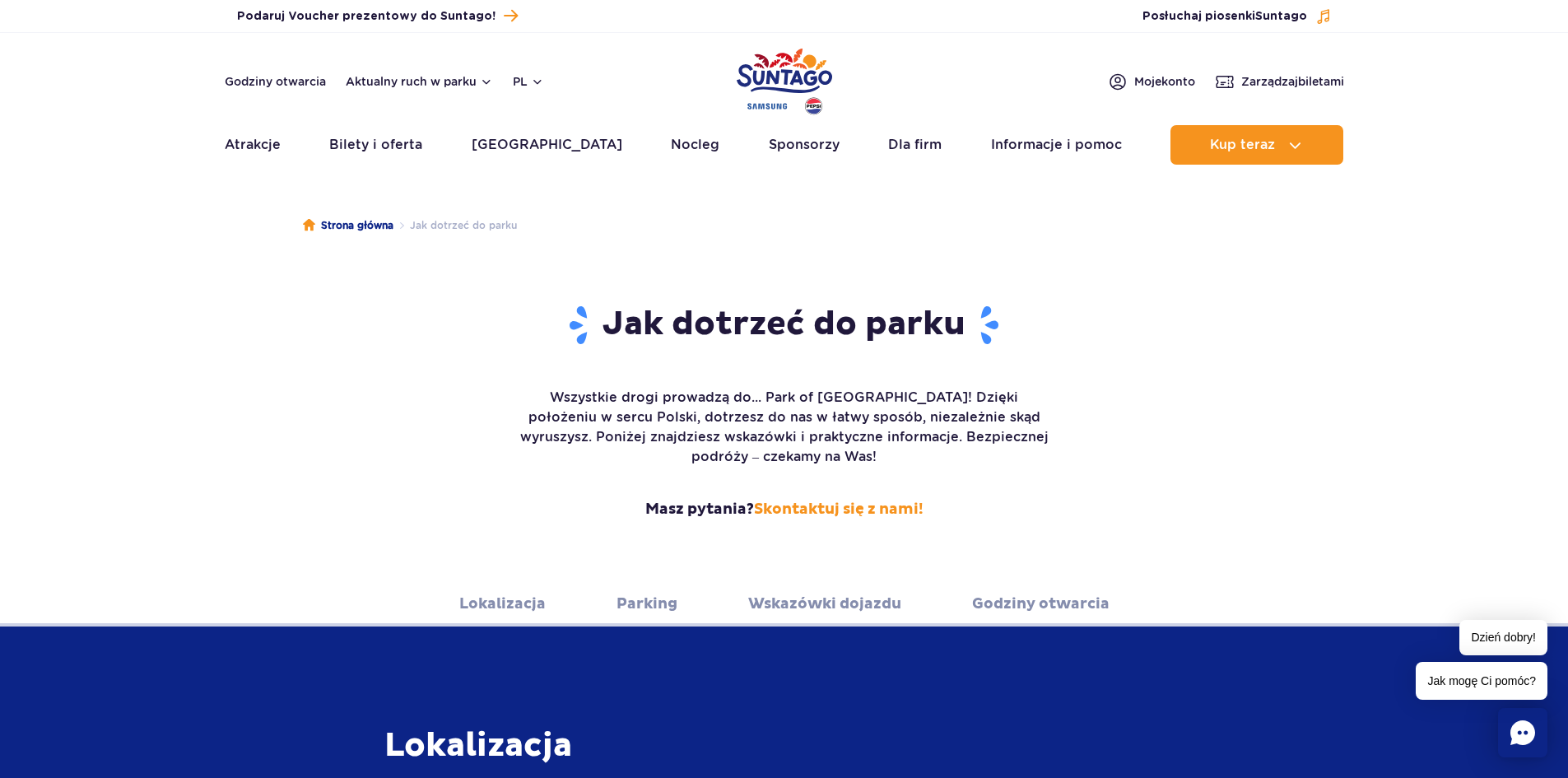
click at [820, 586] on link "Wskazówki dojazdu" at bounding box center [825, 604] width 153 height 45
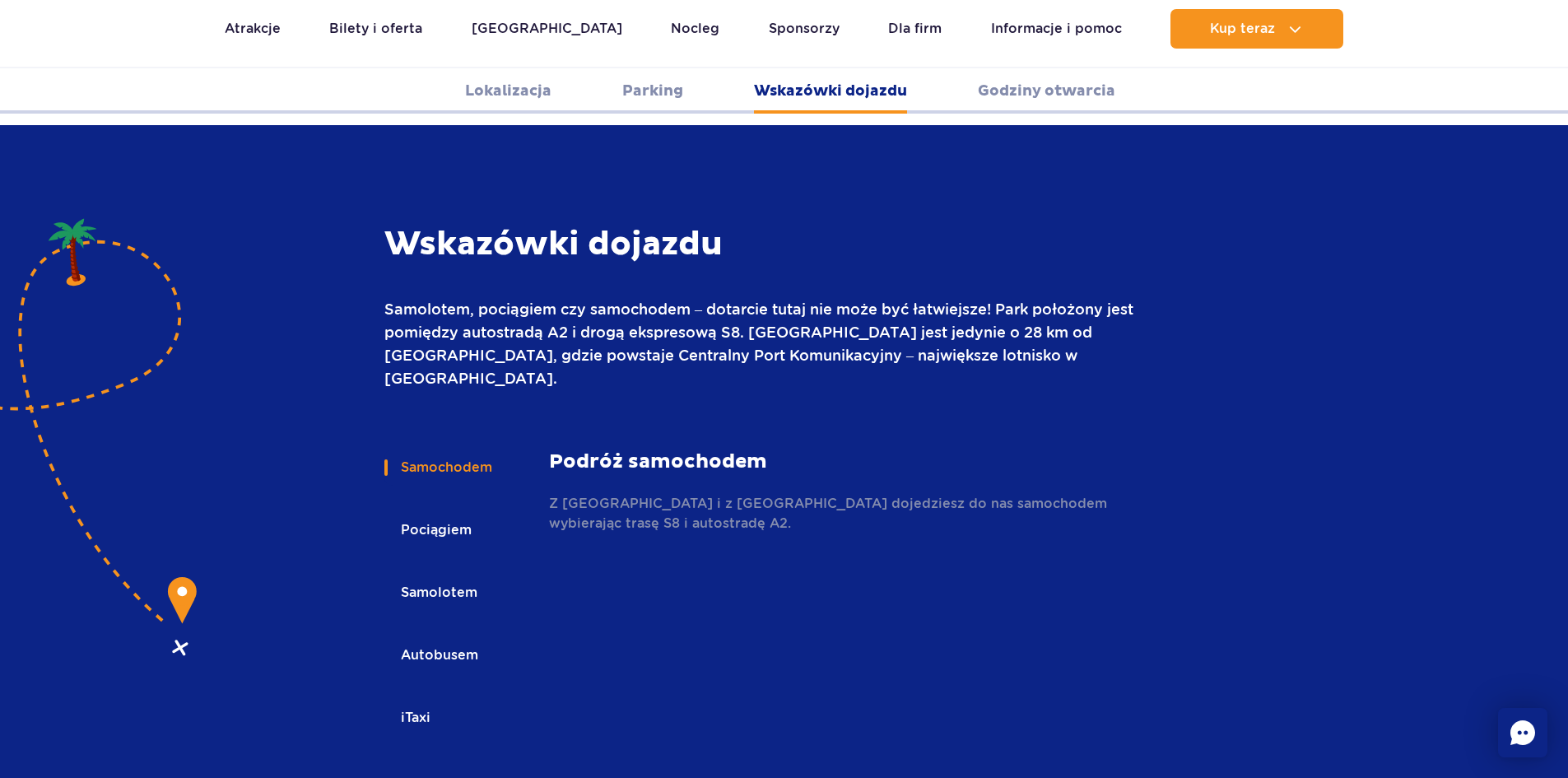
scroll to position [2192, 0]
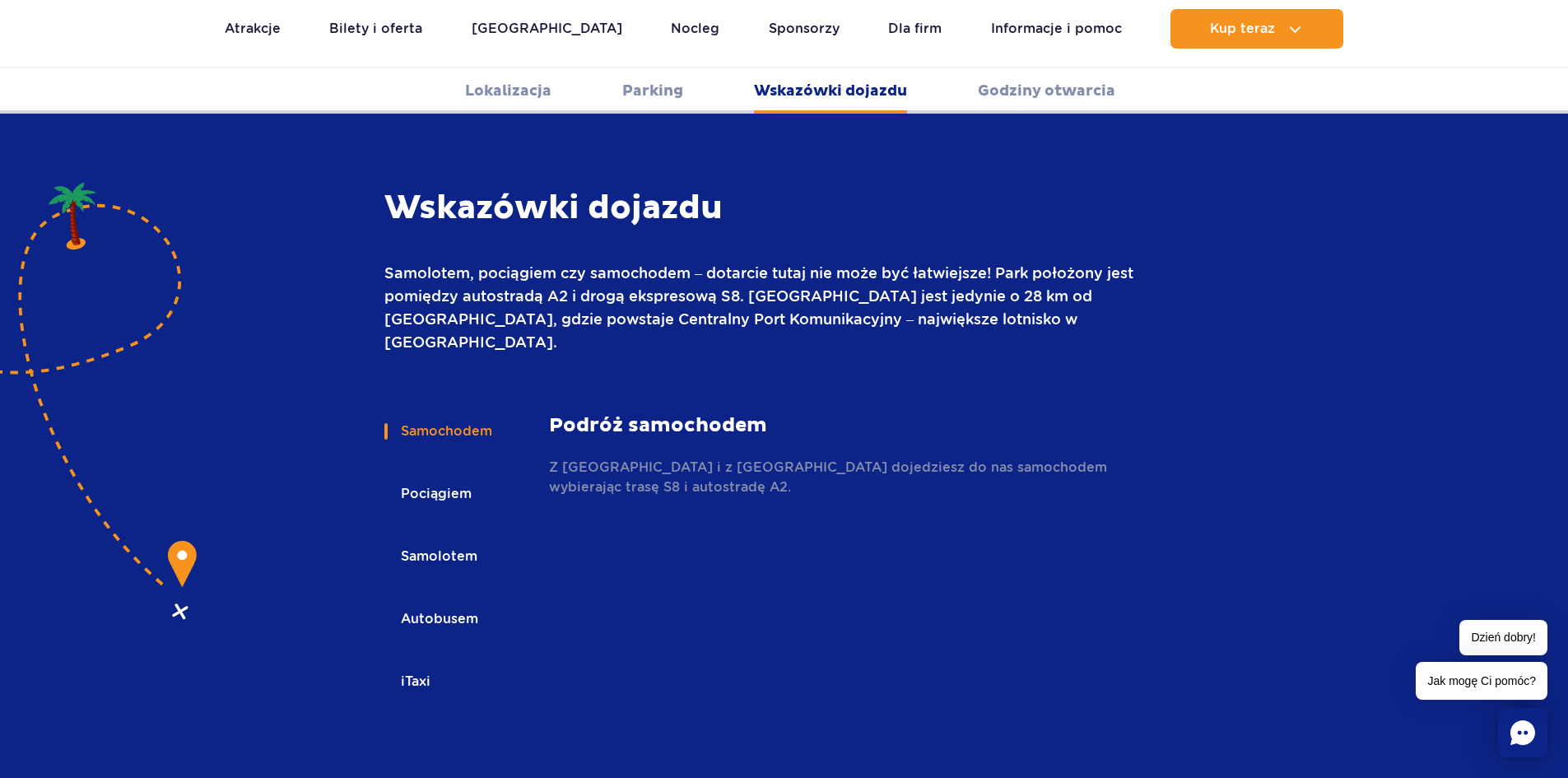
click at [645, 91] on link "Parking" at bounding box center [652, 91] width 61 height 45
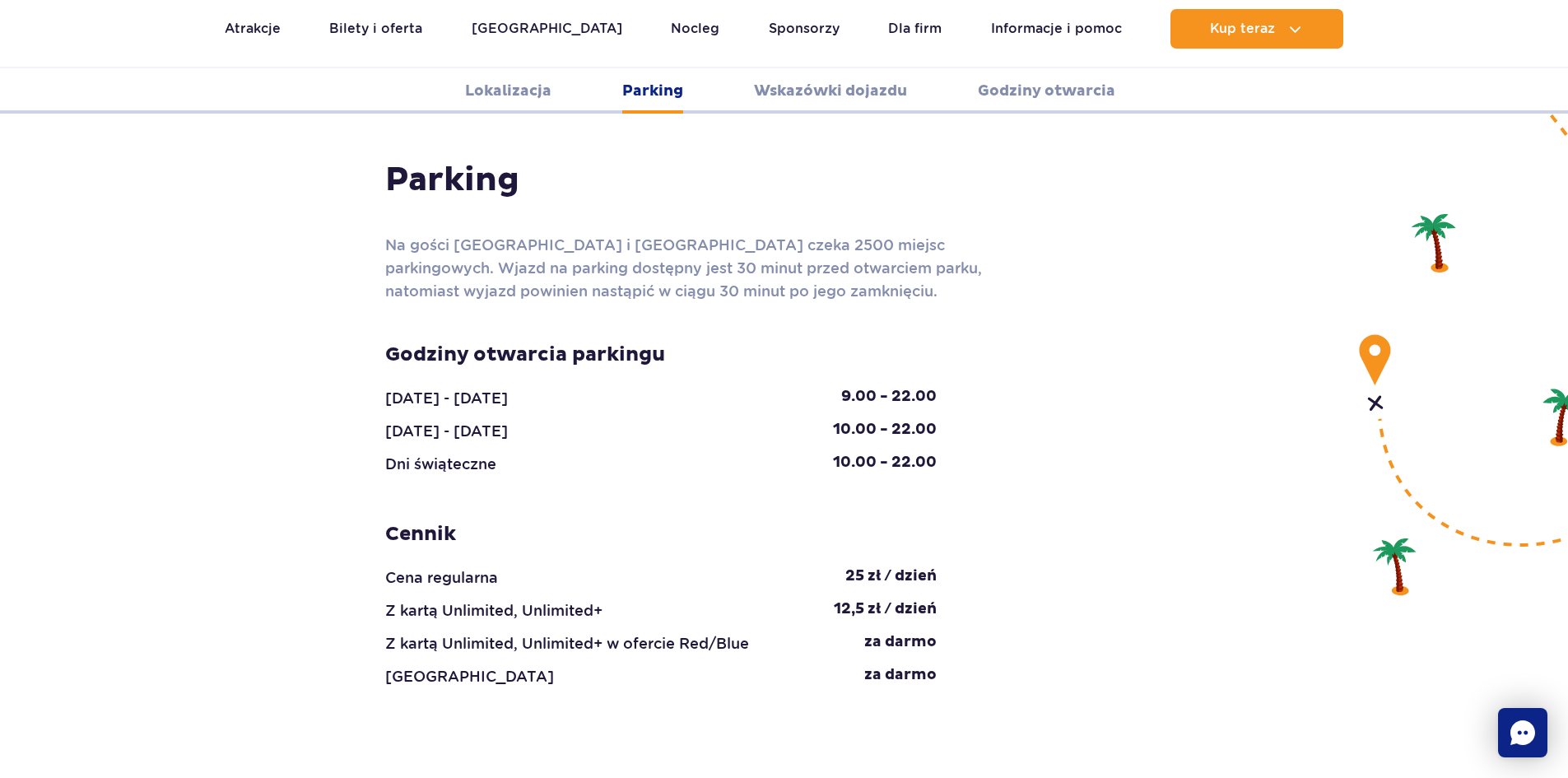
scroll to position [1466, 0]
